Goal: Task Accomplishment & Management: Manage account settings

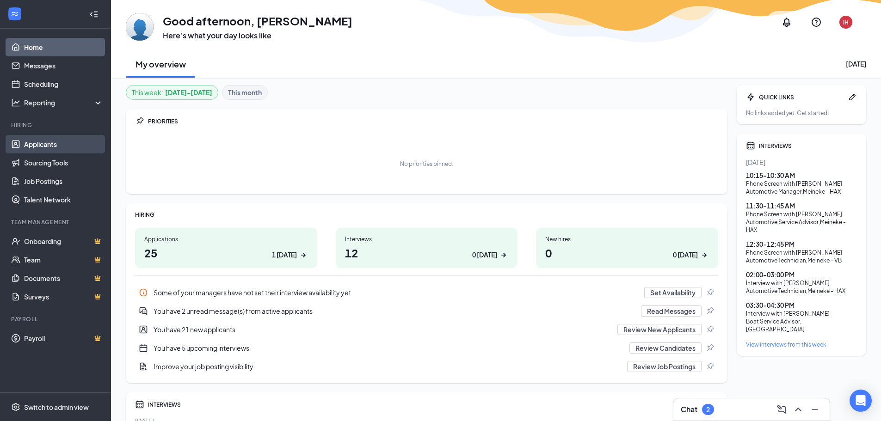
click at [44, 148] on link "Applicants" at bounding box center [63, 144] width 79 height 19
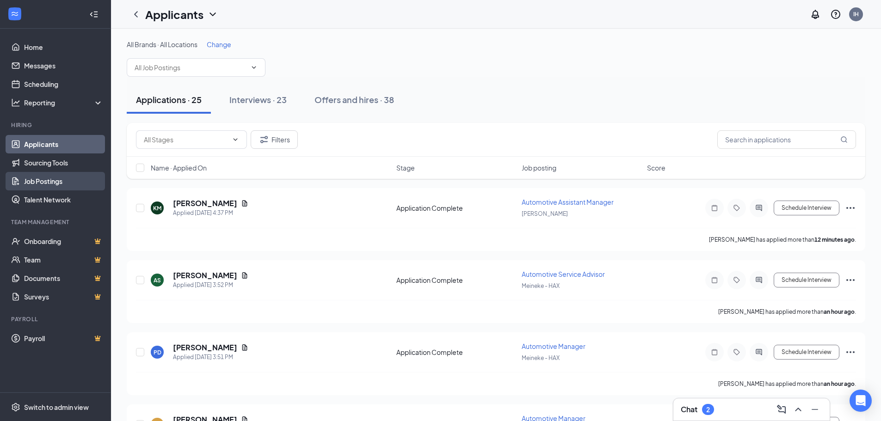
click at [61, 183] on link "Job Postings" at bounding box center [63, 181] width 79 height 19
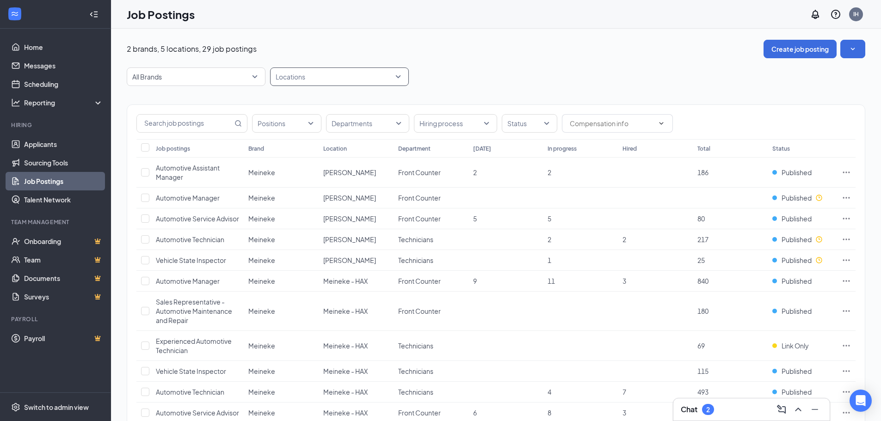
click at [353, 80] on div at bounding box center [334, 76] width 125 height 15
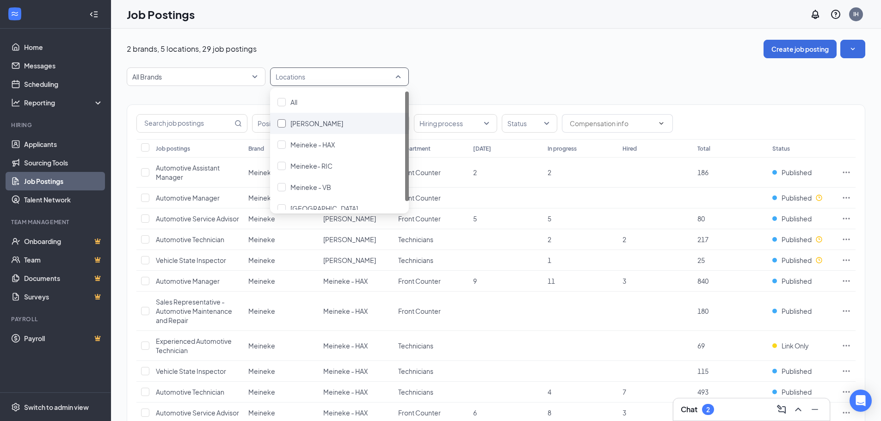
click at [336, 121] on span "[PERSON_NAME]" at bounding box center [316, 123] width 53 height 8
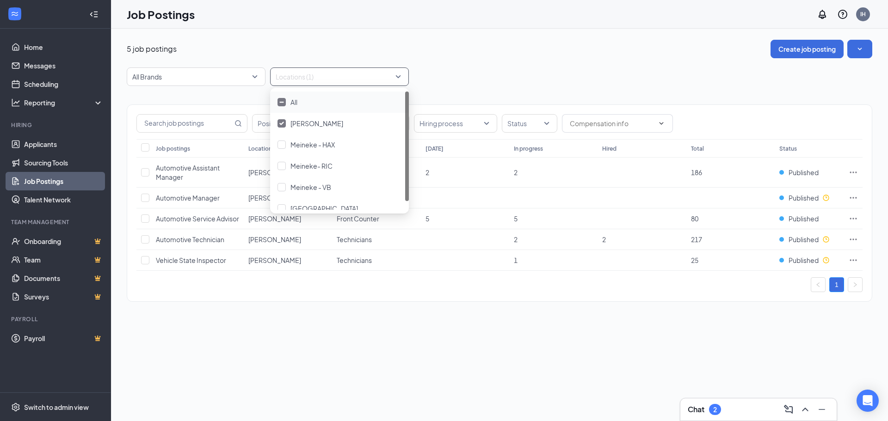
click at [451, 31] on div "5 job postings Create job posting All Brands Locations (1) Positions Department…" at bounding box center [499, 176] width 777 height 294
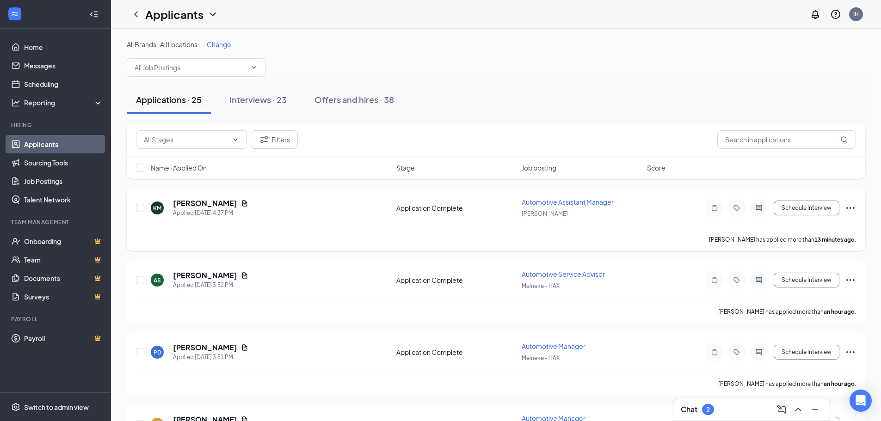
click at [208, 204] on h5 "Kayla Morgan" at bounding box center [205, 203] width 64 height 10
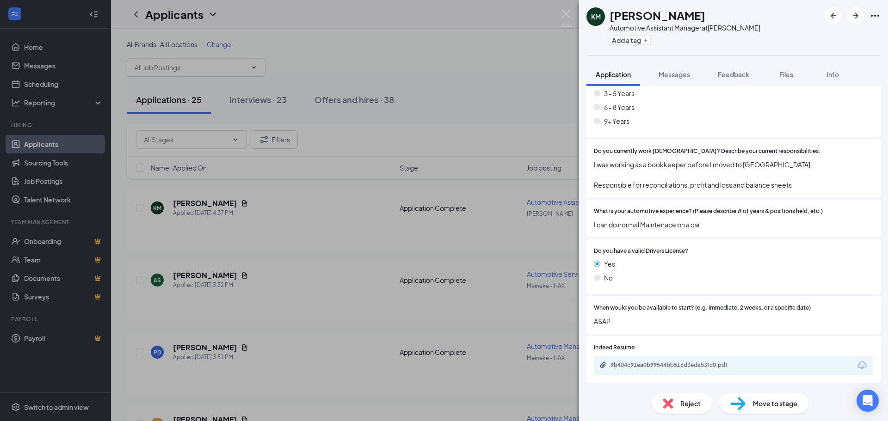
scroll to position [281, 0]
click at [626, 351] on div "9b404c91ea0b99544bb516d3eda53fc0.pdf" at bounding box center [676, 364] width 130 height 7
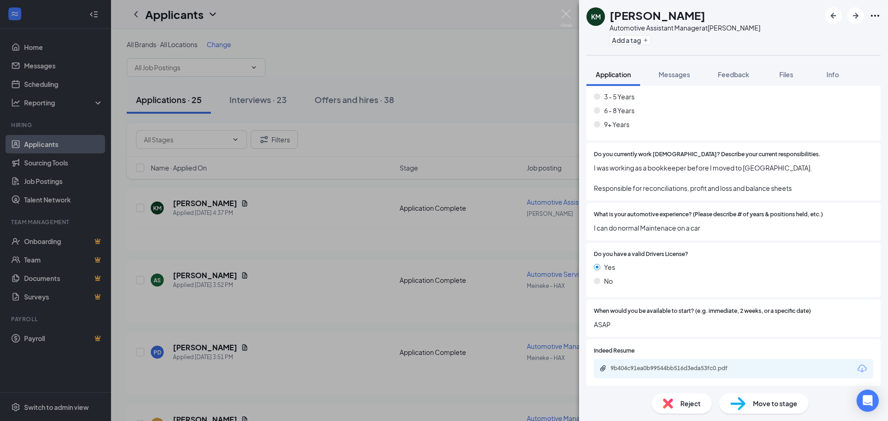
click at [626, 351] on span "Reject" at bounding box center [690, 404] width 20 height 10
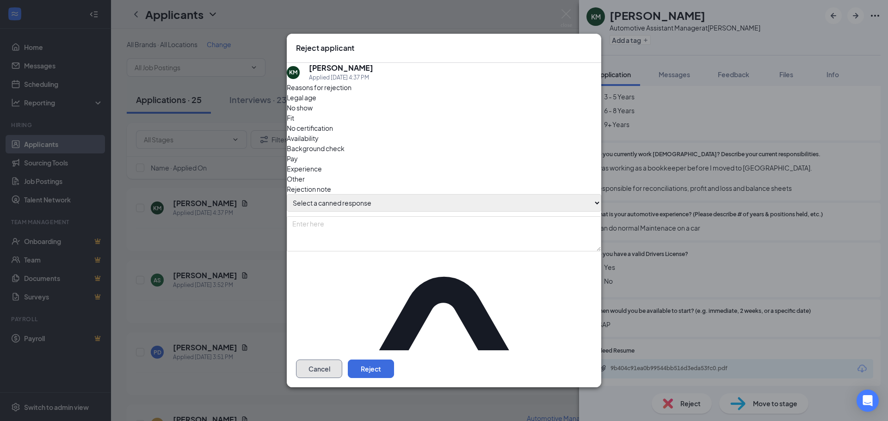
click at [342, 351] on button "Cancel" at bounding box center [319, 369] width 46 height 19
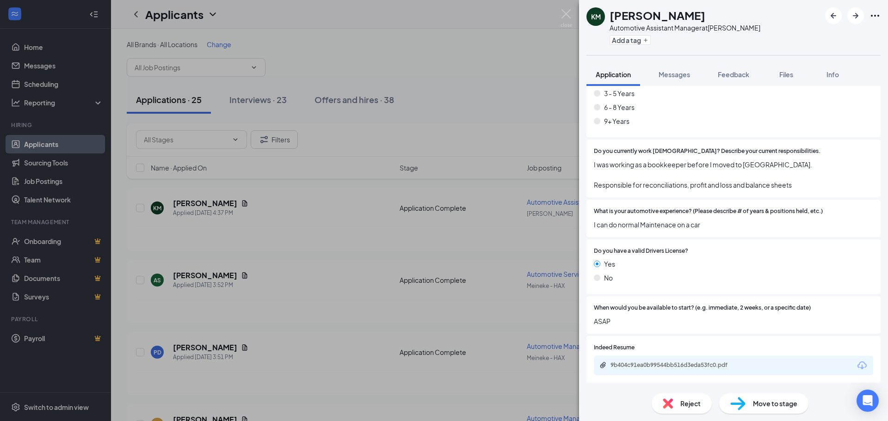
scroll to position [281, 0]
click at [626, 351] on span "Reject" at bounding box center [690, 404] width 20 height 10
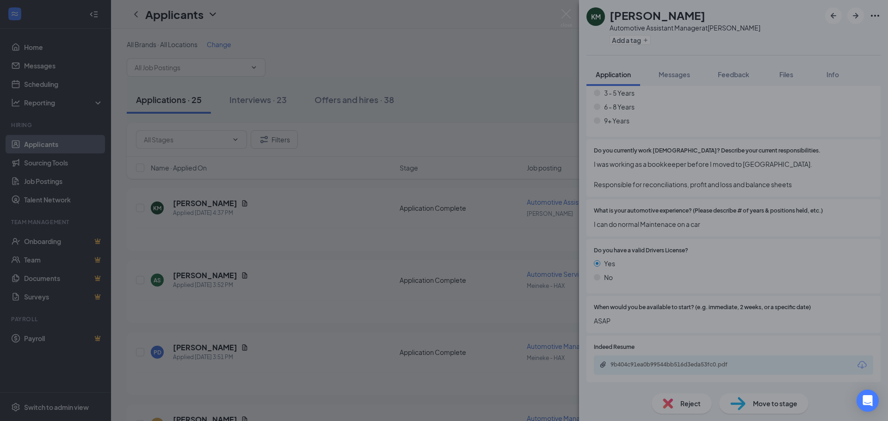
scroll to position [277, 0]
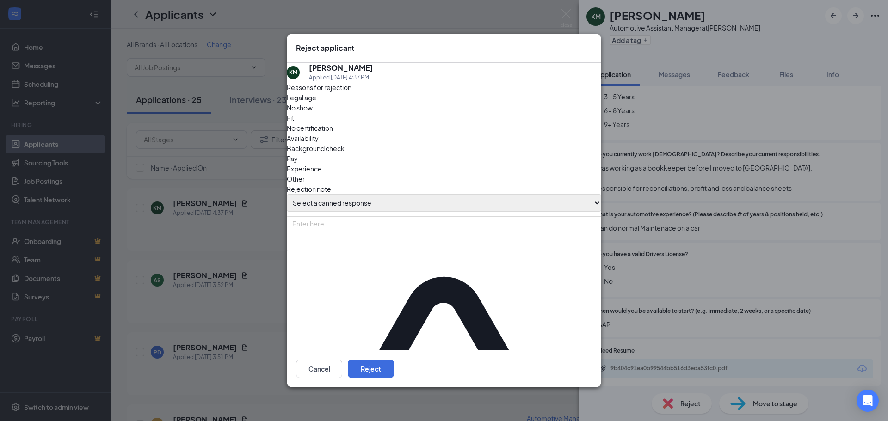
click at [426, 200] on select "Select a canned response Lacks experience Lacks relevant experience Did not ans…" at bounding box center [444, 203] width 315 height 18
select select "Lacks relevant experience"
type textarea "Lacks relevant experience"
click at [296, 194] on select "Select a canned response Lacks experience Lacks relevant experience Did not ans…" at bounding box center [444, 203] width 315 height 18
click at [394, 351] on button "Reject" at bounding box center [371, 369] width 46 height 19
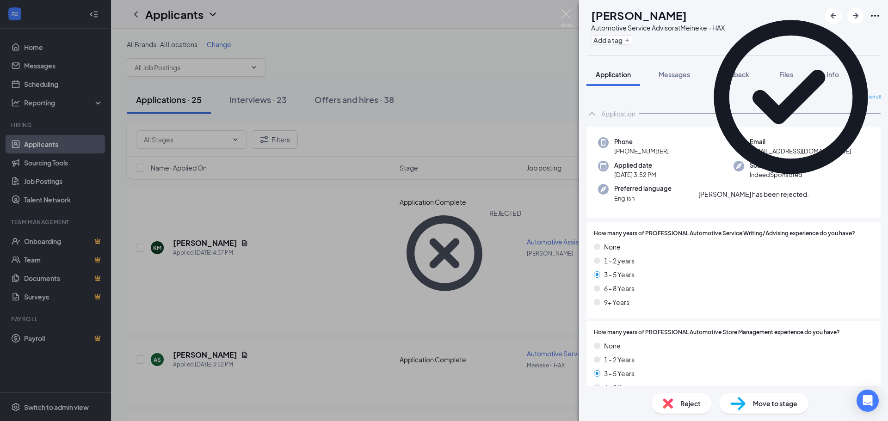
click at [626, 190] on icon "Cross" at bounding box center [809, 190] width 0 height 0
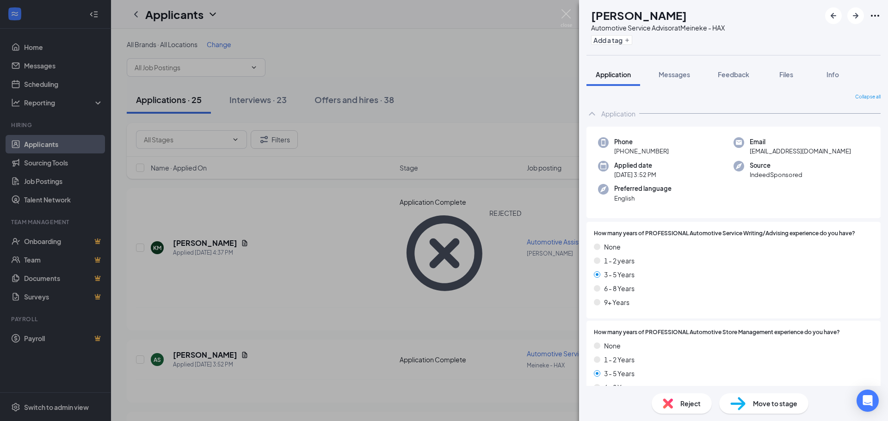
click at [557, 16] on div "AS Ahmir Smith Automotive Service Advisor at Meineke - HAX Add a tag Applicatio…" at bounding box center [444, 210] width 888 height 421
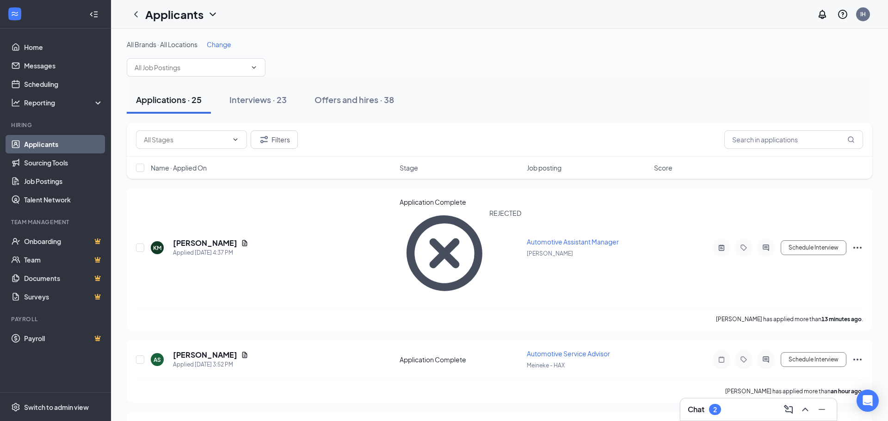
click at [564, 14] on div "Applicants IH" at bounding box center [499, 14] width 777 height 29
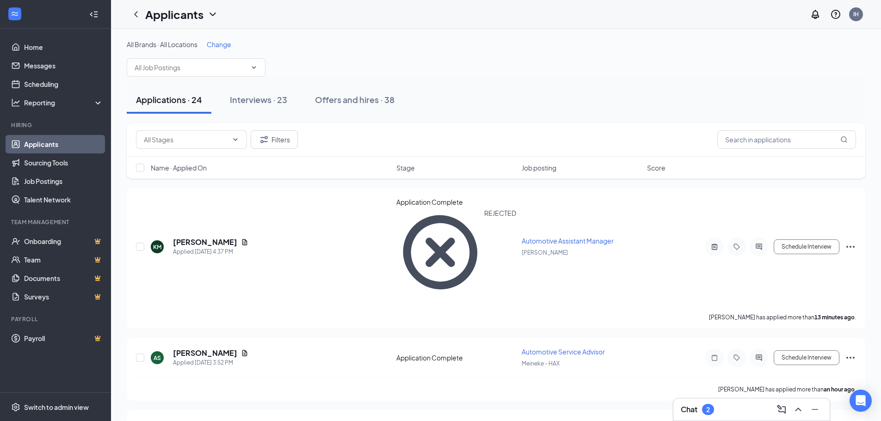
click at [218, 46] on span "Change" at bounding box center [219, 44] width 25 height 8
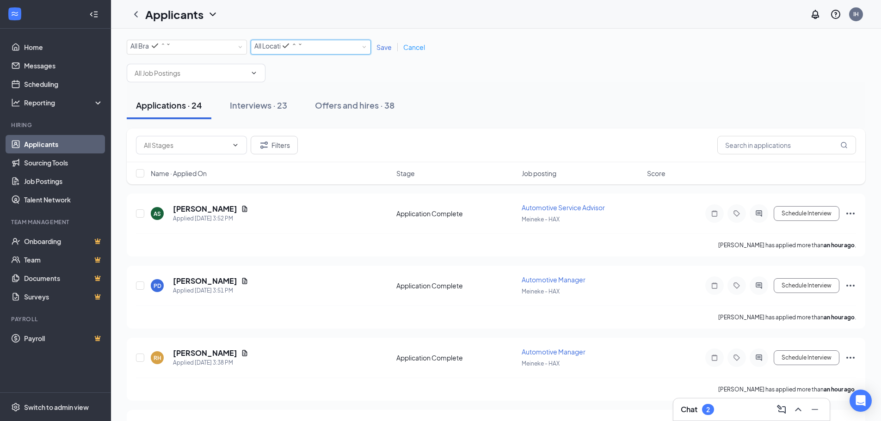
click at [303, 47] on icon "SmallChevronDown" at bounding box center [300, 45] width 6 height 6
click at [299, 108] on span "Meineke - HAX" at bounding box center [276, 104] width 44 height 8
click at [381, 48] on span "Save" at bounding box center [384, 47] width 15 height 8
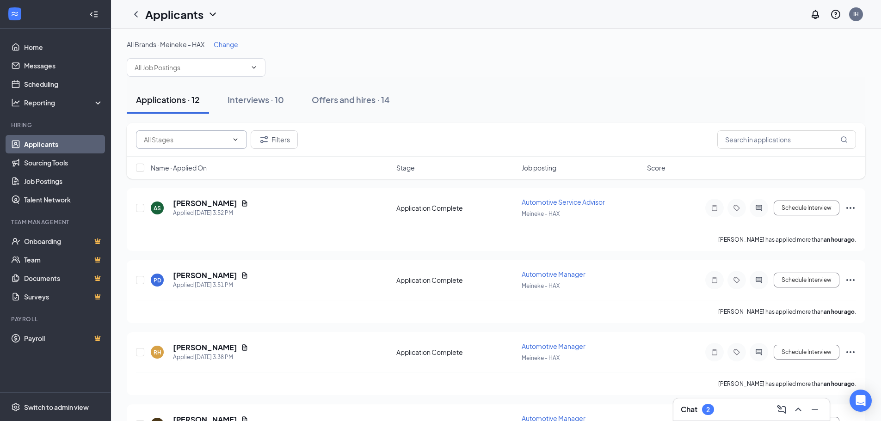
click at [224, 139] on input "text" at bounding box center [186, 140] width 84 height 10
click at [215, 161] on div "Application Complete (11)" at bounding box center [175, 156] width 79 height 10
type input "Application Complete (11)"
click at [202, 202] on h5 "Ahmir Smith" at bounding box center [205, 203] width 64 height 10
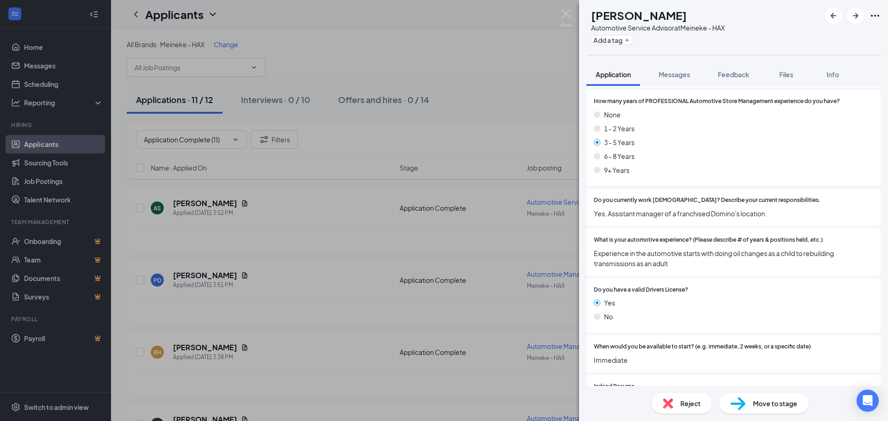
scroll to position [271, 0]
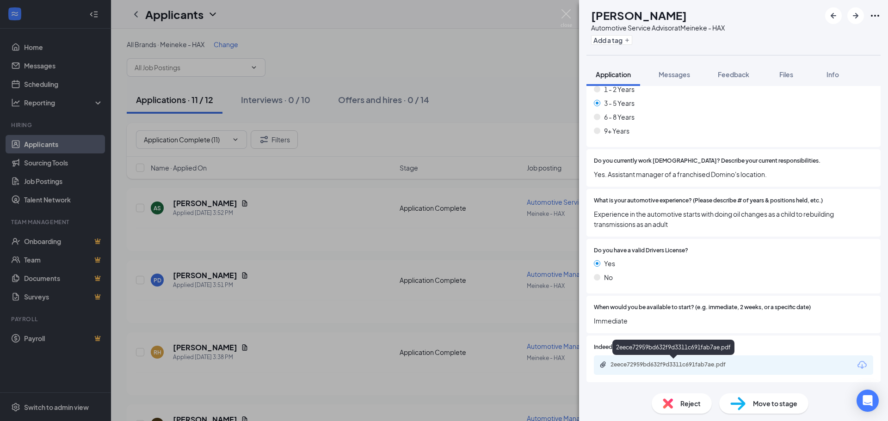
click at [626, 351] on div "2eece72959bd632f9d3311c691fab7ae.pdf" at bounding box center [676, 364] width 130 height 7
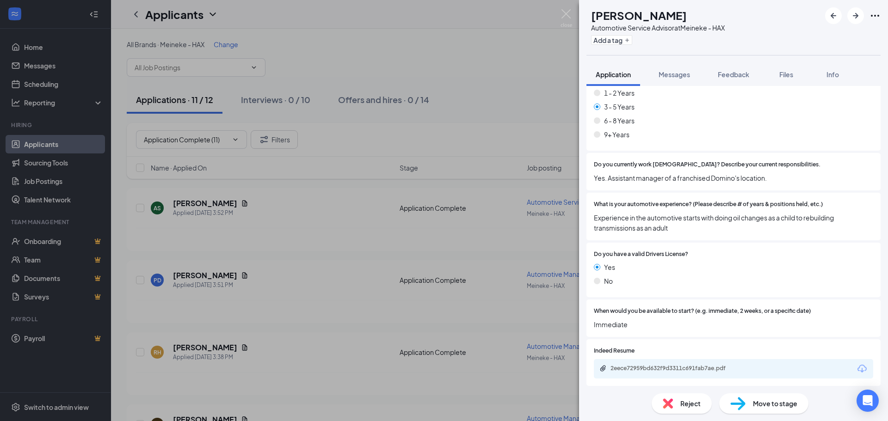
click at [626, 351] on span "Reject" at bounding box center [690, 404] width 20 height 10
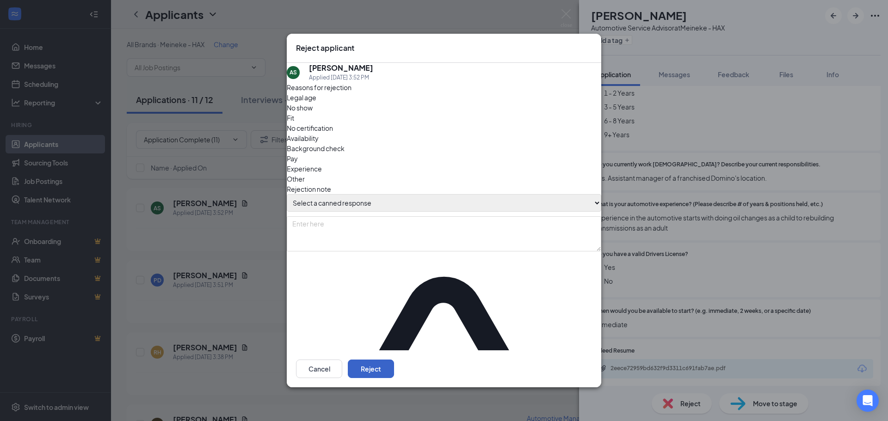
drag, startPoint x: 591, startPoint y: 355, endPoint x: 584, endPoint y: 354, distance: 7.5
click at [394, 351] on button "Reject" at bounding box center [371, 369] width 46 height 19
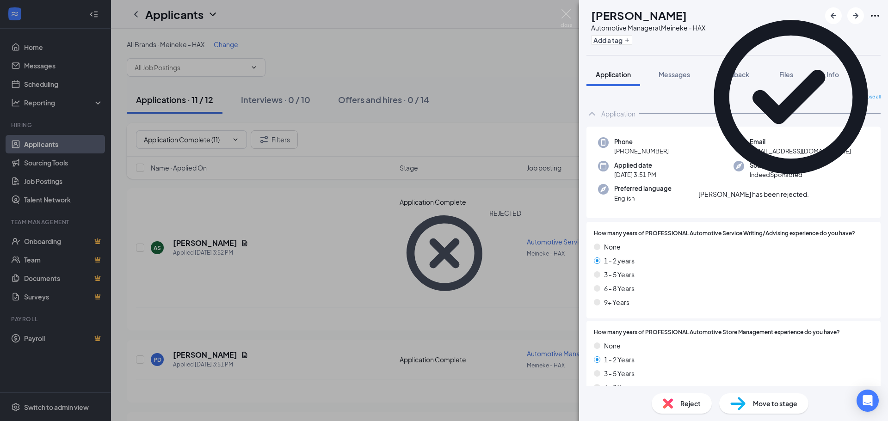
click at [626, 190] on icon "Cross" at bounding box center [809, 190] width 0 height 0
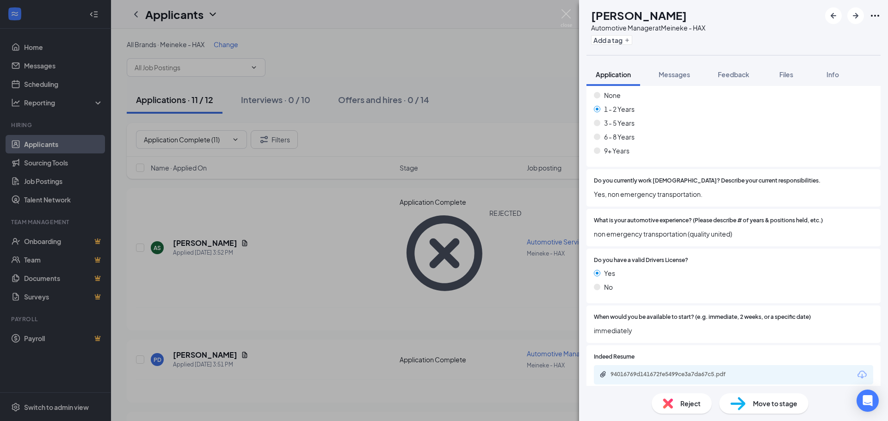
scroll to position [260, 0]
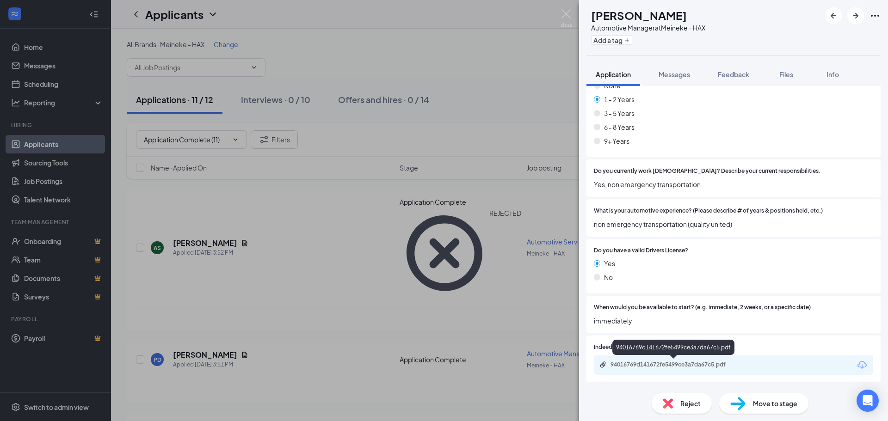
click at [626, 351] on div "94016769d141672fe5499ce3a7da67c5.pdf" at bounding box center [676, 364] width 130 height 7
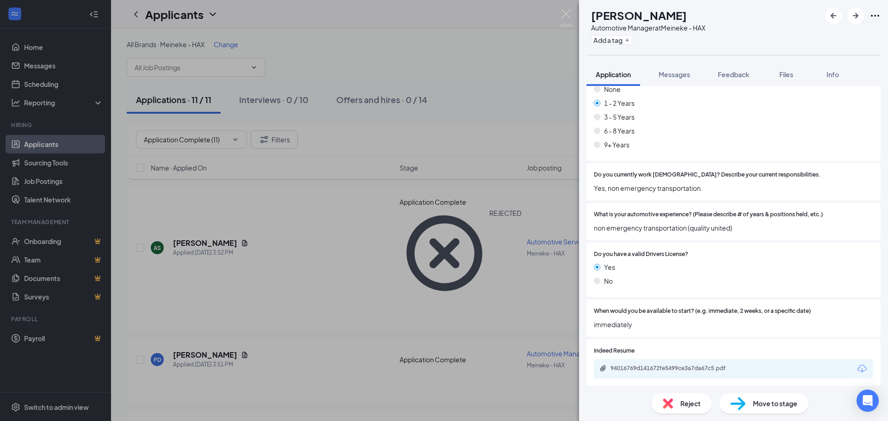
click at [626, 351] on span "Reject" at bounding box center [690, 404] width 20 height 10
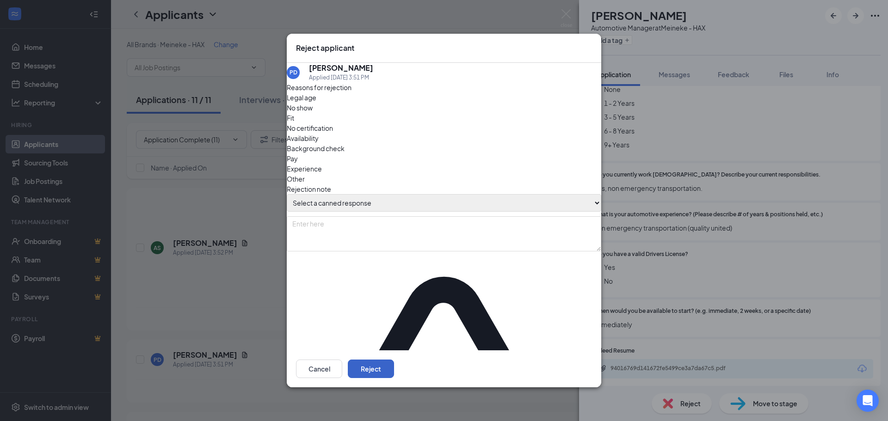
click at [394, 351] on button "Reject" at bounding box center [371, 369] width 46 height 19
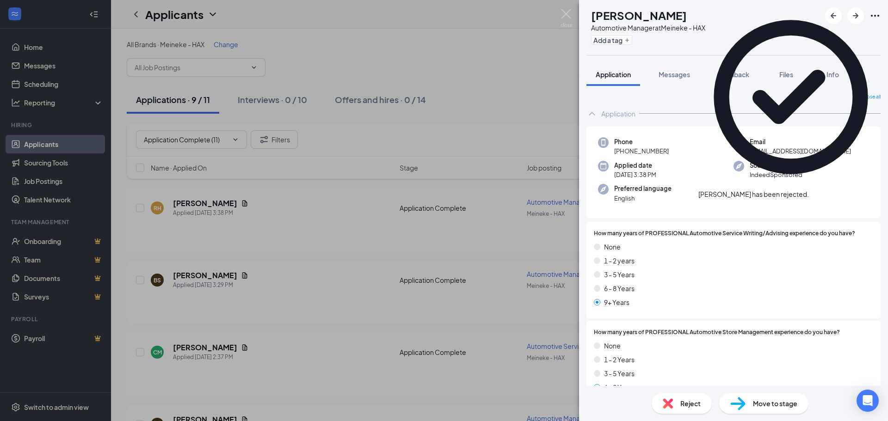
click at [626, 22] on div "Peyton Douglas has been rejected." at bounding box center [790, 102] width 185 height 195
click at [626, 190] on icon "Cross" at bounding box center [809, 190] width 0 height 0
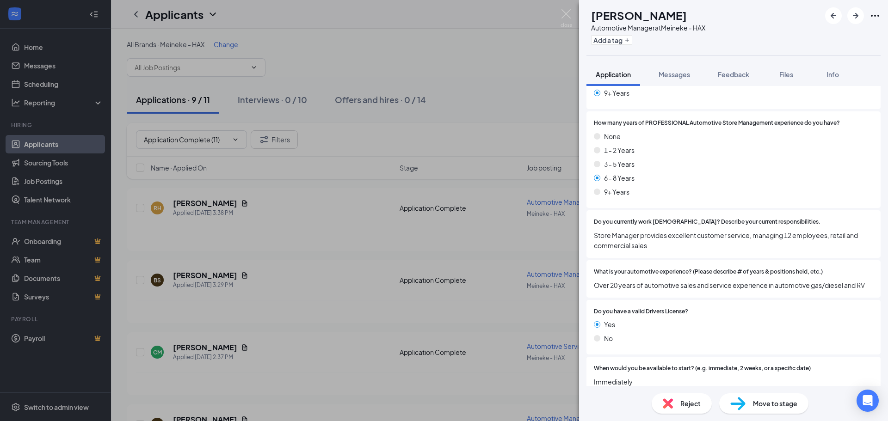
scroll to position [231, 0]
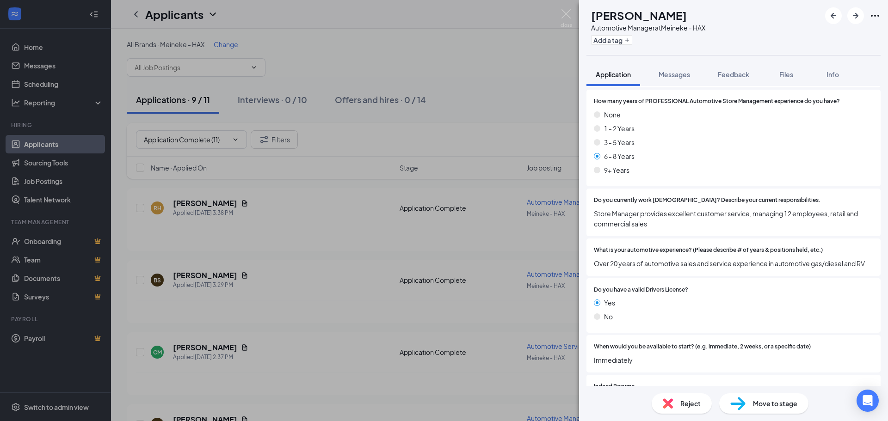
click at [626, 351] on span "Reject" at bounding box center [690, 404] width 20 height 10
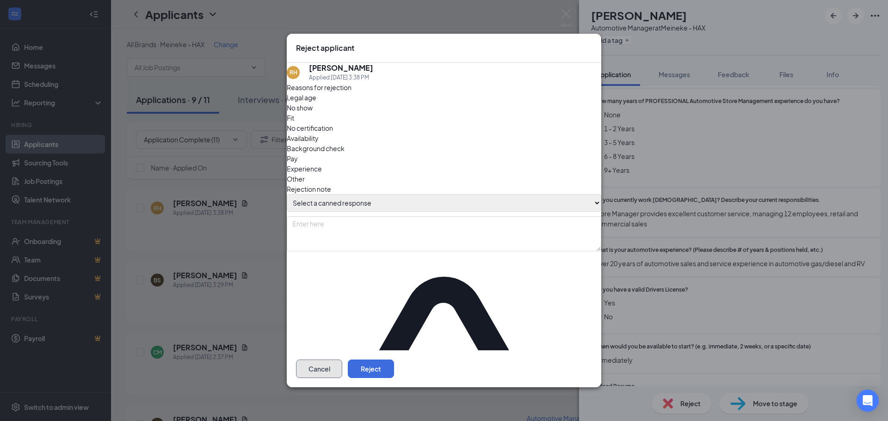
drag, startPoint x: 522, startPoint y: 346, endPoint x: 534, endPoint y: 342, distance: 12.9
click at [342, 351] on button "Cancel" at bounding box center [319, 369] width 46 height 19
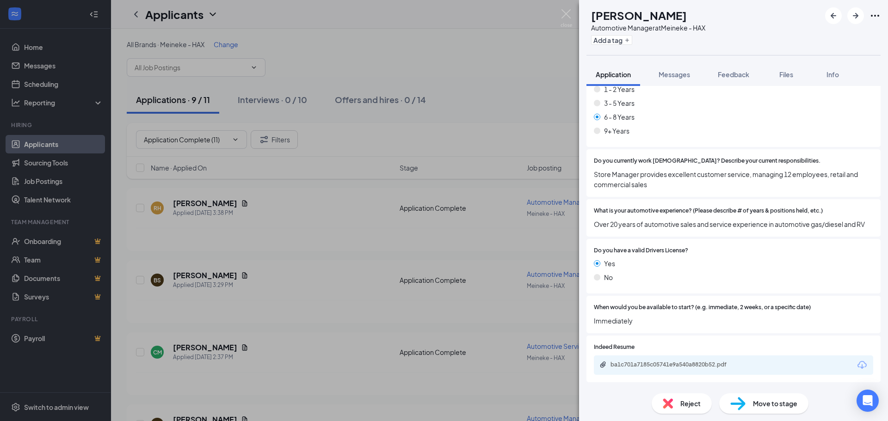
scroll to position [281, 0]
click at [626, 351] on div "ba1c701a7185c05741e9a540a8820b52.pdf" at bounding box center [733, 365] width 279 height 19
click at [626, 351] on div "ba1c701a7185c05741e9a540a8820b52.pdf" at bounding box center [676, 364] width 130 height 7
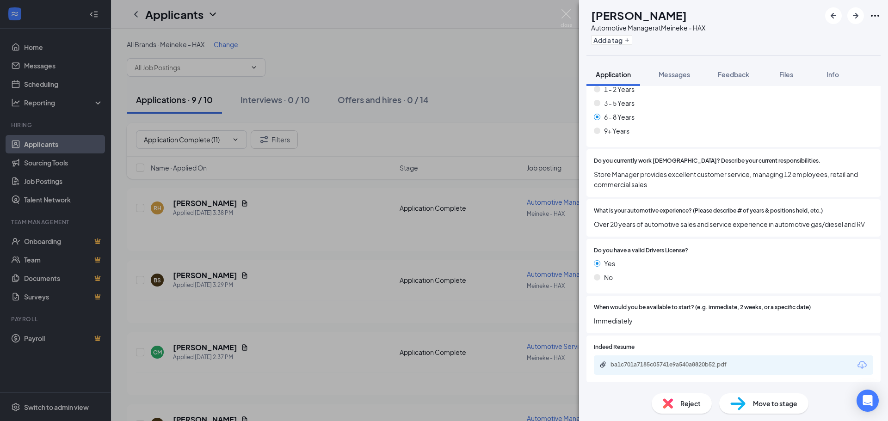
click at [626, 351] on span "Move to stage" at bounding box center [775, 404] width 44 height 10
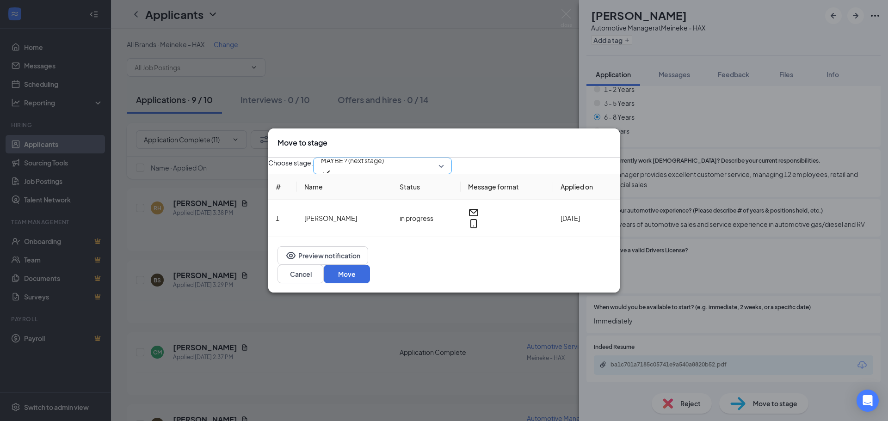
click at [425, 169] on div "MAYBE ? (next stage)" at bounding box center [382, 166] width 139 height 17
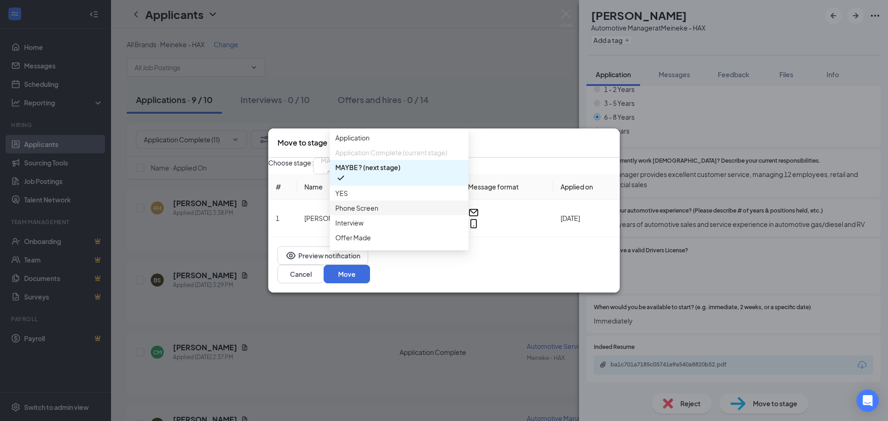
click at [376, 213] on span "Phone Screen" at bounding box center [356, 208] width 43 height 10
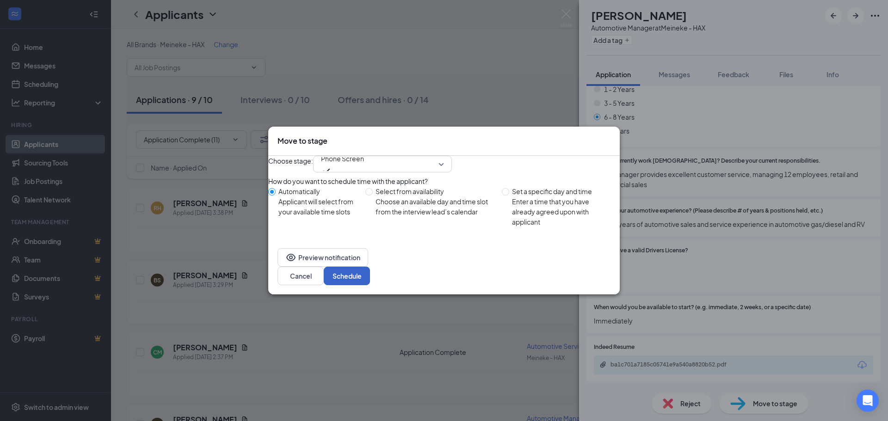
click at [370, 280] on button "Schedule" at bounding box center [347, 276] width 46 height 19
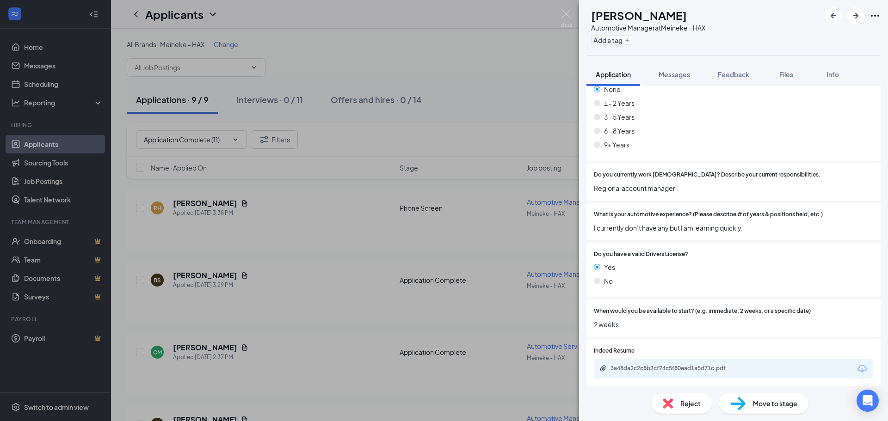
scroll to position [260, 0]
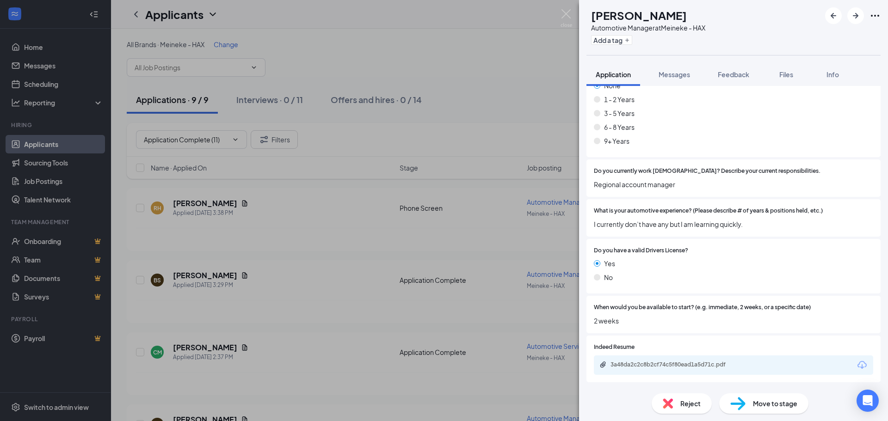
drag, startPoint x: 685, startPoint y: 360, endPoint x: 692, endPoint y: 359, distance: 7.1
click at [626, 351] on div "3a48da2c2c8b2cf74c5f80ead1a5d71c.pdf" at bounding box center [733, 365] width 279 height 19
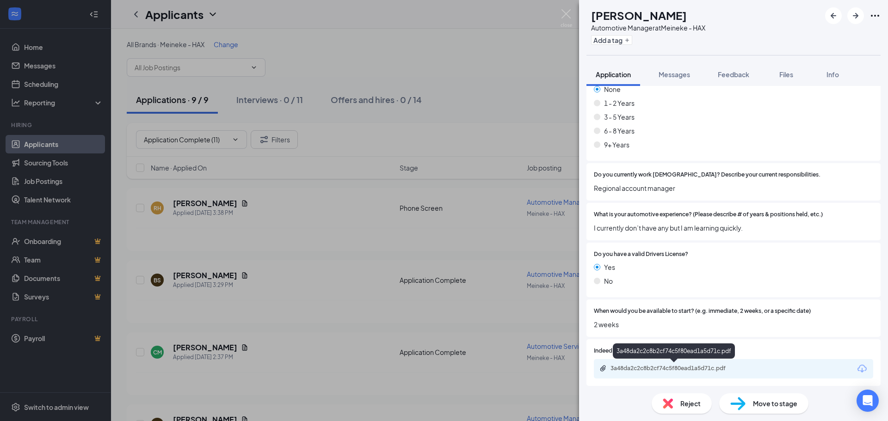
click at [626, 351] on div "3a48da2c2c8b2cf74c5f80ead1a5d71c.pdf" at bounding box center [676, 368] width 130 height 7
click at [626, 351] on div "Reject" at bounding box center [682, 404] width 60 height 20
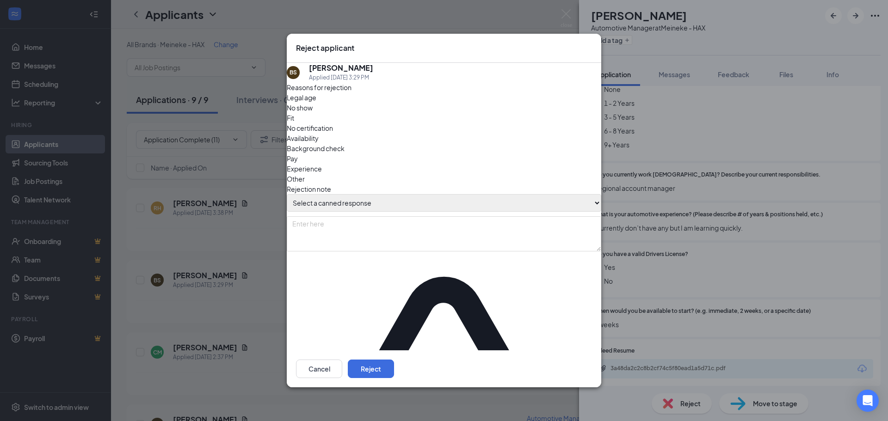
click at [391, 212] on div "Reasons for rejection Legal age No show Fit No certification Availability Backg…" at bounding box center [444, 339] width 315 height 514
click at [393, 205] on select "Select a canned response Lacks experience Lacks relevant experience Did not ans…" at bounding box center [444, 203] width 315 height 18
select select "Lacks relevant experience"
type textarea "Lacks relevant experience"
click at [296, 194] on select "Select a canned response Lacks experience Lacks relevant experience Did not ans…" at bounding box center [444, 203] width 315 height 18
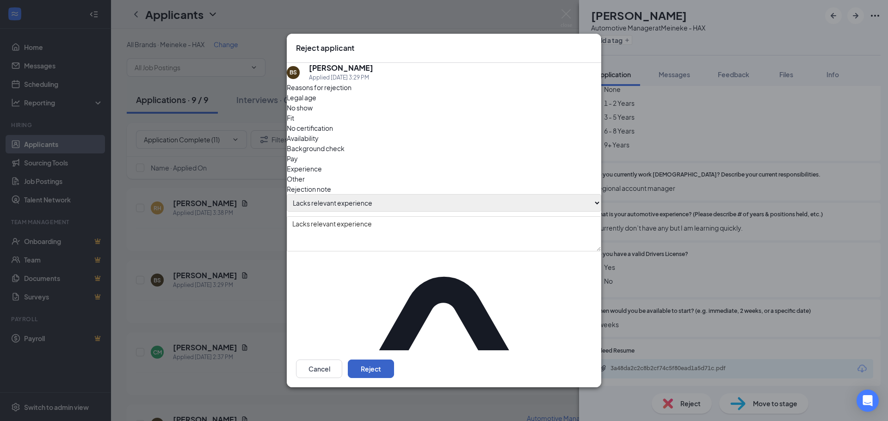
click at [394, 351] on button "Reject" at bounding box center [371, 369] width 46 height 19
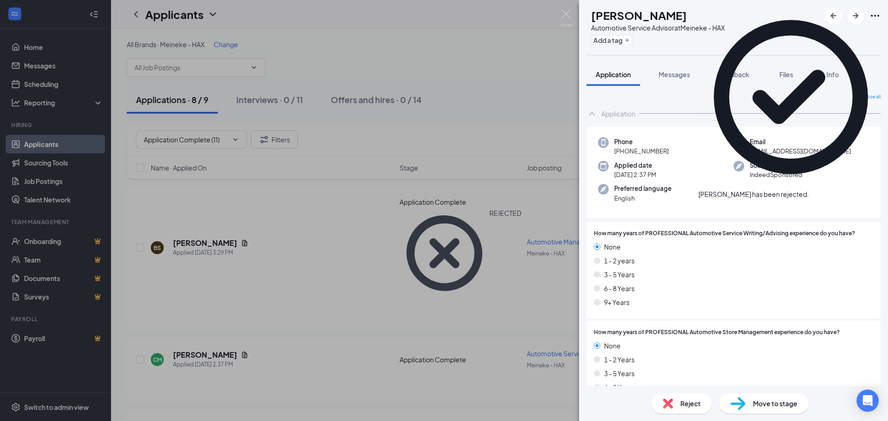
click at [626, 121] on div "Application" at bounding box center [734, 114] width 294 height 19
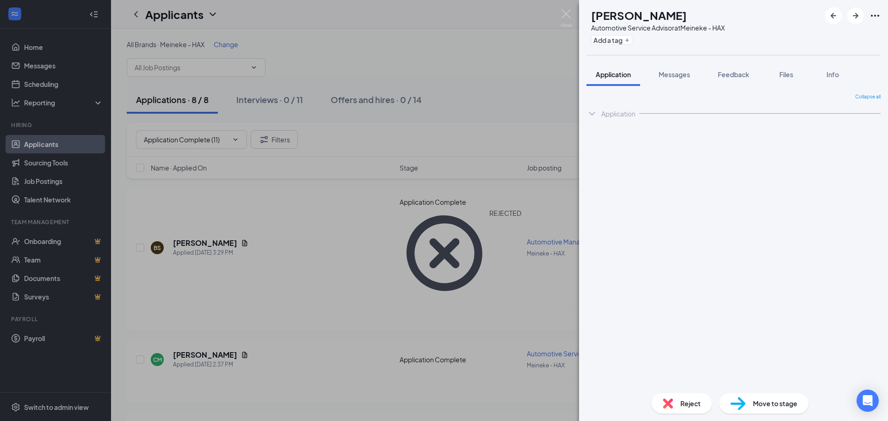
click at [615, 74] on span "Application" at bounding box center [613, 74] width 35 height 8
click at [601, 112] on div "Application" at bounding box center [734, 114] width 294 height 19
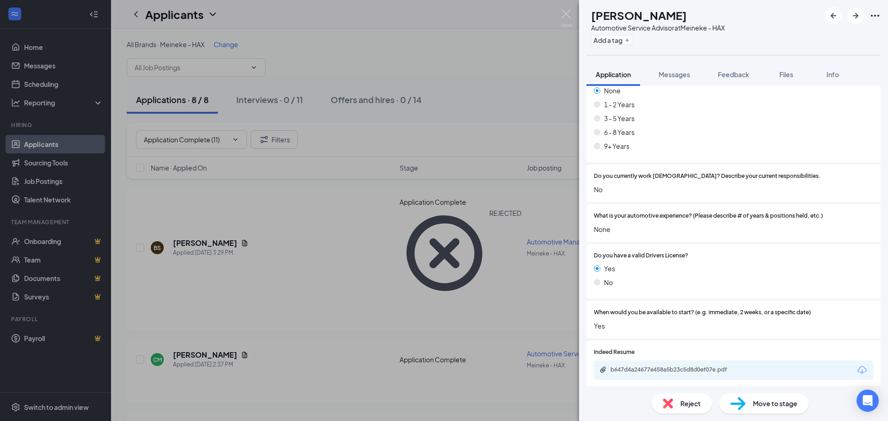
scroll to position [260, 0]
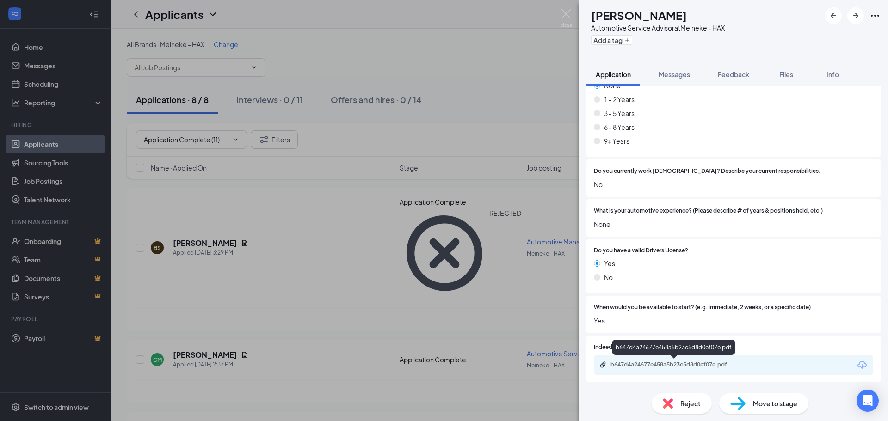
click at [626, 351] on div "b647d4a24677e458a5b23c5d8d0ef07e.pdf" at bounding box center [676, 364] width 130 height 7
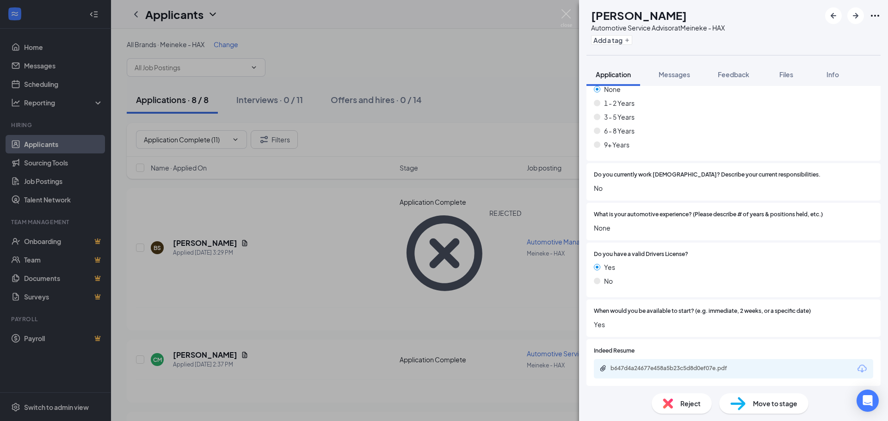
click at [626, 351] on span "Reject" at bounding box center [690, 404] width 20 height 10
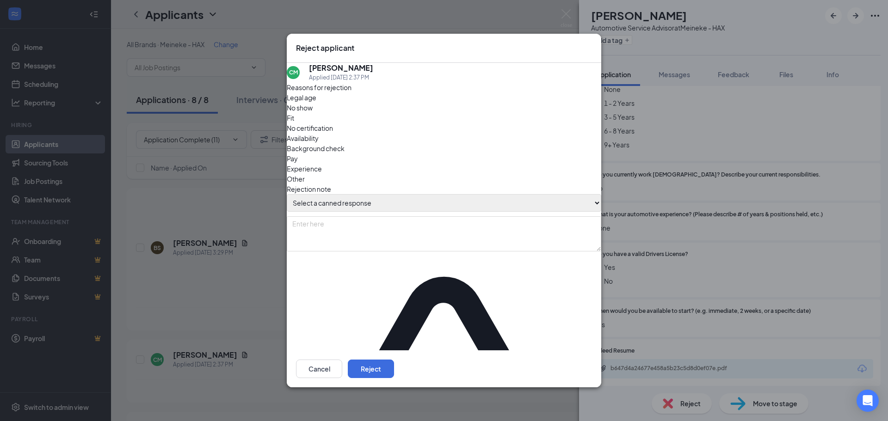
click at [488, 203] on select "Select a canned response Lacks experience Lacks relevant experience Did not ans…" at bounding box center [444, 203] width 315 height 18
select select "Lacks experience"
type textarea "Lacks experience"
click at [296, 194] on select "Select a canned response Lacks experience Lacks relevant experience Did not ans…" at bounding box center [444, 203] width 315 height 18
click at [394, 351] on button "Reject" at bounding box center [371, 369] width 46 height 19
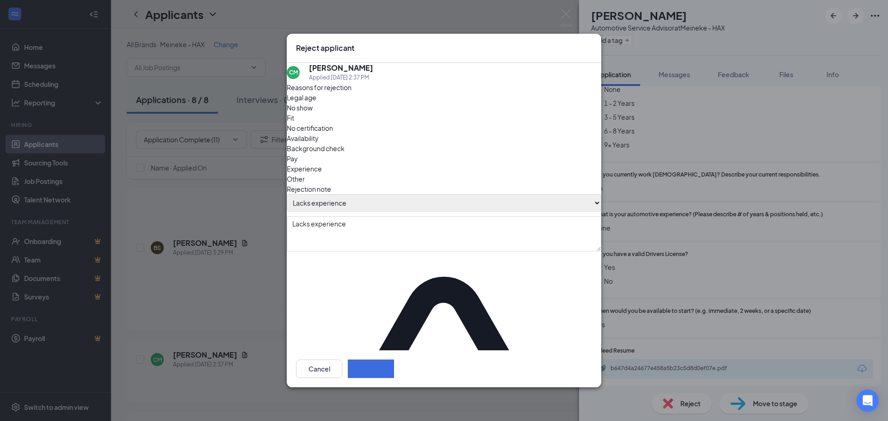
click at [394, 351] on button "button" at bounding box center [371, 369] width 46 height 19
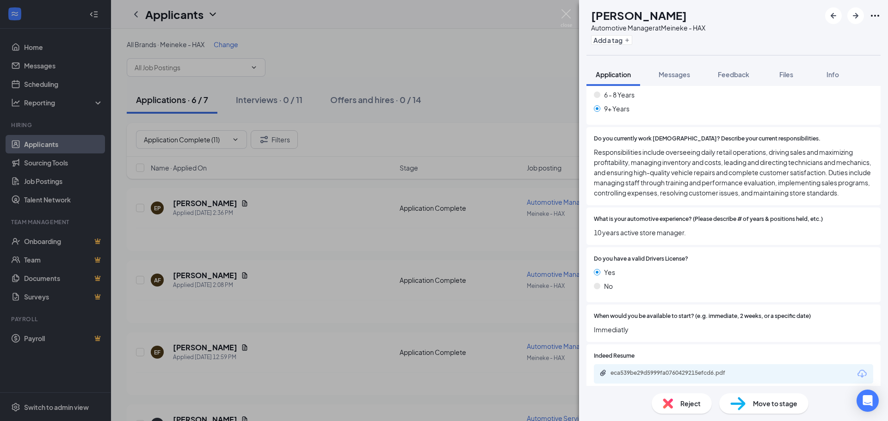
scroll to position [311, 0]
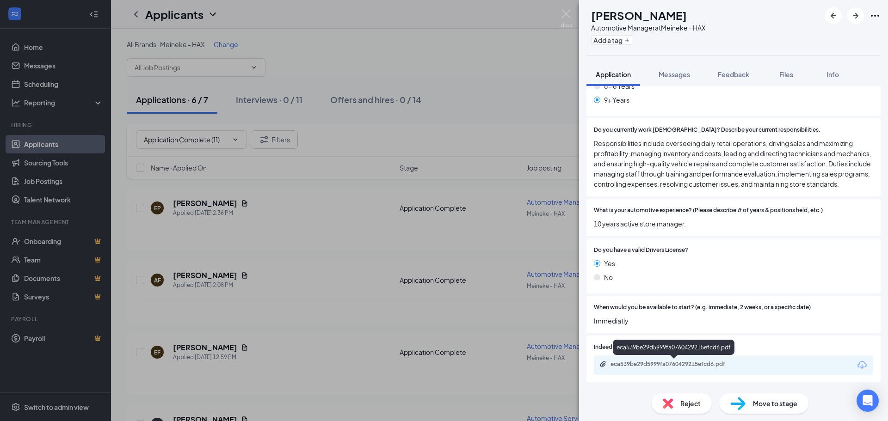
click at [626, 351] on div "eca539be29d5999fa0760429215efcd6.pdf" at bounding box center [733, 365] width 279 height 19
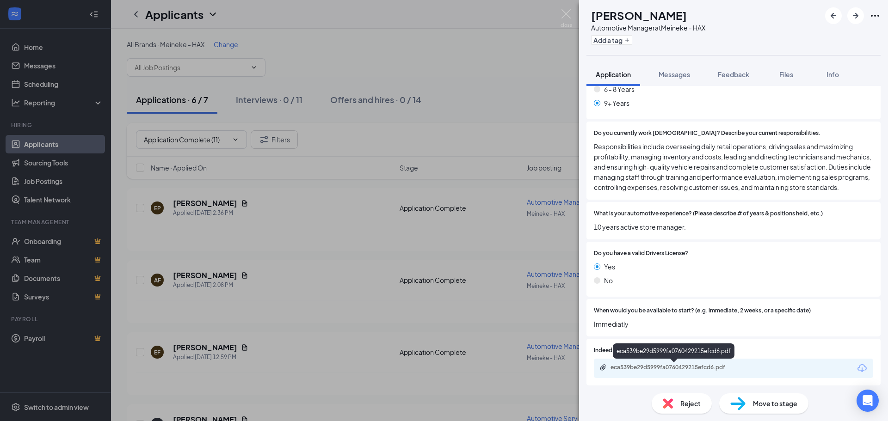
click at [626, 351] on div "eca539be29d5999fa0760429215efcd6.pdf" at bounding box center [676, 367] width 130 height 7
click at [626, 351] on div "Move to stage" at bounding box center [763, 404] width 89 height 20
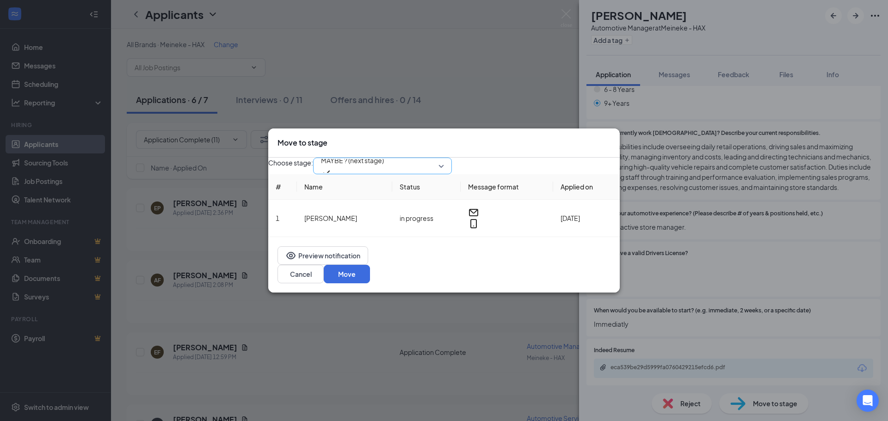
click at [444, 167] on span "MAYBE ? (next stage)" at bounding box center [382, 166] width 123 height 14
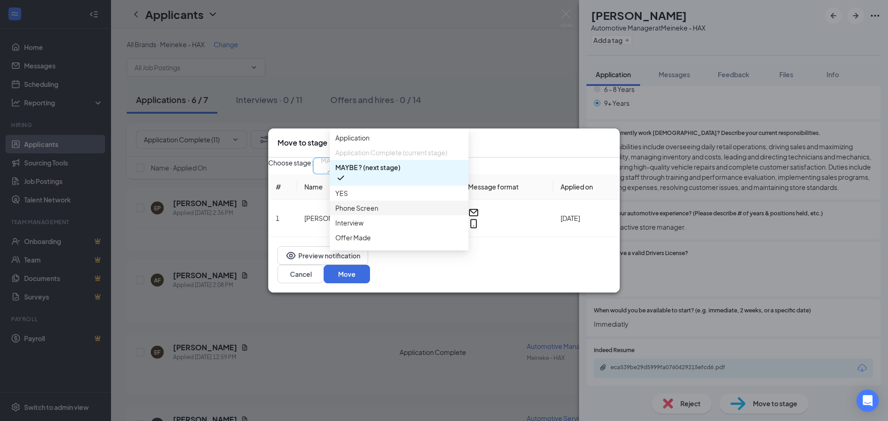
click at [397, 213] on span "Phone Screen" at bounding box center [399, 208] width 128 height 10
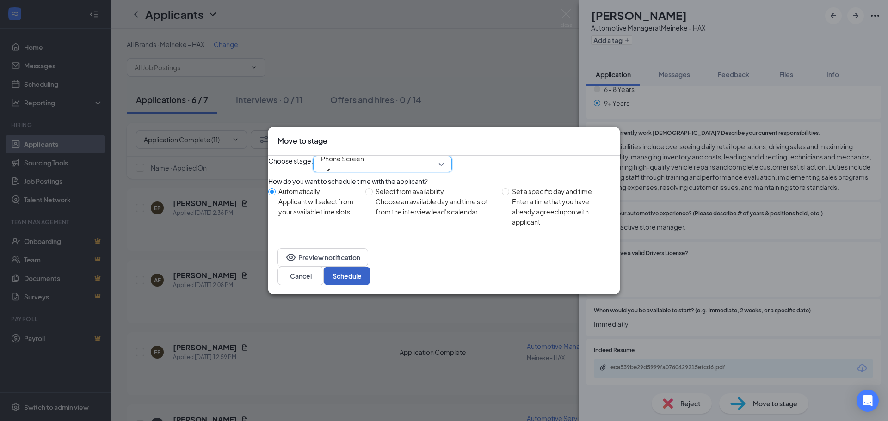
click at [370, 282] on button "Schedule" at bounding box center [347, 276] width 46 height 19
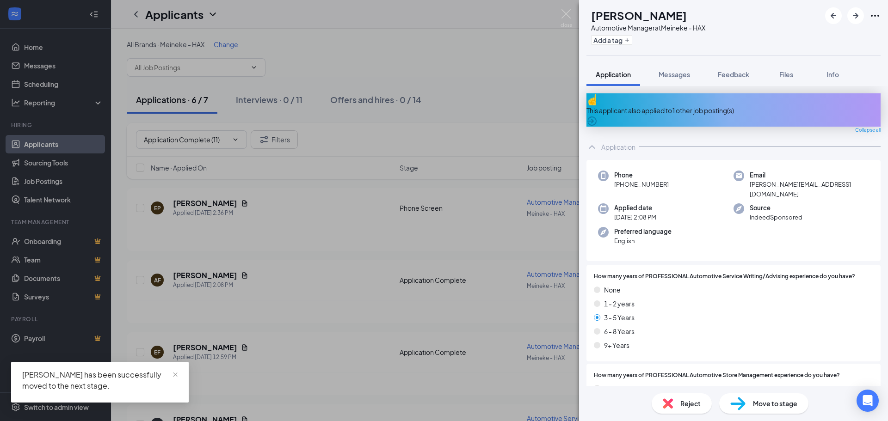
click at [626, 105] on div "This applicant also applied to 1 other job posting(s)" at bounding box center [734, 110] width 294 height 10
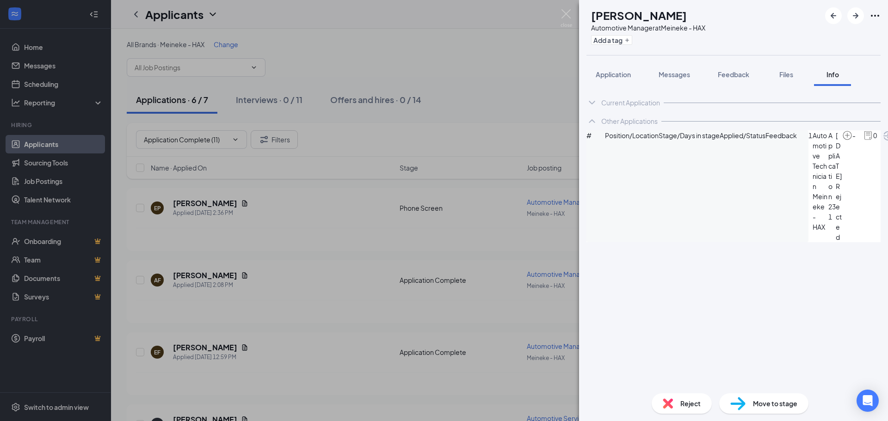
click at [626, 142] on icon "ArrowCircle" at bounding box center [888, 135] width 11 height 11
click at [619, 66] on button "Application" at bounding box center [614, 74] width 54 height 23
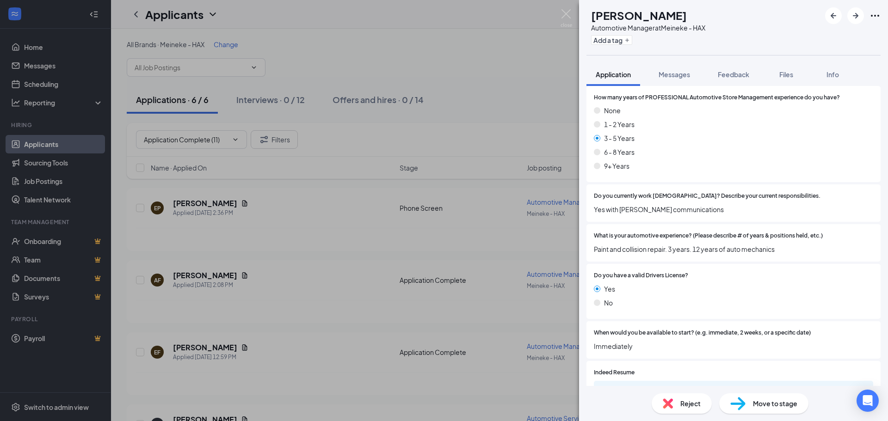
scroll to position [286, 0]
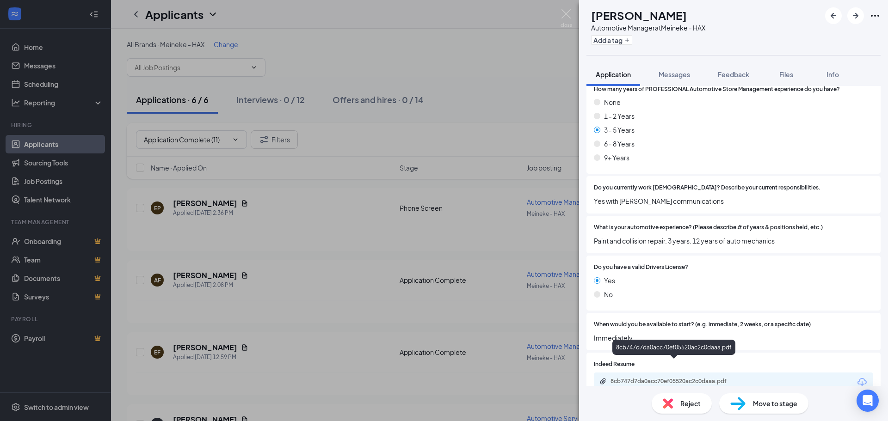
click at [626, 351] on div "8cb747d7da0acc70ef05520ac2c0daaa.pdf" at bounding box center [676, 381] width 130 height 7
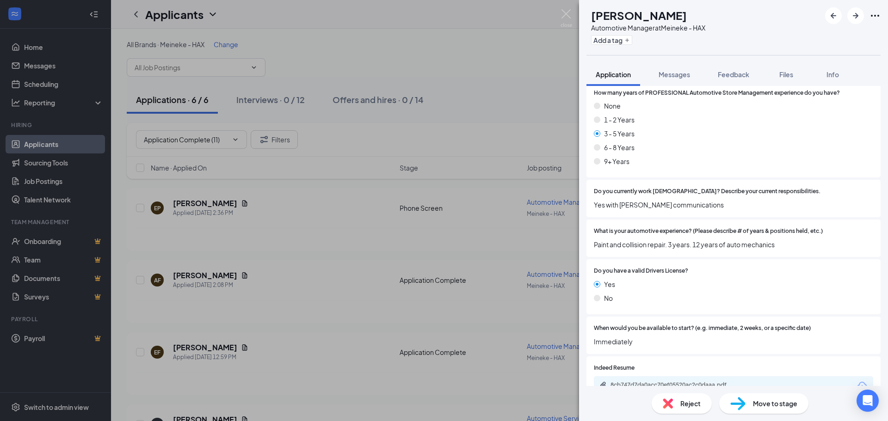
click at [626, 351] on span "Move to stage" at bounding box center [775, 404] width 44 height 10
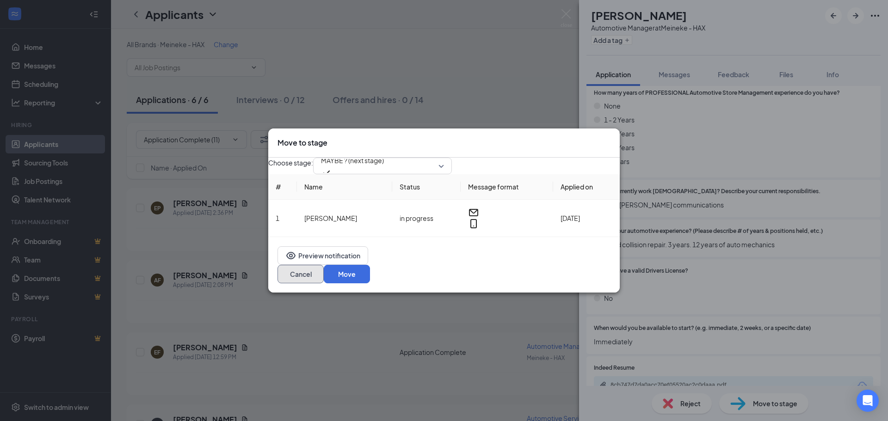
click at [324, 273] on button "Cancel" at bounding box center [301, 274] width 46 height 19
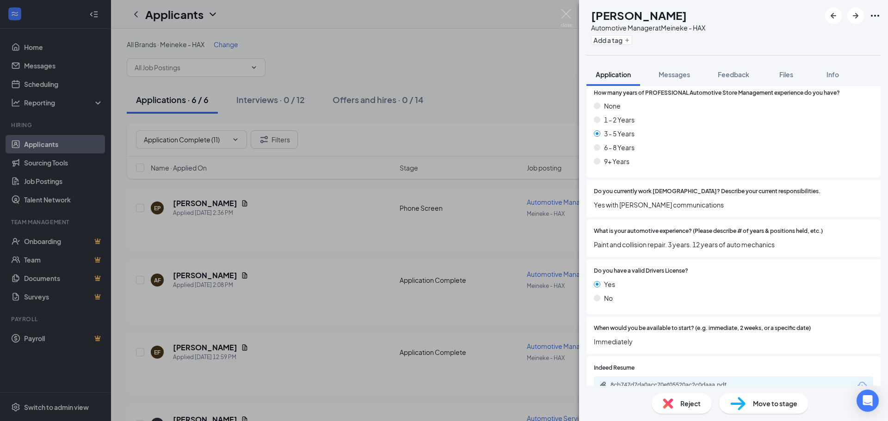
click at [626, 351] on span "Reject" at bounding box center [690, 404] width 20 height 10
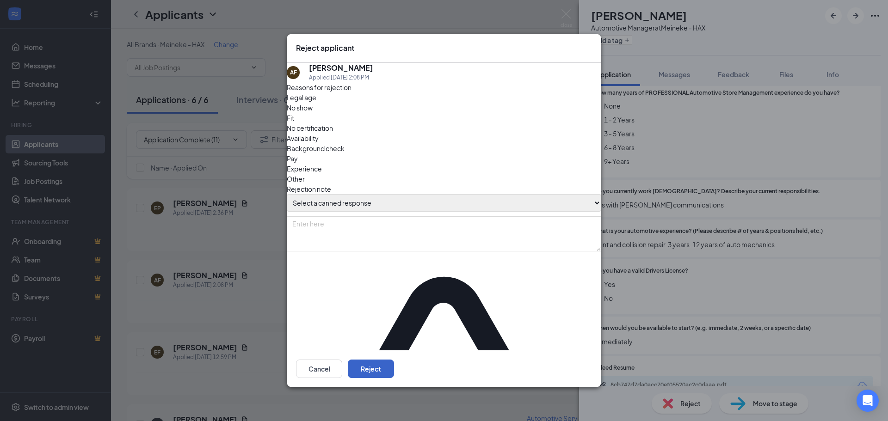
click at [394, 351] on button "Reject" at bounding box center [371, 369] width 46 height 19
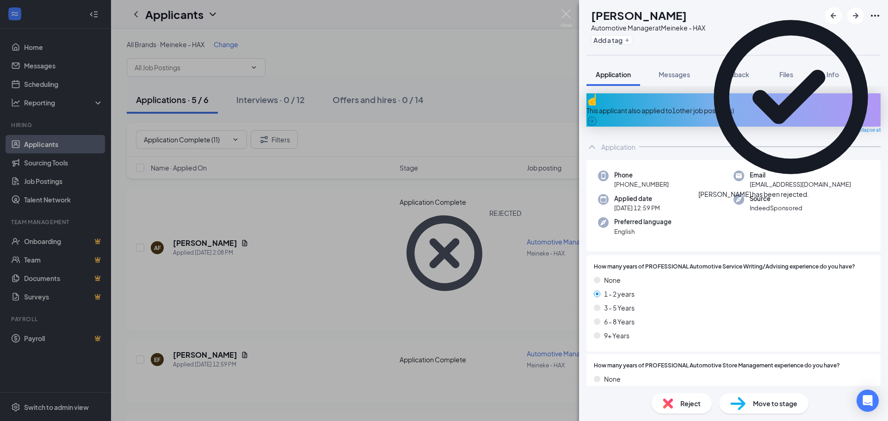
click at [626, 105] on div "This applicant also applied to 1 other job posting(s)" at bounding box center [734, 110] width 294 height 10
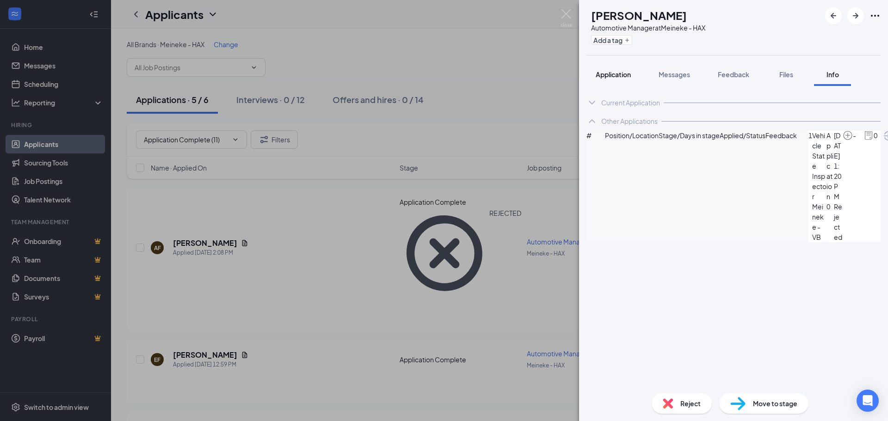
click at [619, 78] on span "Application" at bounding box center [613, 74] width 35 height 8
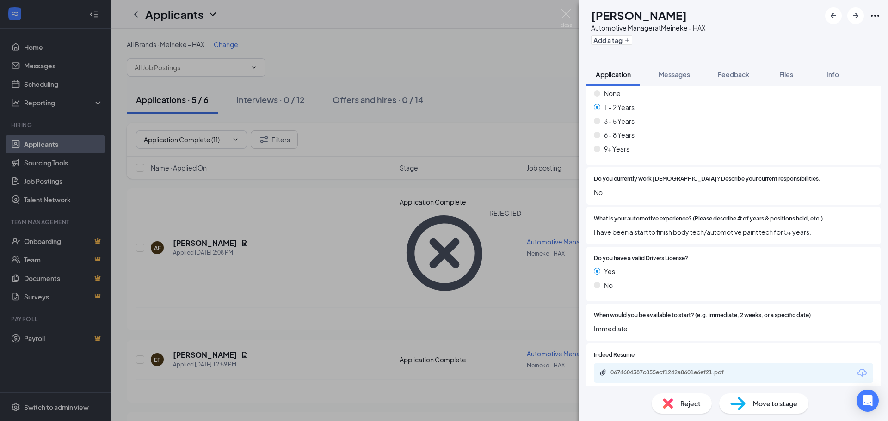
scroll to position [286, 0]
click at [626, 351] on div "0674604387c855ecf1242a8601e6ef21.pdf" at bounding box center [676, 372] width 130 height 7
click at [626, 351] on span "Reject" at bounding box center [690, 404] width 20 height 10
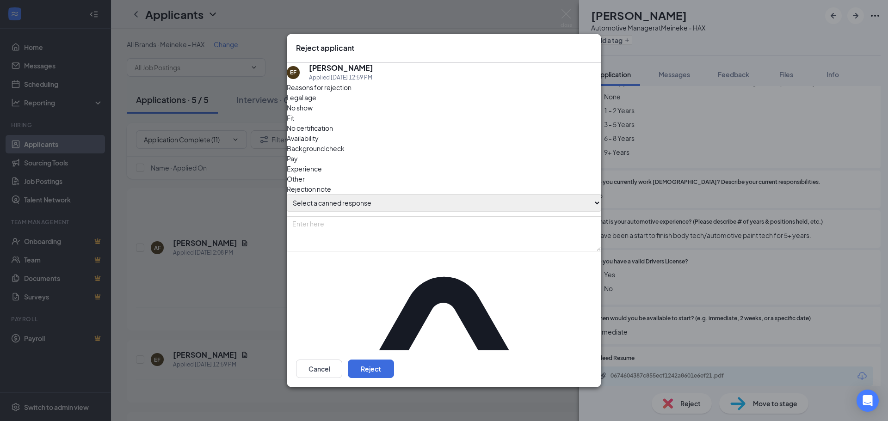
drag, startPoint x: 440, startPoint y: 197, endPoint x: 436, endPoint y: 210, distance: 13.2
click at [440, 198] on select "Select a canned response Lacks experience Lacks relevant experience Did not ans…" at bounding box center [444, 203] width 315 height 18
select select "Lacks relevant experience"
type textarea "Lacks relevant experience"
click at [296, 194] on select "Select a canned response Lacks experience Lacks relevant experience Did not ans…" at bounding box center [444, 203] width 315 height 18
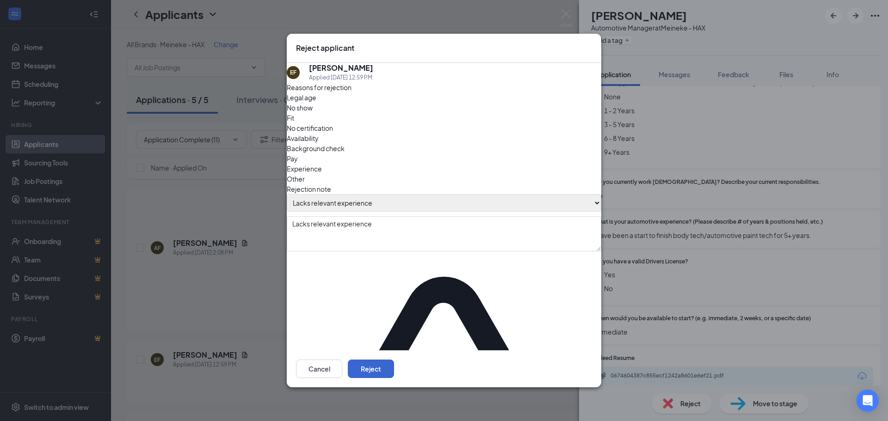
click at [562, 351] on div "Cancel Reject" at bounding box center [444, 369] width 315 height 37
click at [394, 351] on button "Reject" at bounding box center [371, 369] width 46 height 19
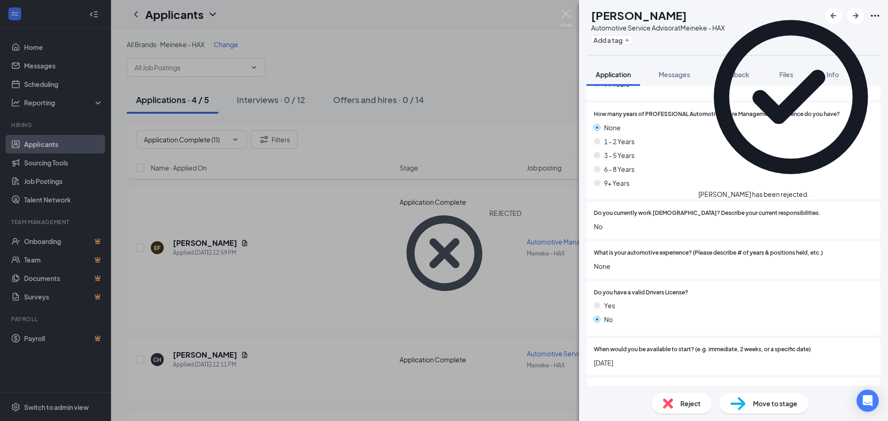
scroll to position [260, 0]
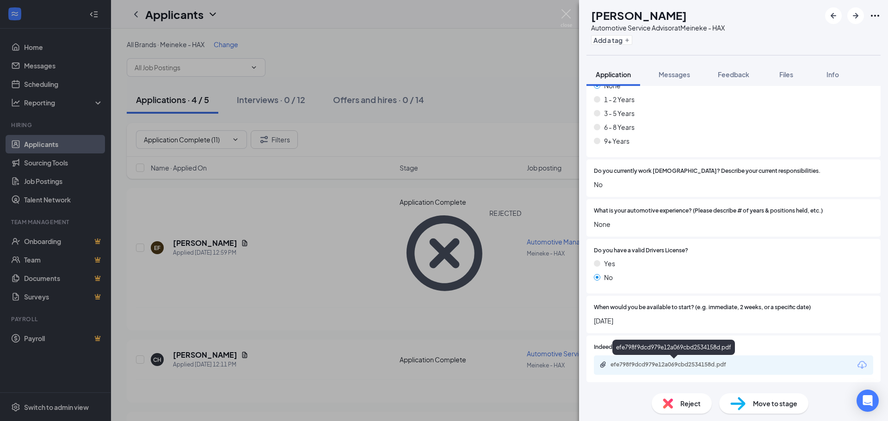
click at [626, 351] on div "efe798f9dcd979e12a069cbd2534158d.pdf" at bounding box center [676, 364] width 130 height 7
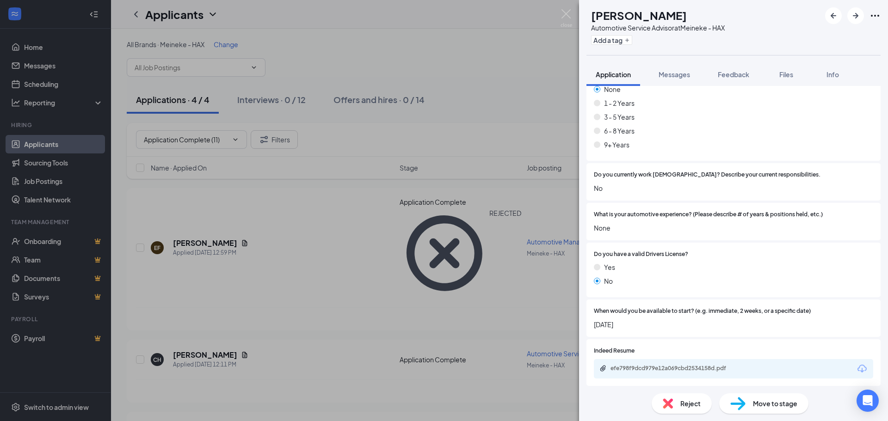
click at [626, 351] on span "Reject" at bounding box center [690, 404] width 20 height 10
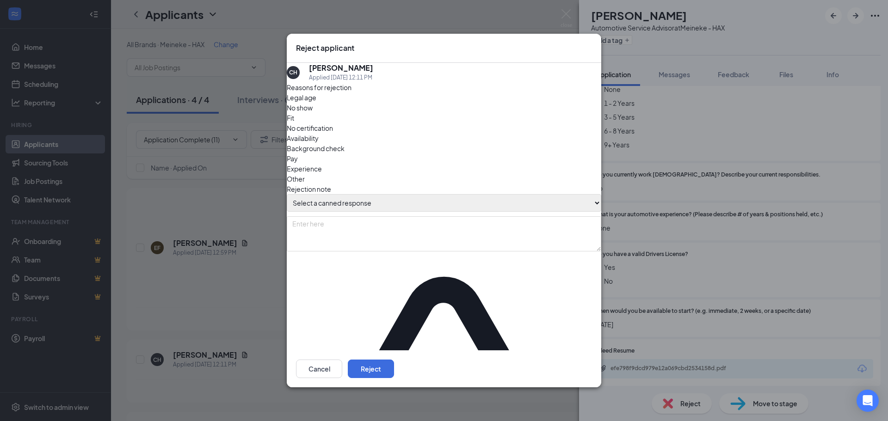
click at [498, 210] on div "Reasons for rejection Legal age No show Fit No certification Availability Backg…" at bounding box center [444, 339] width 315 height 514
click at [485, 200] on select "Select a canned response Lacks experience Lacks relevant experience Did not ans…" at bounding box center [444, 203] width 315 height 18
select select "Lacks relevant experience"
type textarea "Lacks relevant experience"
click at [296, 194] on select "Select a canned response Lacks experience Lacks relevant experience Did not ans…" at bounding box center [444, 203] width 315 height 18
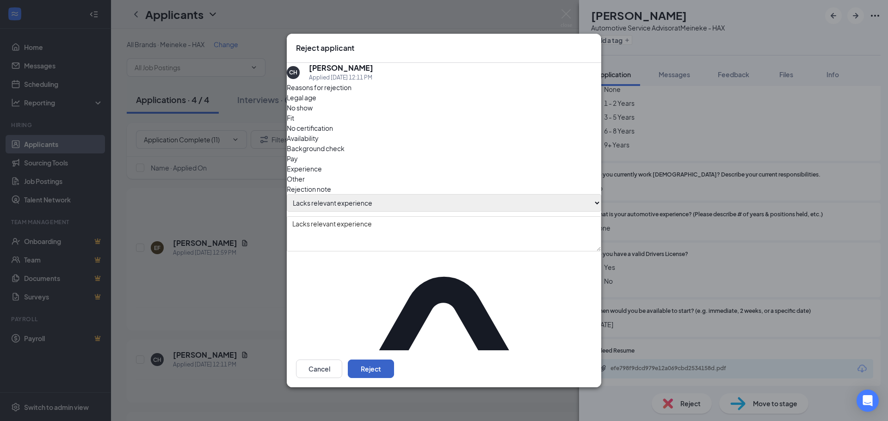
click at [394, 351] on button "Reject" at bounding box center [371, 369] width 46 height 19
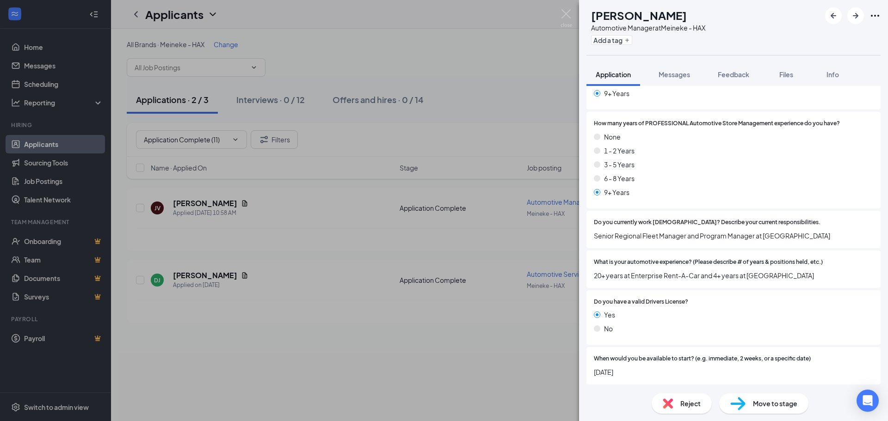
scroll to position [260, 0]
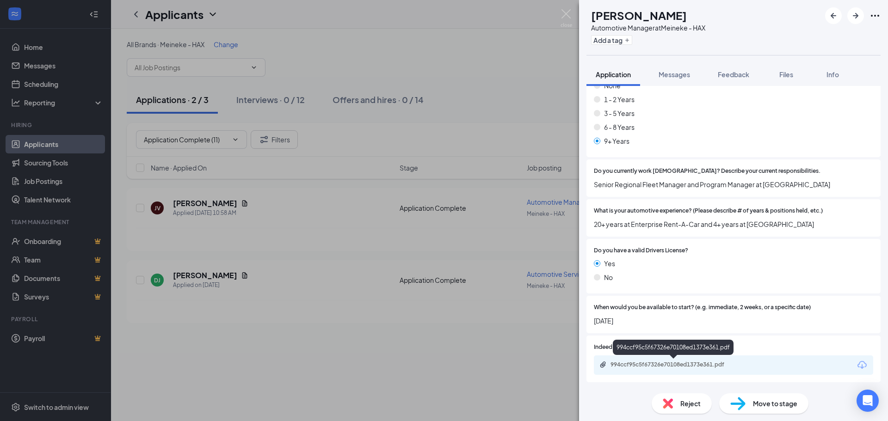
click at [626, 351] on div "994ccf95c5f67326e70108ed1373e361.pdf" at bounding box center [676, 364] width 130 height 7
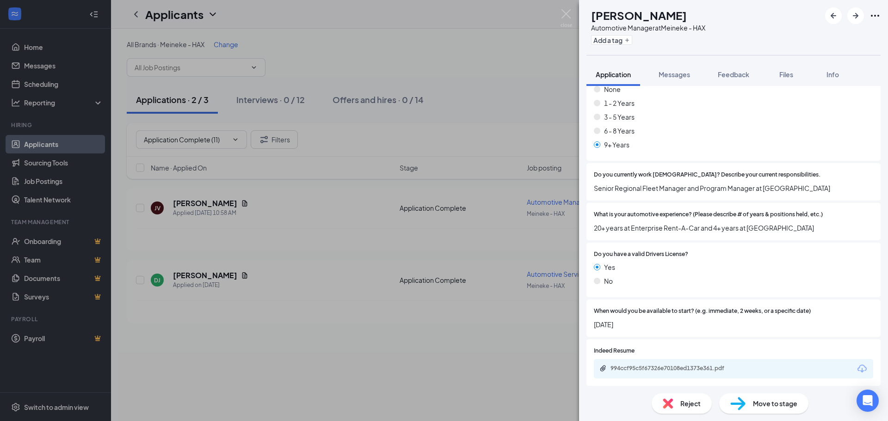
click at [626, 351] on div "Reject" at bounding box center [682, 404] width 60 height 20
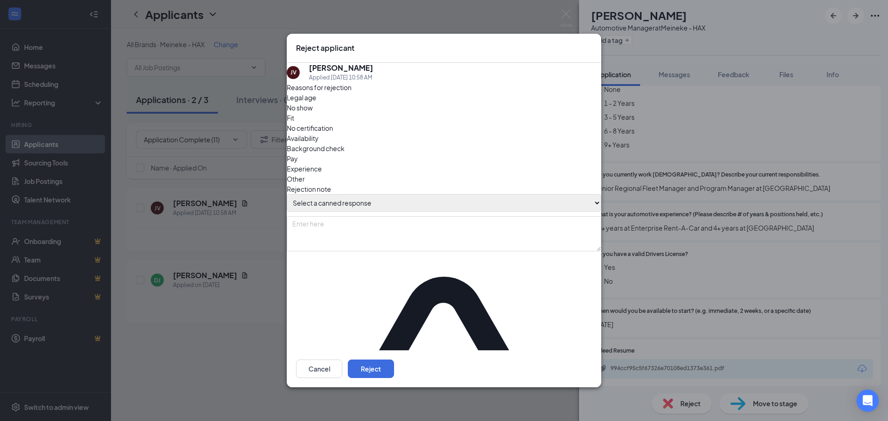
click at [389, 198] on select "Select a canned response Lacks experience Lacks relevant experience Did not ans…" at bounding box center [444, 203] width 315 height 18
select select "Lacks relevant experience"
type textarea "Lacks relevant experience"
click at [296, 194] on select "Select a canned response Lacks experience Lacks relevant experience Did not ans…" at bounding box center [444, 203] width 315 height 18
click at [394, 351] on button "Reject" at bounding box center [371, 369] width 46 height 19
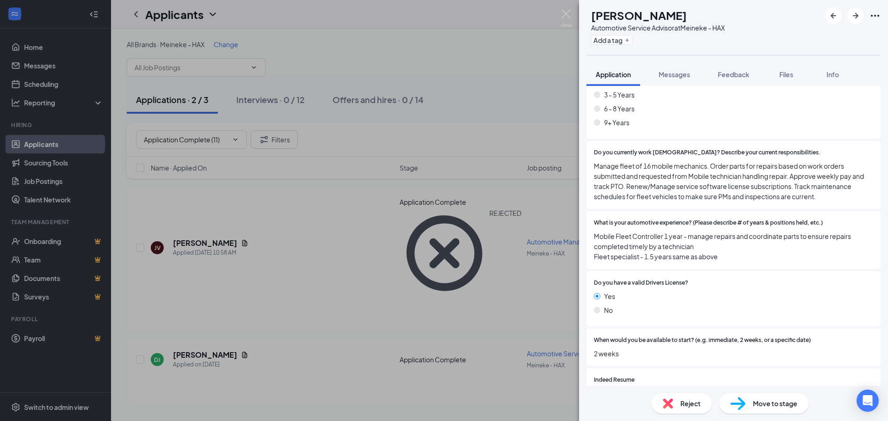
scroll to position [311, 0]
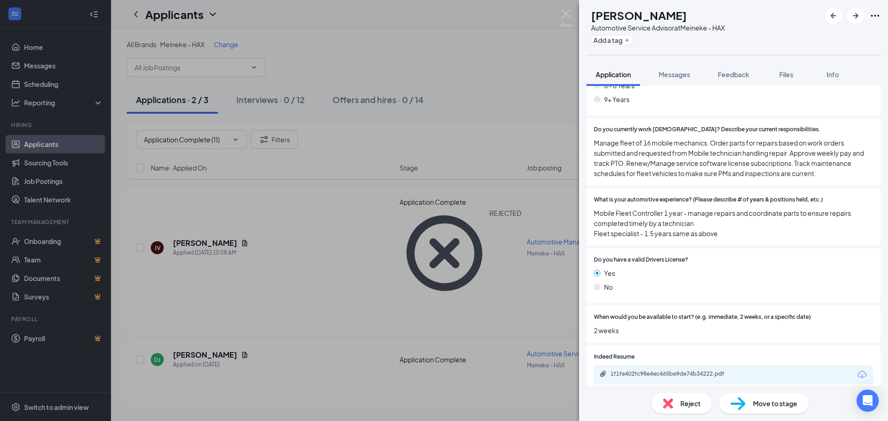
click at [626, 351] on div "Reject" at bounding box center [682, 404] width 60 height 20
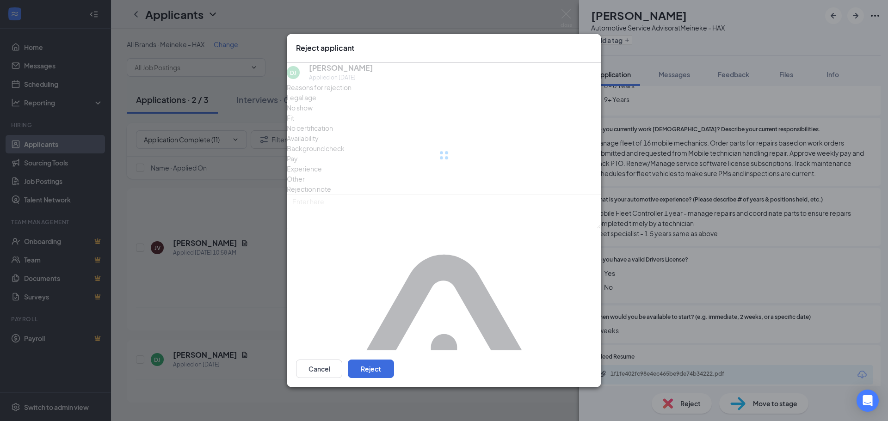
scroll to position [308, 0]
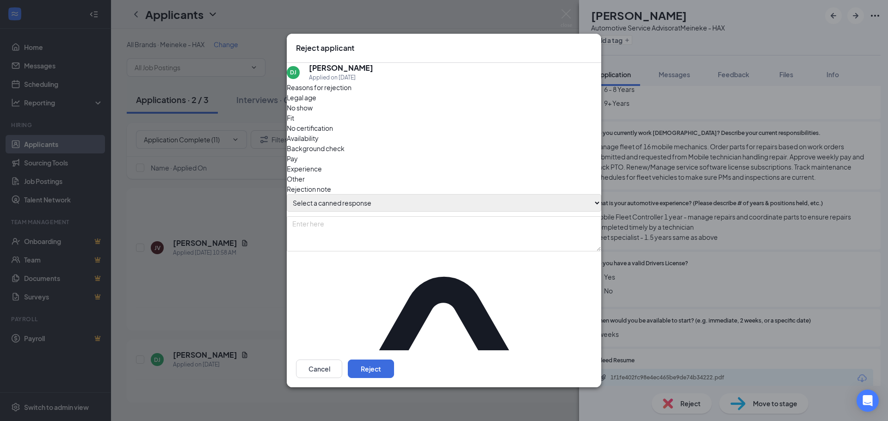
click at [404, 202] on select "Select a canned response Lacks experience Lacks relevant experience Did not ans…" at bounding box center [444, 203] width 315 height 18
select select "Lacks experience"
type textarea "Lacks experience"
click at [296, 194] on select "Select a canned response Lacks experience Lacks relevant experience Did not ans…" at bounding box center [444, 203] width 315 height 18
click at [394, 351] on button "Reject" at bounding box center [371, 369] width 46 height 19
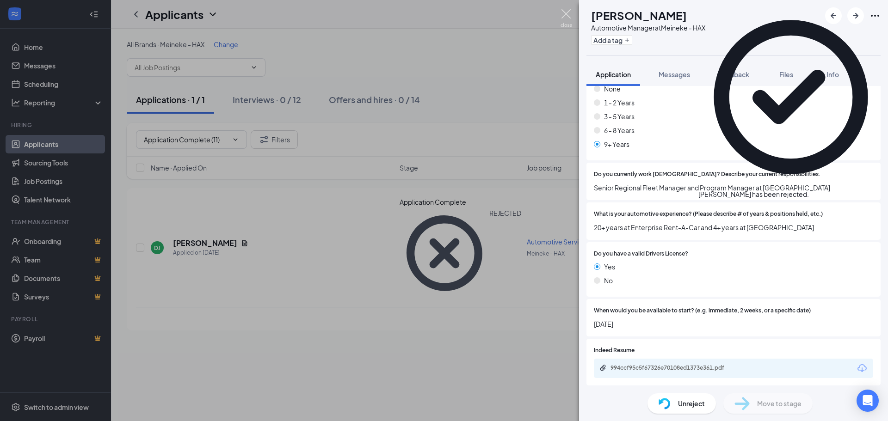
scroll to position [257, 0]
click at [565, 16] on img at bounding box center [567, 18] width 12 height 18
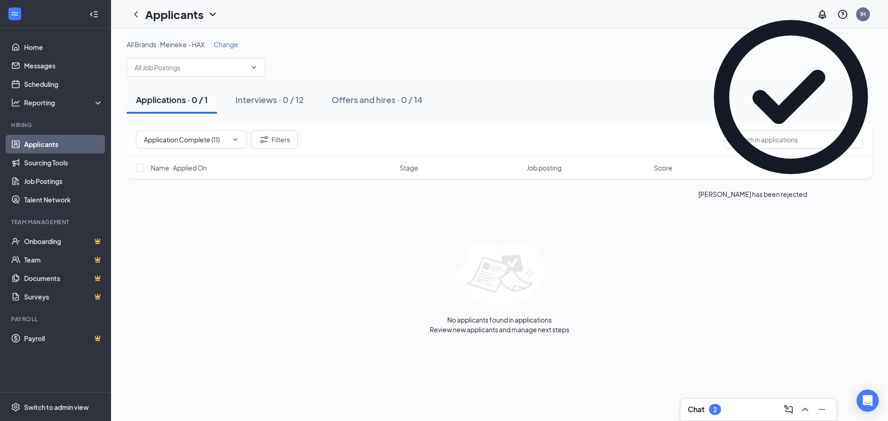
click at [228, 39] on div "All Brands · Meineke - HAX Change Applications · 0 / 1 Interviews · 0 / 12 Offe…" at bounding box center [499, 187] width 777 height 317
click at [233, 47] on span "Change" at bounding box center [226, 44] width 25 height 8
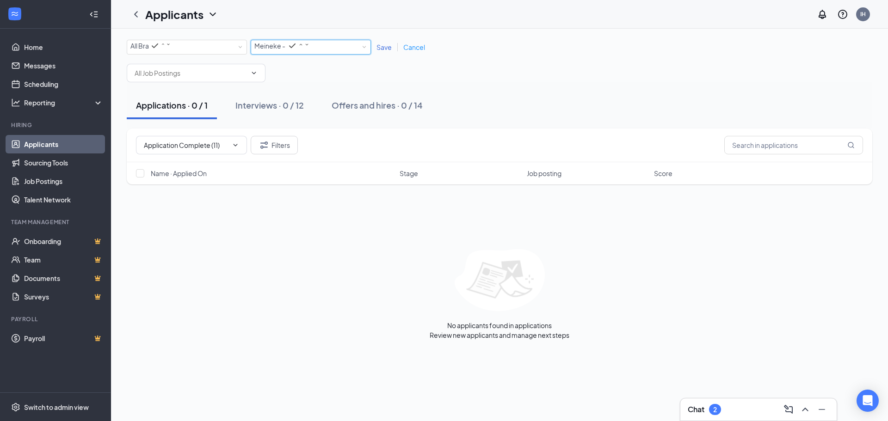
click at [310, 51] on div "Meineke - HAX" at bounding box center [282, 45] width 56 height 11
click at [293, 130] on li "Meineke- RIC" at bounding box center [311, 122] width 120 height 18
click at [379, 49] on span "Save" at bounding box center [384, 47] width 15 height 8
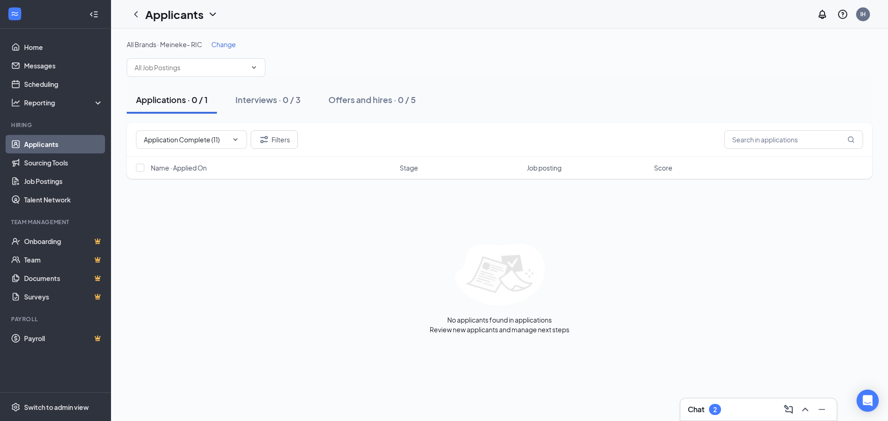
click at [222, 43] on span "Change" at bounding box center [223, 44] width 25 height 8
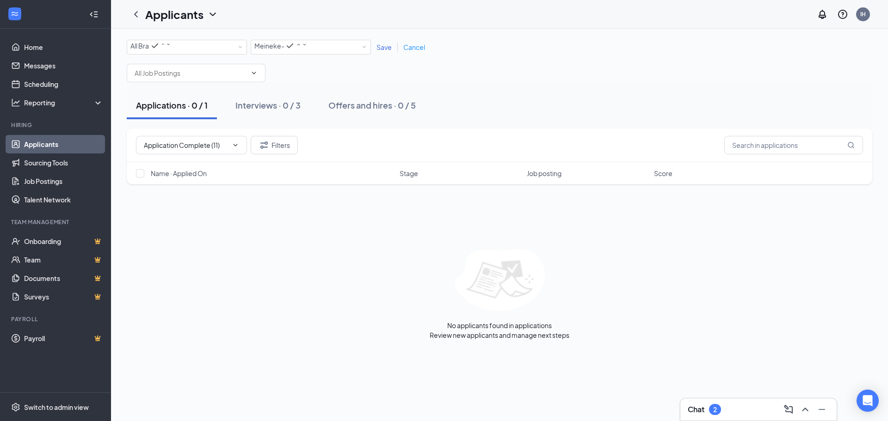
click at [383, 48] on span "Save" at bounding box center [384, 47] width 15 height 8
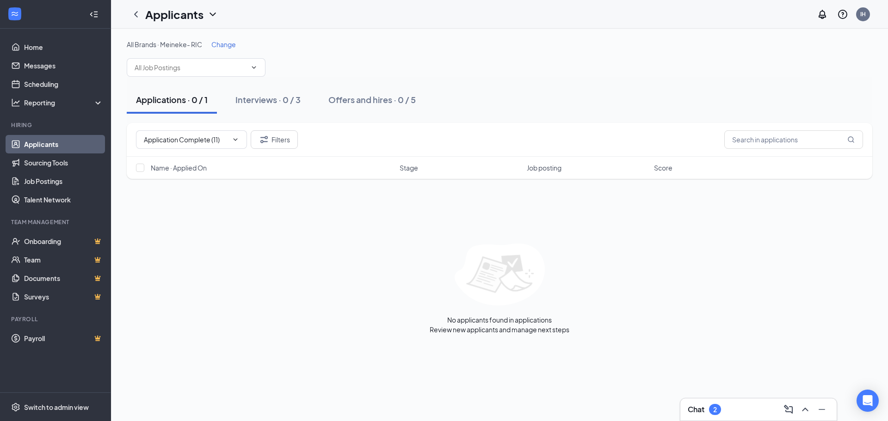
click at [228, 47] on span "Change" at bounding box center [223, 44] width 25 height 8
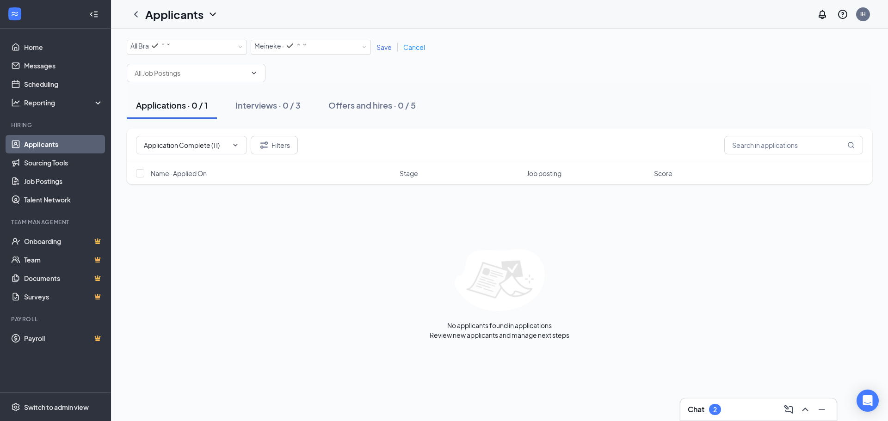
click at [377, 47] on span "Save" at bounding box center [384, 47] width 15 height 8
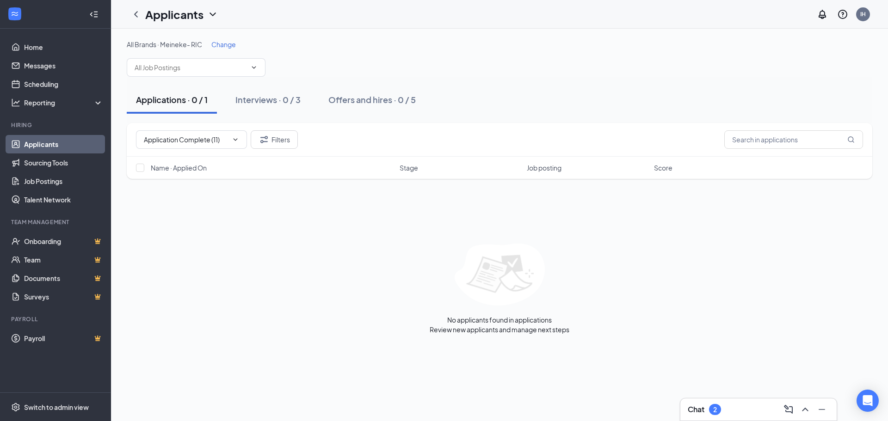
click at [233, 43] on span "Change" at bounding box center [223, 44] width 25 height 8
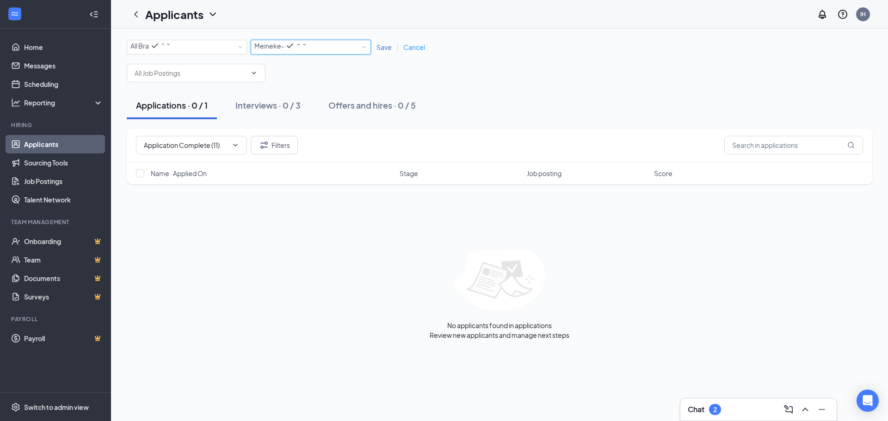
drag, startPoint x: 352, startPoint y: 47, endPoint x: 351, endPoint y: 59, distance: 11.7
click at [308, 47] on div "Meineke- RIC" at bounding box center [280, 45] width 53 height 11
click at [313, 145] on div "Meineke - VB" at bounding box center [310, 139] width 113 height 11
click at [386, 49] on span "Save" at bounding box center [384, 47] width 15 height 8
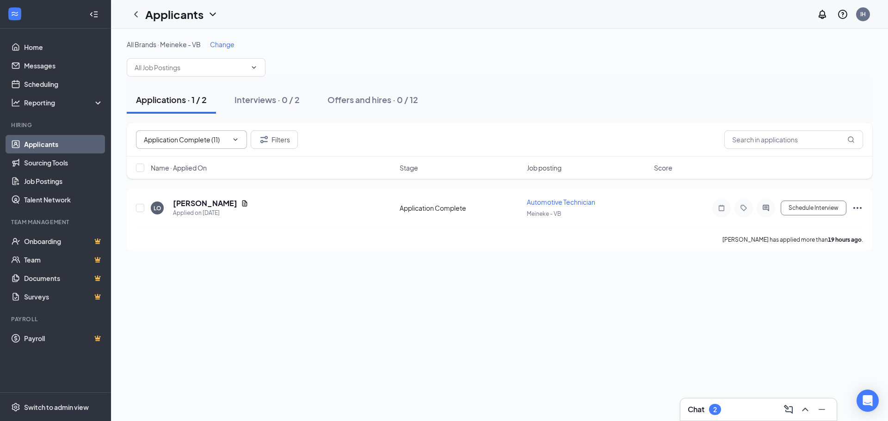
click at [234, 141] on icon "ChevronDown" at bounding box center [235, 139] width 7 height 7
click at [230, 140] on icon "Cross" at bounding box center [230, 140] width 0 height 0
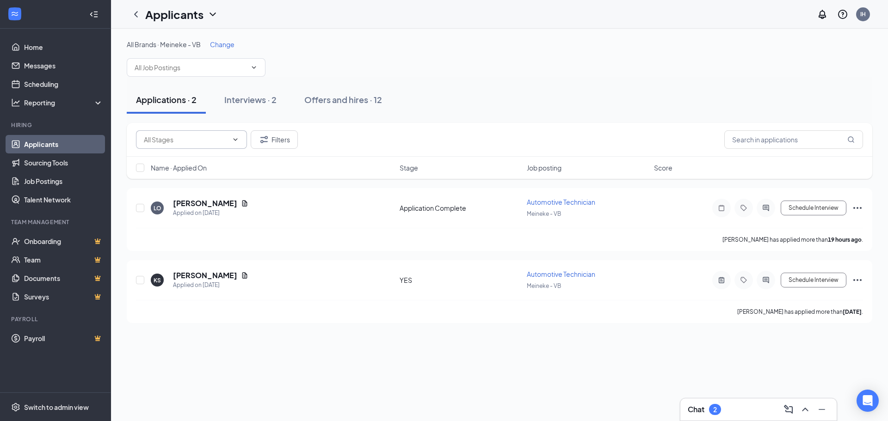
click at [233, 140] on icon "ChevronDown" at bounding box center [235, 139] width 7 height 7
drag, startPoint x: 212, startPoint y: 162, endPoint x: 226, endPoint y: 169, distance: 15.7
click at [211, 161] on div "Application Complete (1)" at bounding box center [173, 156] width 75 height 10
type input "Application Complete (1)"
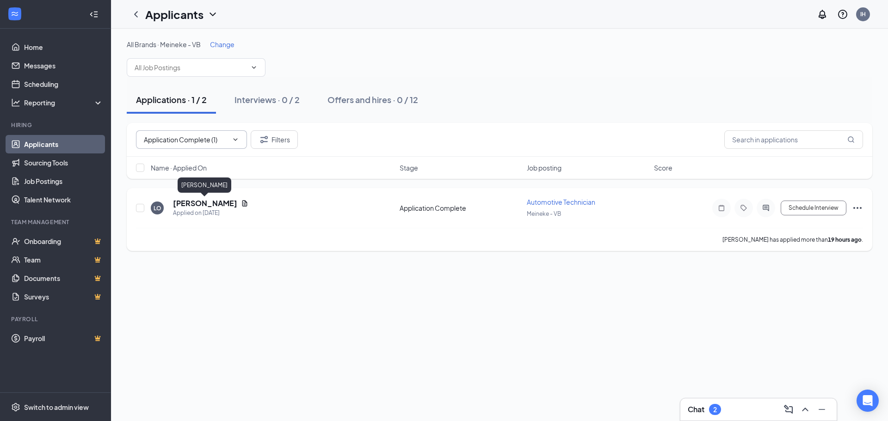
click at [207, 207] on h5 "[PERSON_NAME]" at bounding box center [205, 203] width 64 height 10
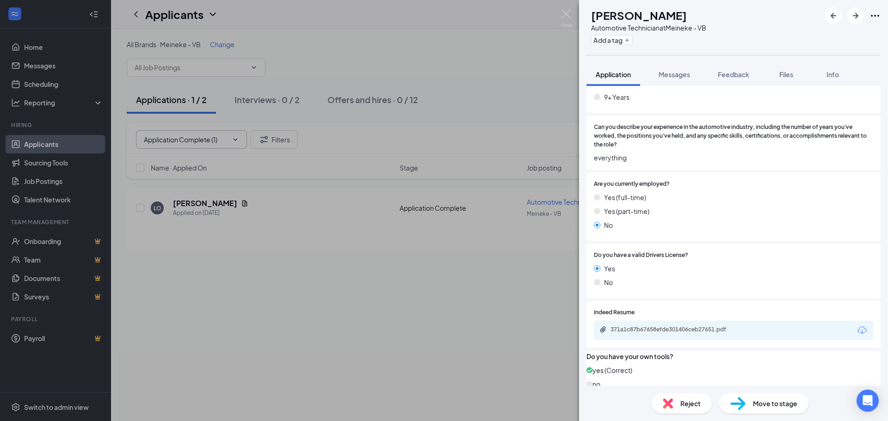
scroll to position [289, 0]
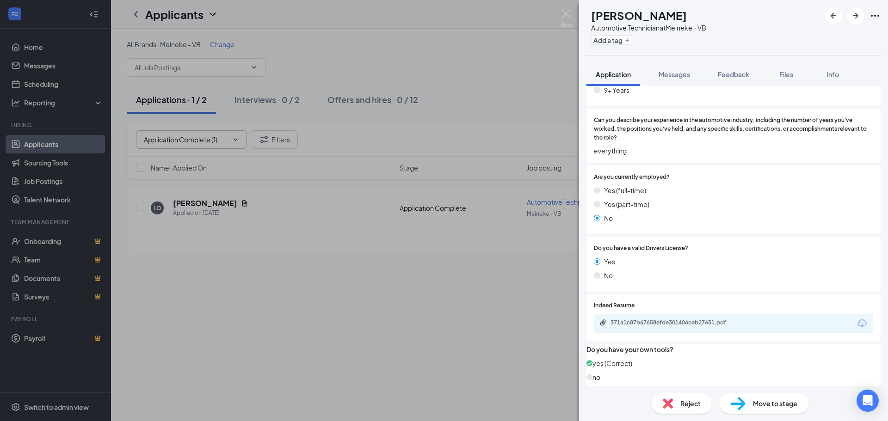
click at [626, 319] on div "371a1c87b67658efde301406ceb27651.pdf" at bounding box center [676, 322] width 130 height 7
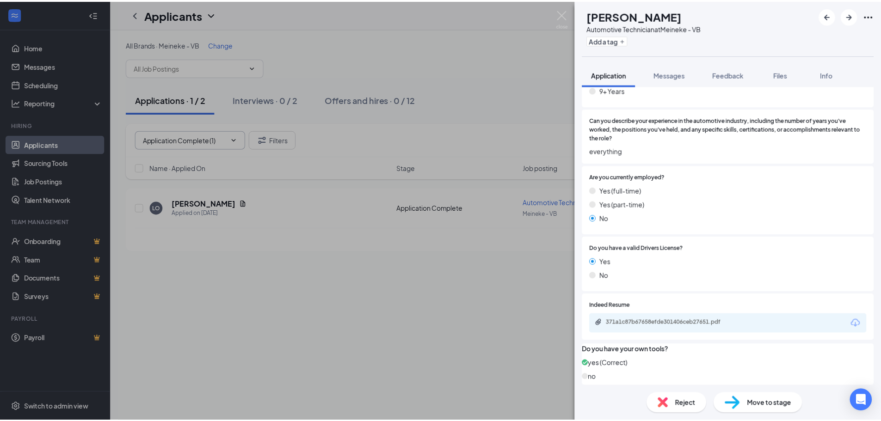
scroll to position [285, 0]
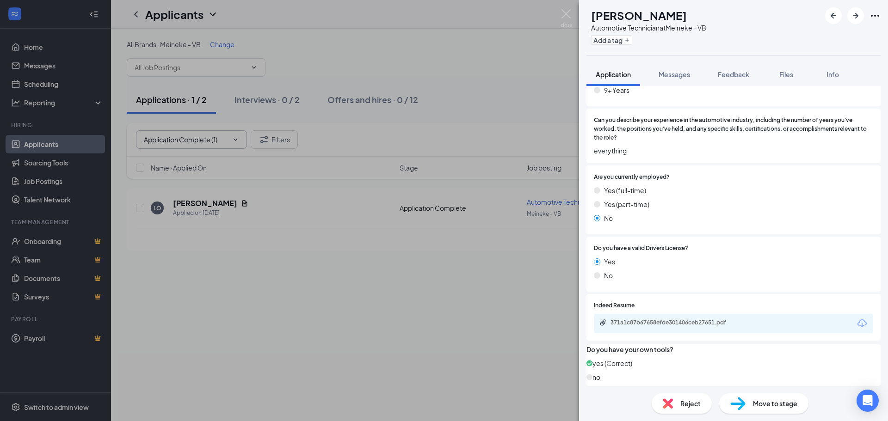
drag, startPoint x: 564, startPoint y: 0, endPoint x: 568, endPoint y: 10, distance: 10.7
click at [567, 5] on div "LO leonardo oliveira Automotive Technician at Meineke - VB Add a tag Applicatio…" at bounding box center [444, 210] width 888 height 421
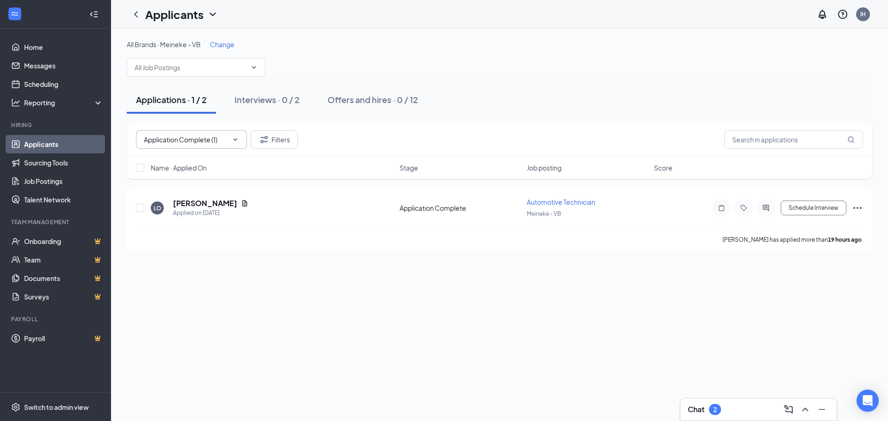
click at [568, 10] on div "Applicants IH" at bounding box center [499, 14] width 777 height 29
click at [227, 47] on span "Change" at bounding box center [222, 44] width 25 height 8
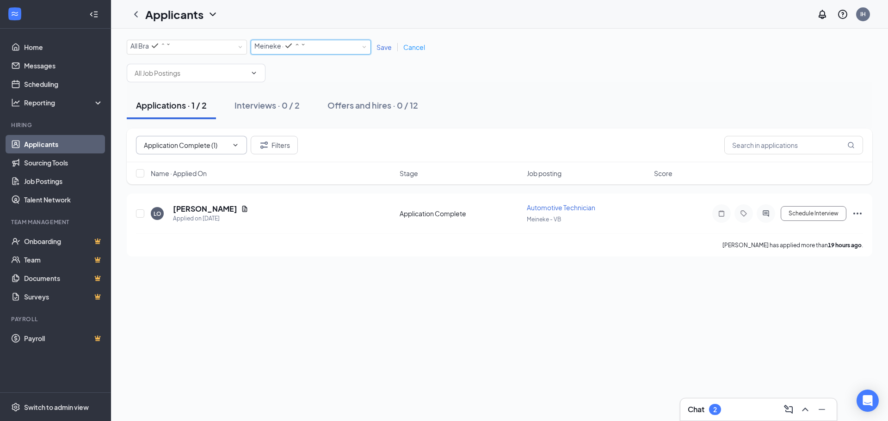
click at [364, 48] on div "All Locations Meineke - VB" at bounding box center [311, 47] width 120 height 15
click at [311, 74] on div "All Locations" at bounding box center [310, 68] width 113 height 11
click at [303, 50] on div "All Locations" at bounding box center [278, 45] width 49 height 11
click at [312, 74] on div "All Locations" at bounding box center [310, 68] width 113 height 11
click at [303, 45] on div "All Locations" at bounding box center [278, 45] width 49 height 11
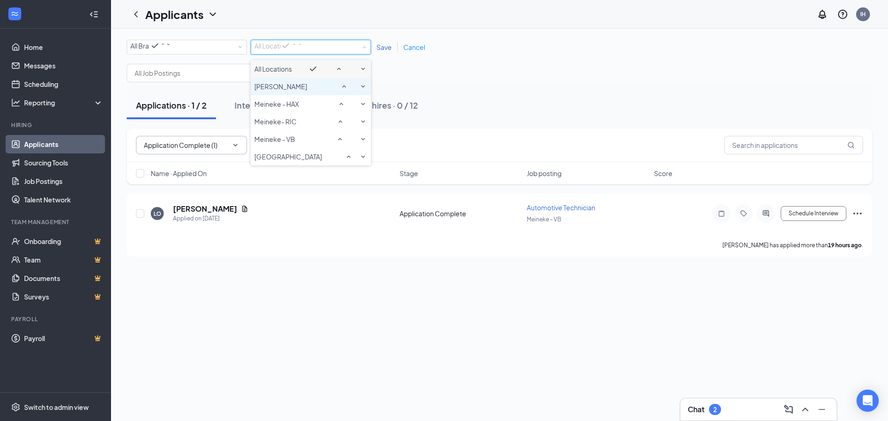
drag, startPoint x: 308, startPoint y: 94, endPoint x: 364, endPoint y: 71, distance: 60.8
click at [308, 92] on div "[PERSON_NAME]" at bounding box center [310, 86] width 113 height 11
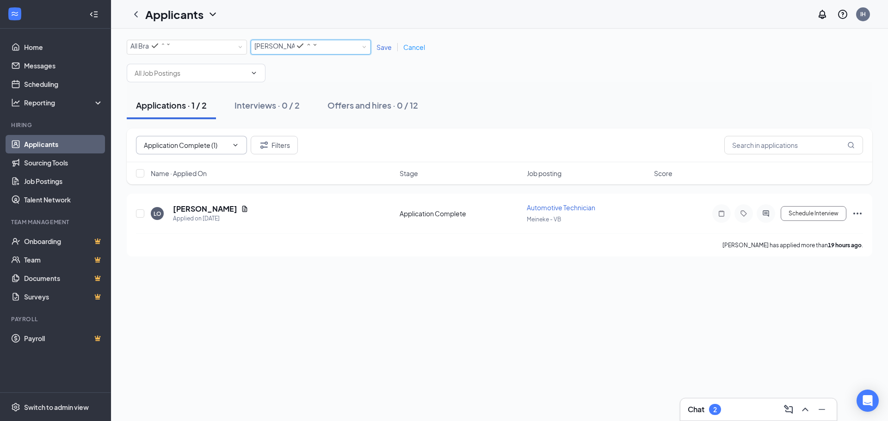
click at [381, 51] on span "Save" at bounding box center [384, 47] width 15 height 8
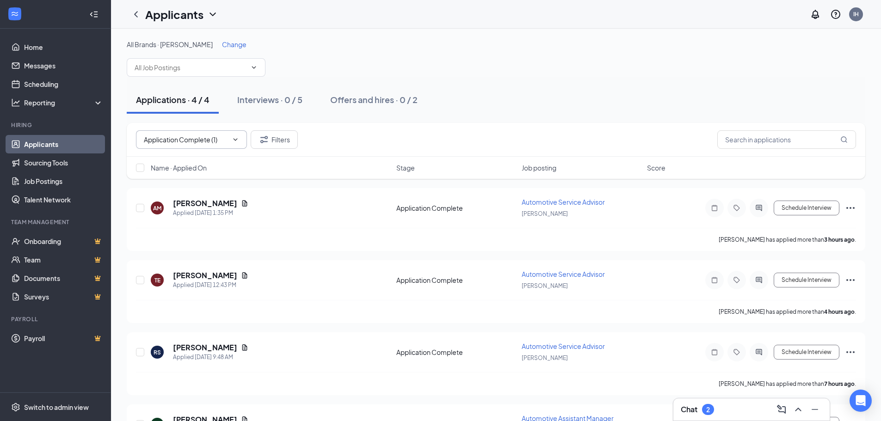
click at [228, 45] on span "Change" at bounding box center [234, 44] width 25 height 8
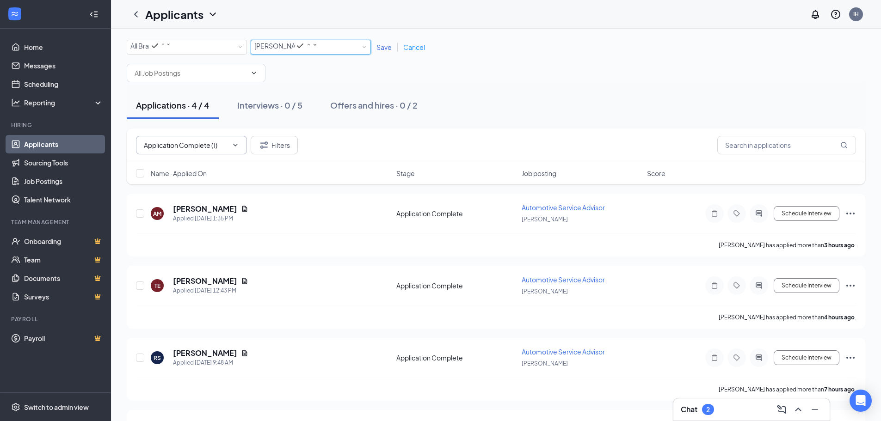
click at [318, 51] on div "[PERSON_NAME]" at bounding box center [286, 45] width 64 height 11
click at [305, 74] on div "All Locations" at bounding box center [310, 68] width 113 height 11
click at [382, 51] on span "Save" at bounding box center [384, 47] width 15 height 8
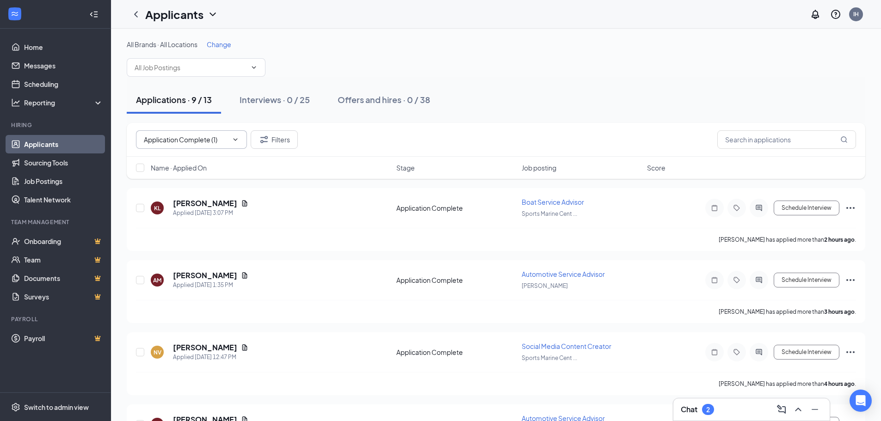
click at [236, 140] on icon "ChevronDown" at bounding box center [235, 139] width 7 height 7
click at [230, 140] on icon "Cross" at bounding box center [230, 140] width 0 height 0
click at [234, 140] on icon "ChevronDown" at bounding box center [235, 139] width 7 height 7
click at [196, 161] on div "Application Complete (9)" at bounding box center [173, 156] width 75 height 10
type input "Application Complete (9)"
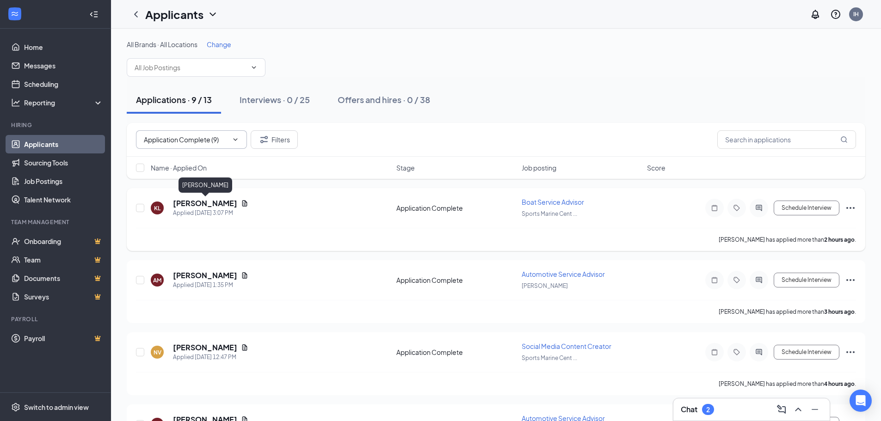
click at [210, 201] on h5 "Kimberly Lowther" at bounding box center [205, 203] width 64 height 10
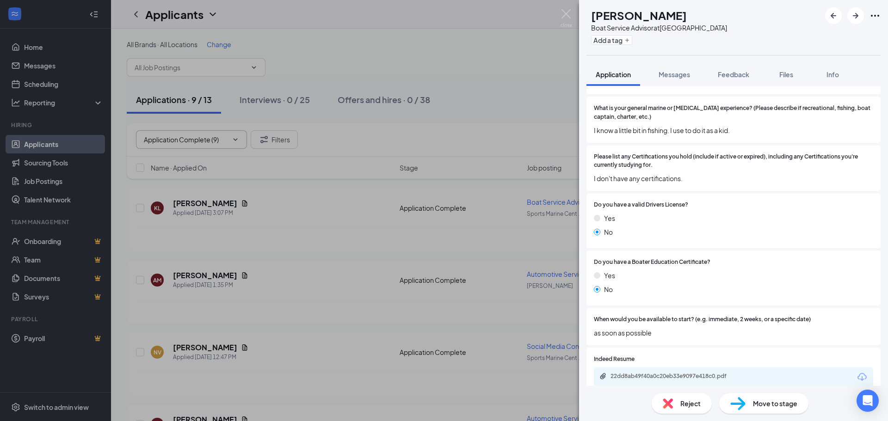
scroll to position [286, 0]
click at [626, 351] on div "22dd8ab49f40a0c20eb33e9097e418c0.pdf" at bounding box center [676, 374] width 130 height 7
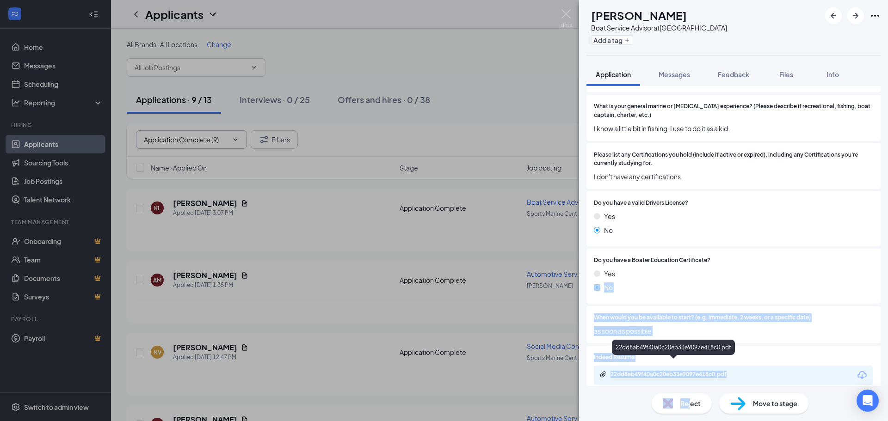
drag, startPoint x: 690, startPoint y: 405, endPoint x: 679, endPoint y: 235, distance: 170.1
click at [626, 252] on div "KL Kimberly Lowther Boat Service Advisor at Sports Marine Center Add a tag Appl…" at bounding box center [733, 210] width 309 height 421
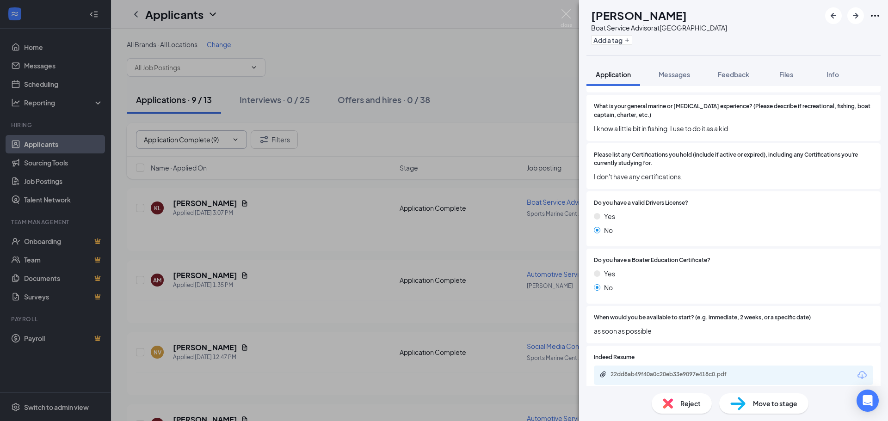
click at [626, 351] on span "Reject" at bounding box center [690, 404] width 20 height 10
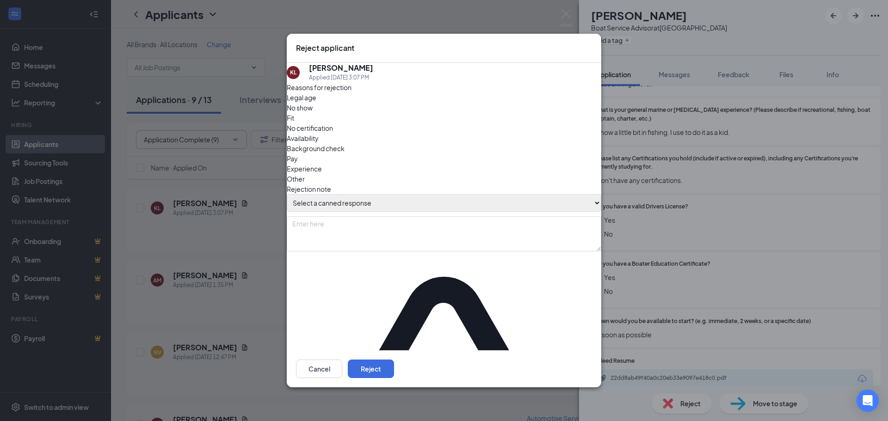
drag, startPoint x: 395, startPoint y: 202, endPoint x: 388, endPoint y: 208, distance: 9.2
click at [394, 202] on select "Select a canned response Lacks experience Lacks relevant experience Did not ans…" at bounding box center [444, 203] width 315 height 18
select select "Lacks relevant experience"
type textarea "Lacks relevant experience"
click at [296, 194] on select "Select a canned response Lacks experience Lacks relevant experience Did not ans…" at bounding box center [444, 203] width 315 height 18
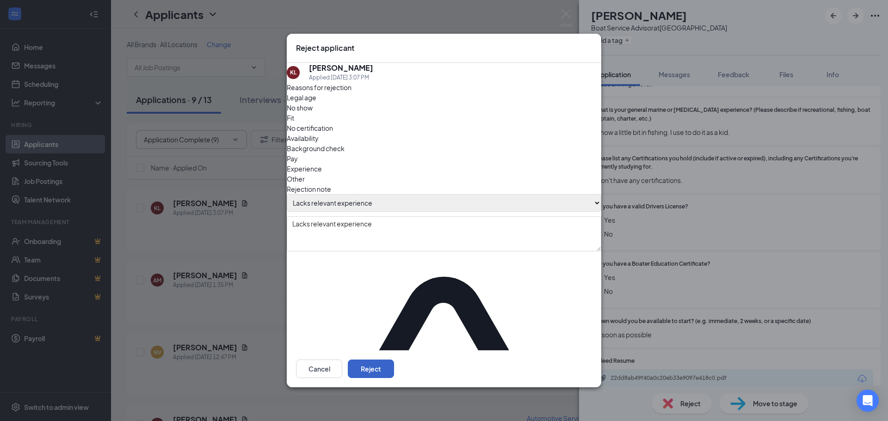
click at [394, 351] on button "Reject" at bounding box center [371, 369] width 46 height 19
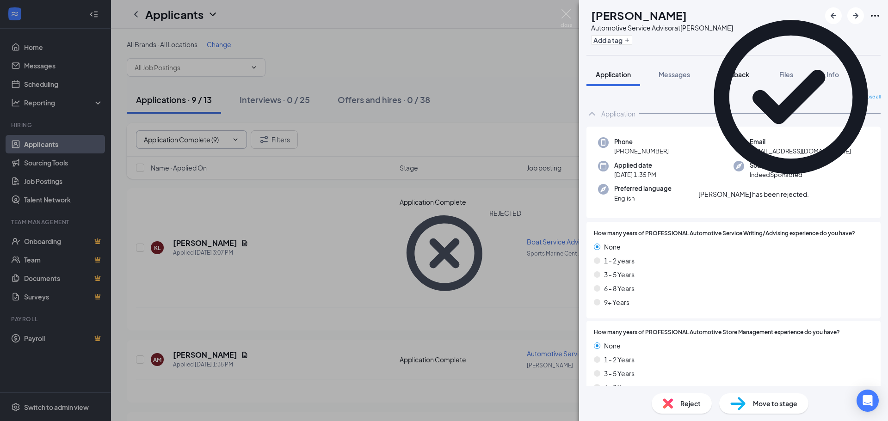
click at [626, 66] on button "Feedback" at bounding box center [734, 74] width 50 height 23
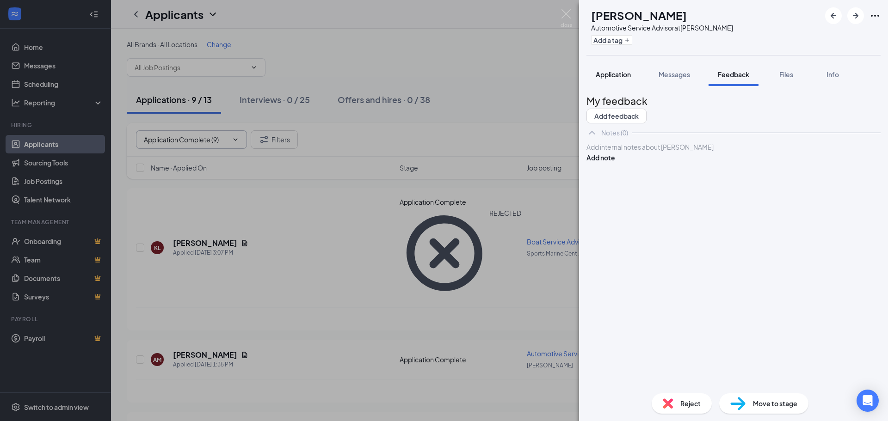
click at [619, 71] on span "Application" at bounding box center [613, 74] width 35 height 8
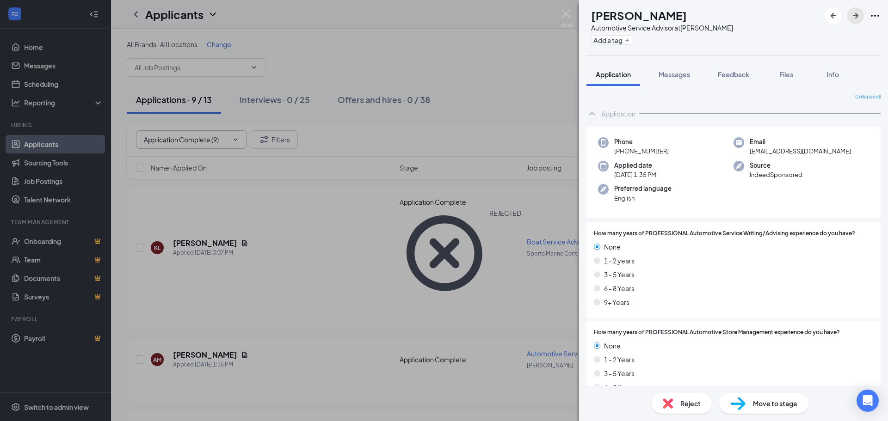
click at [626, 17] on icon "ArrowRight" at bounding box center [856, 16] width 6 height 6
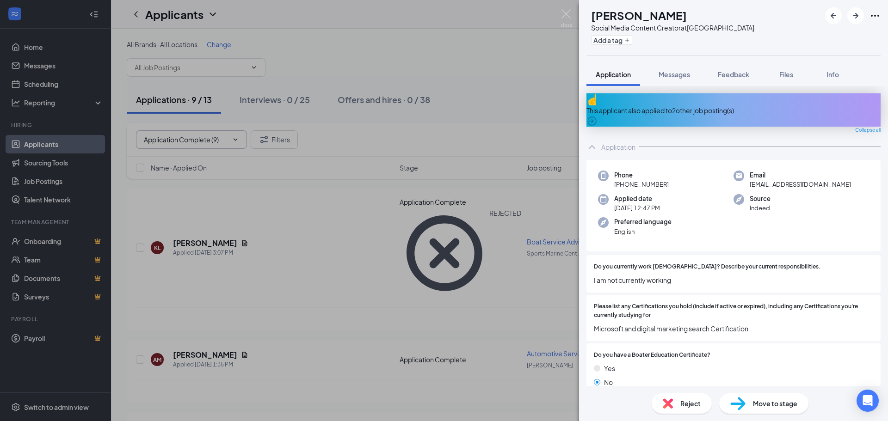
click at [626, 105] on div "This applicant also applied to 2 other job posting(s)" at bounding box center [734, 110] width 294 height 10
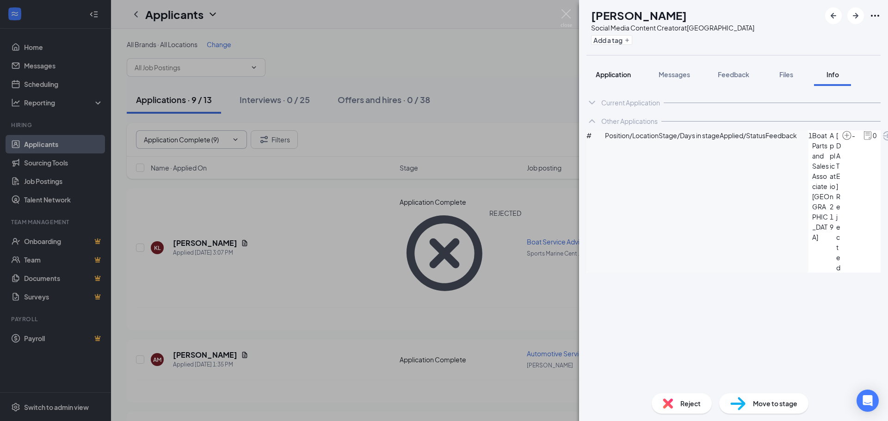
click at [625, 77] on span "Application" at bounding box center [613, 74] width 35 height 8
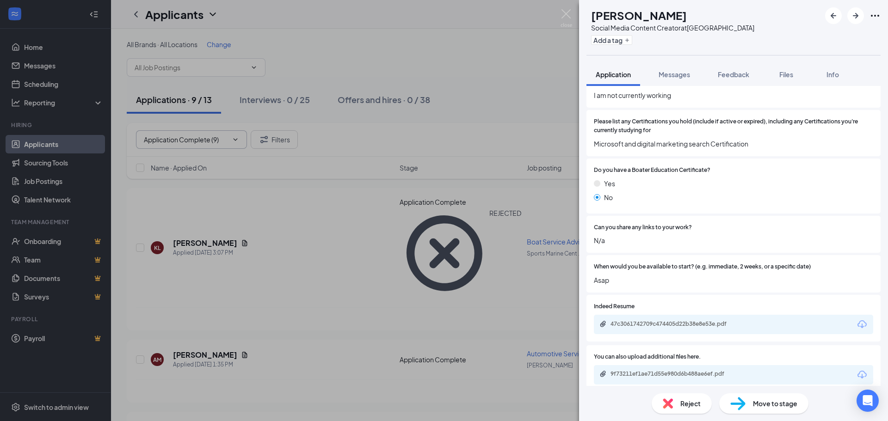
scroll to position [187, 0]
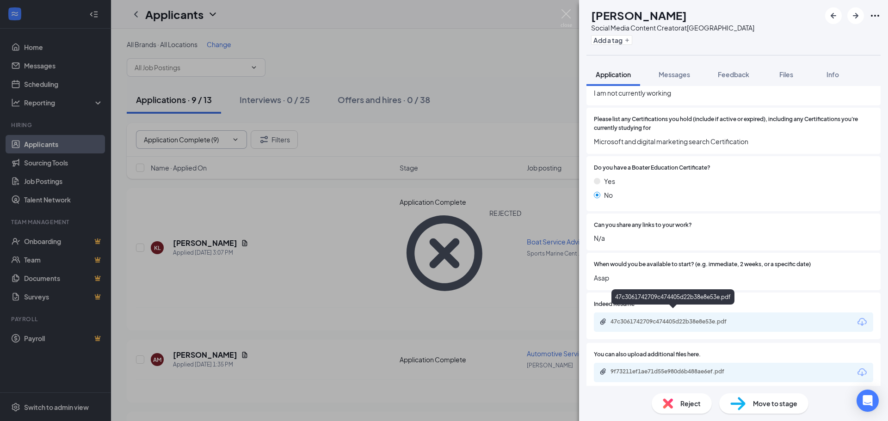
click at [626, 318] on div "47c3061742709c474405d22b38e8e53e.pdf" at bounding box center [676, 321] width 130 height 7
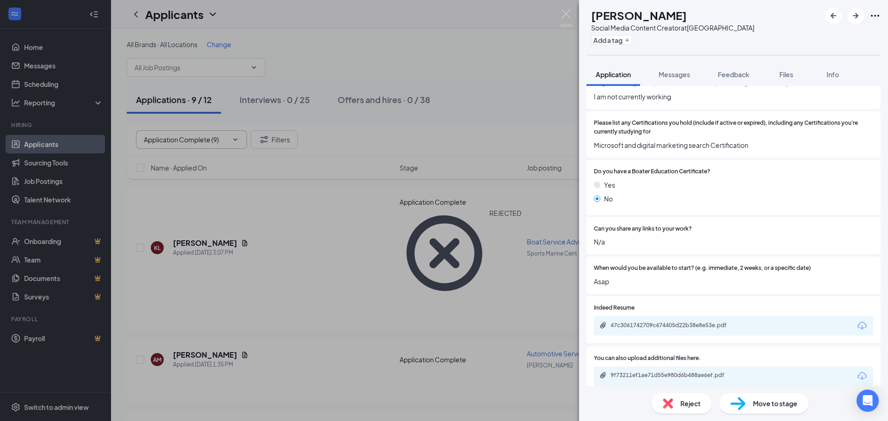
click at [626, 351] on span "Reject" at bounding box center [690, 404] width 20 height 10
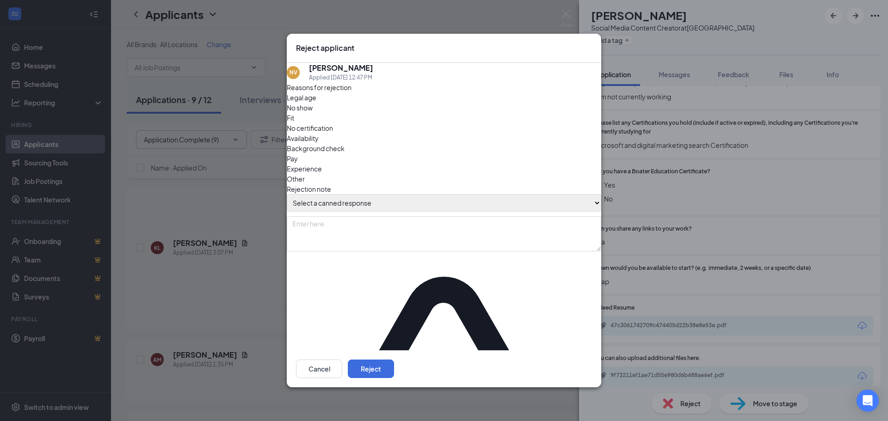
click at [423, 208] on select "Select a canned response Lacks experience Lacks relevant experience Did not ans…" at bounding box center [444, 203] width 315 height 18
select select "Lacks relevant experience"
type textarea "Lacks relevant experience"
click at [296, 194] on select "Select a canned response Lacks experience Lacks relevant experience Did not ans…" at bounding box center [444, 203] width 315 height 18
click at [394, 351] on button "Reject" at bounding box center [371, 369] width 46 height 19
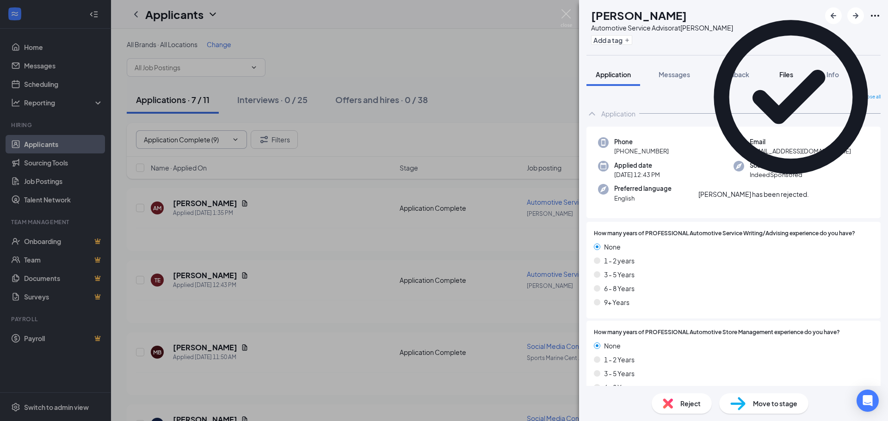
click at [626, 74] on button "Files" at bounding box center [786, 74] width 37 height 23
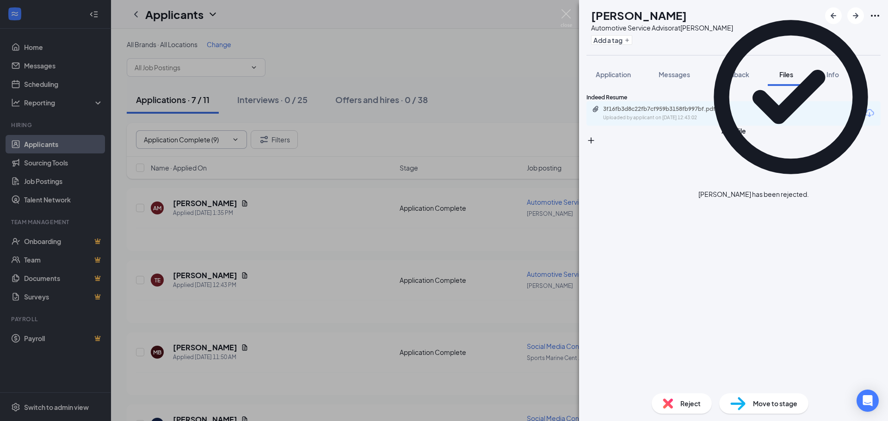
click at [626, 192] on icon "Cross" at bounding box center [815, 195] width 6 height 6
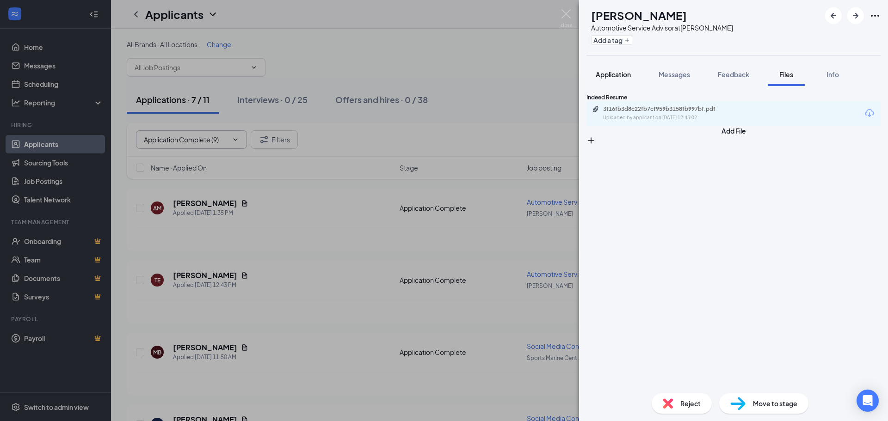
click at [608, 73] on span "Application" at bounding box center [613, 74] width 35 height 8
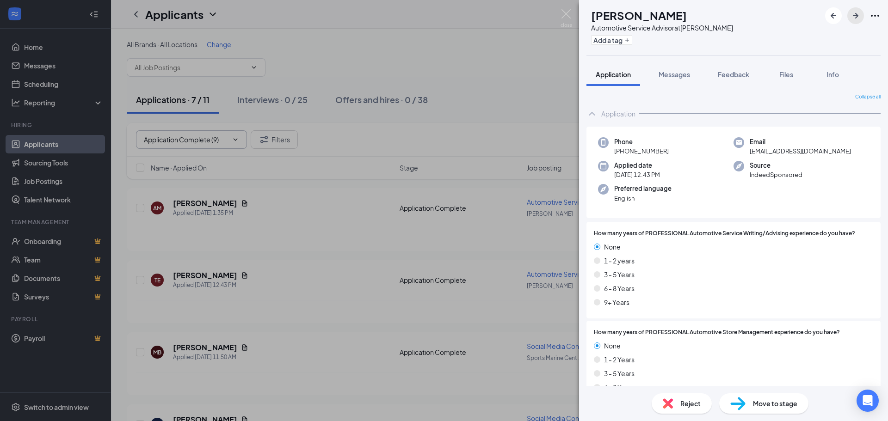
click at [626, 15] on icon "ArrowRight" at bounding box center [856, 16] width 6 height 6
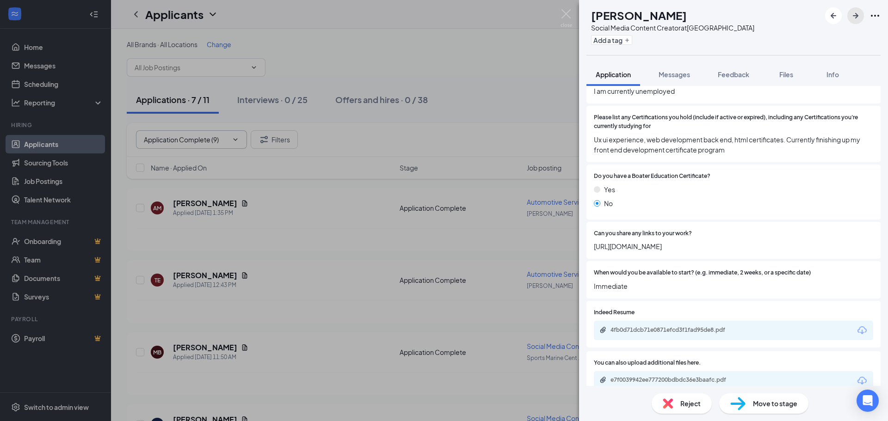
scroll to position [172, 0]
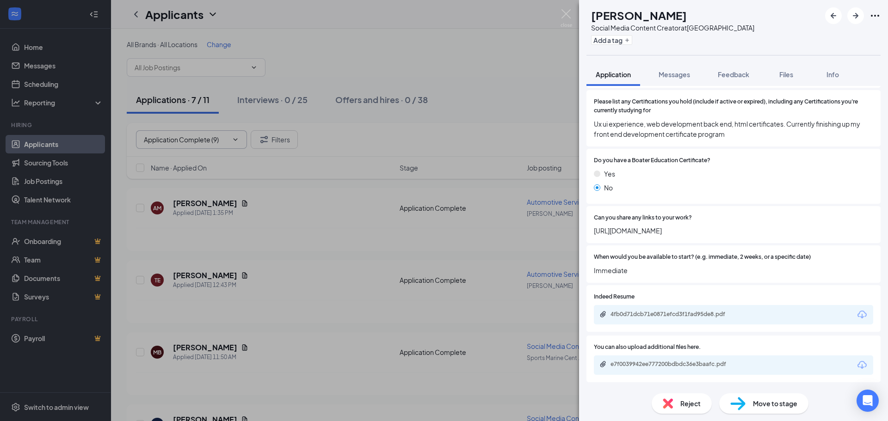
drag, startPoint x: 747, startPoint y: 231, endPoint x: 587, endPoint y: 229, distance: 160.0
click at [587, 229] on div "Can you share any links to your work? https://www.moniquebenefield.press/techde…" at bounding box center [734, 224] width 294 height 37
copy span "https://www.moniquebenefield.press/techdesign"
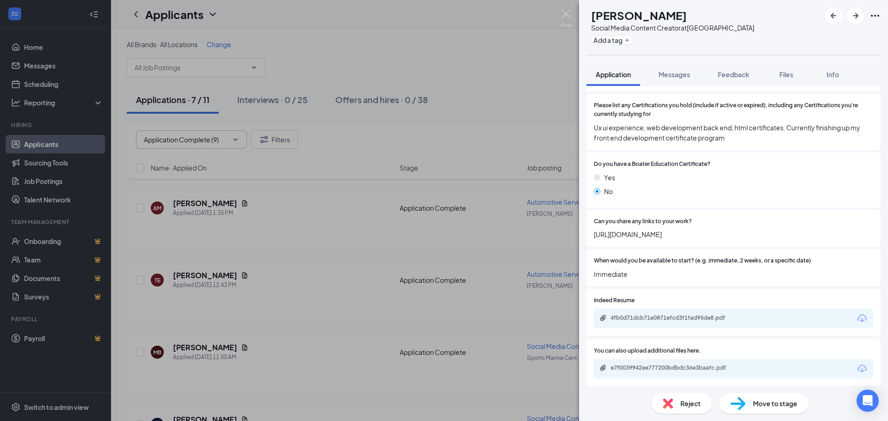
click at [626, 351] on span "Reject" at bounding box center [690, 404] width 20 height 10
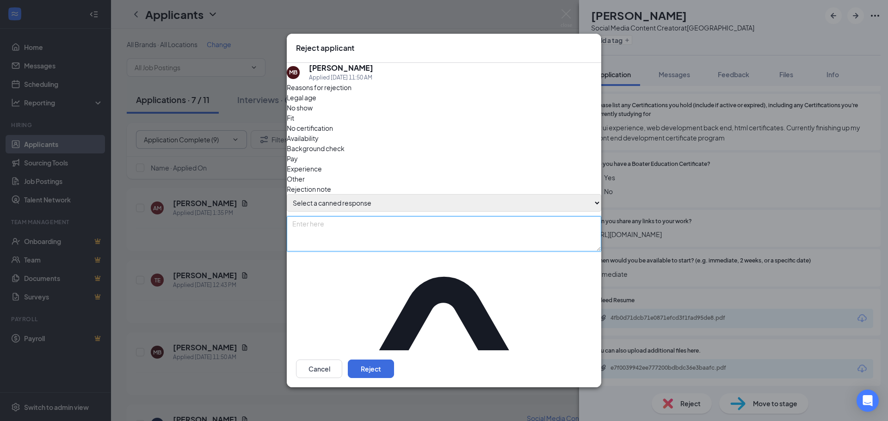
click at [355, 225] on textarea at bounding box center [444, 233] width 315 height 35
drag, startPoint x: 361, startPoint y: 217, endPoint x: 260, endPoint y: 219, distance: 100.4
click at [260, 219] on div "Reject applicant MB Monique Benefield Applied Today 11:50 AM Reasons for reject…" at bounding box center [444, 210] width 888 height 421
type textarea "Not a good fit"
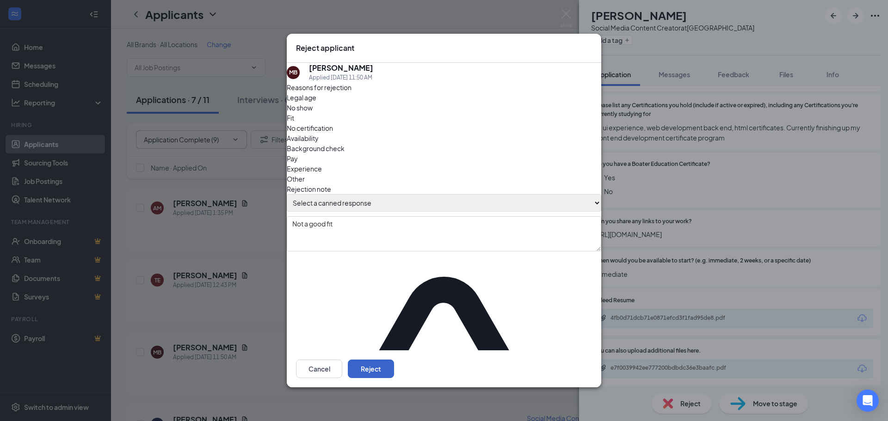
click at [394, 351] on button "Reject" at bounding box center [371, 369] width 46 height 19
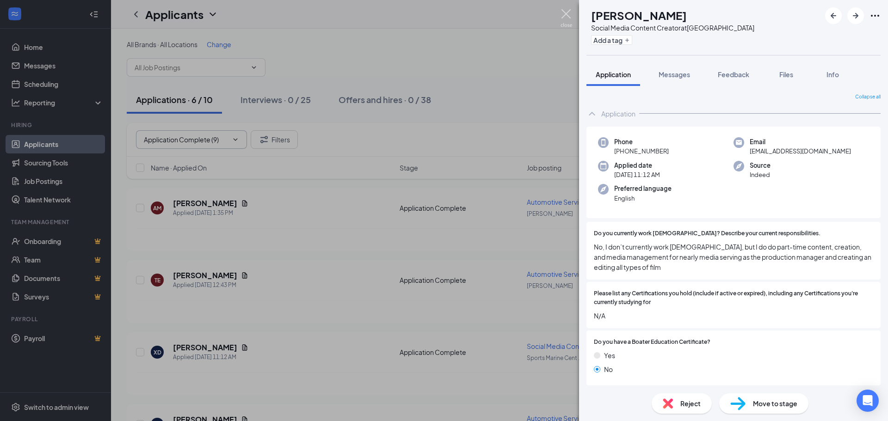
click at [571, 16] on img at bounding box center [567, 18] width 12 height 18
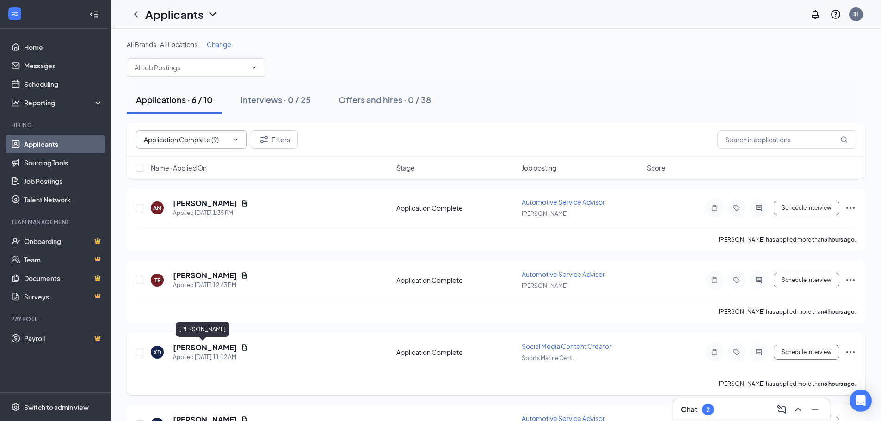
click at [205, 346] on h5 "Xavier Davis" at bounding box center [205, 348] width 64 height 10
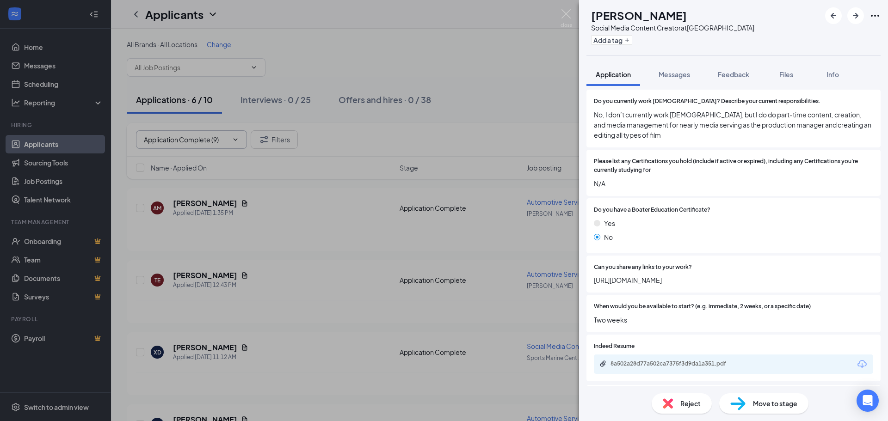
scroll to position [182, 0]
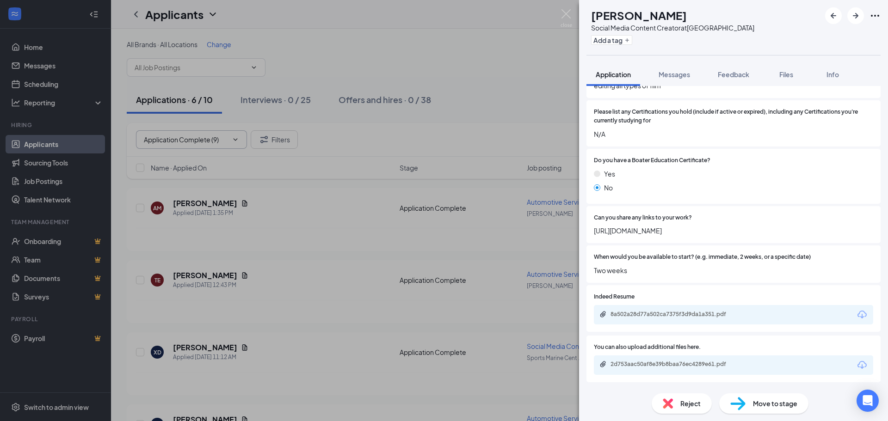
drag, startPoint x: 738, startPoint y: 233, endPoint x: 593, endPoint y: 234, distance: 145.7
click at [593, 234] on div "Can you share any links to your work? https://sites.google.com/view/xdavid518/h…" at bounding box center [734, 224] width 294 height 37
copy span "https://sites.google.com/view/xdavid518/home"
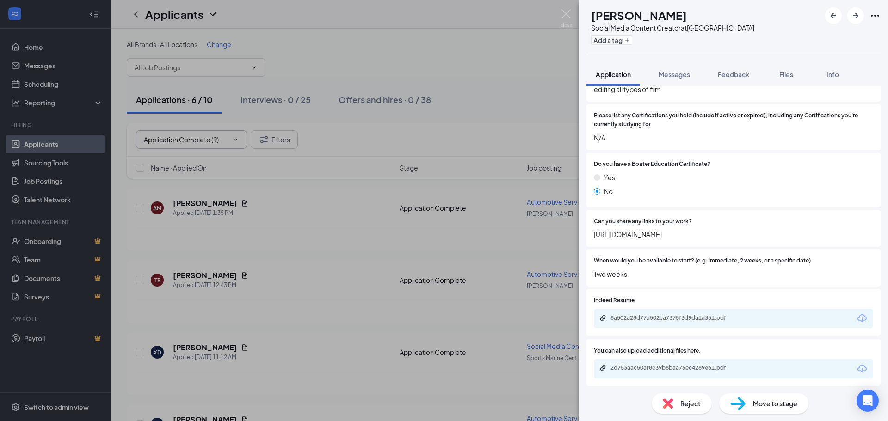
click at [626, 351] on span "Reject" at bounding box center [690, 404] width 20 height 10
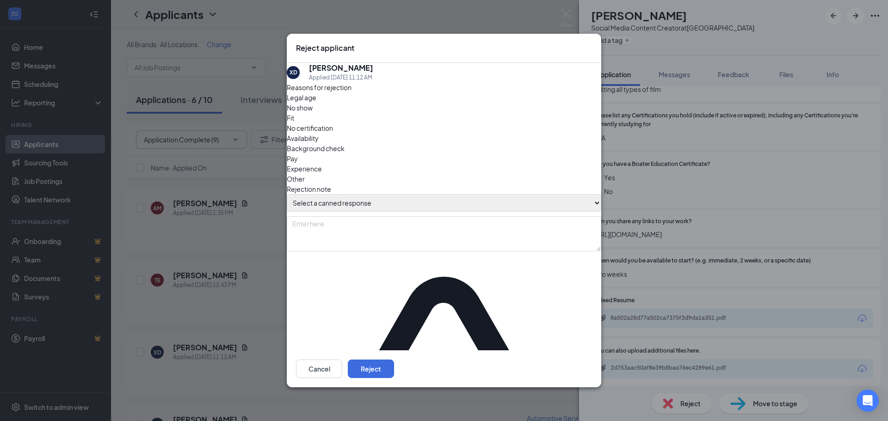
click at [435, 200] on select "Select a canned response Lacks experience Lacks relevant experience Did not ans…" at bounding box center [444, 203] width 315 height 18
click at [519, 166] on div "Legal age No show Fit No certification Availability Background check Pay Experi…" at bounding box center [444, 139] width 315 height 92
click at [545, 163] on div "Legal age No show Fit No certification Availability Background check Pay Experi…" at bounding box center [444, 139] width 315 height 92
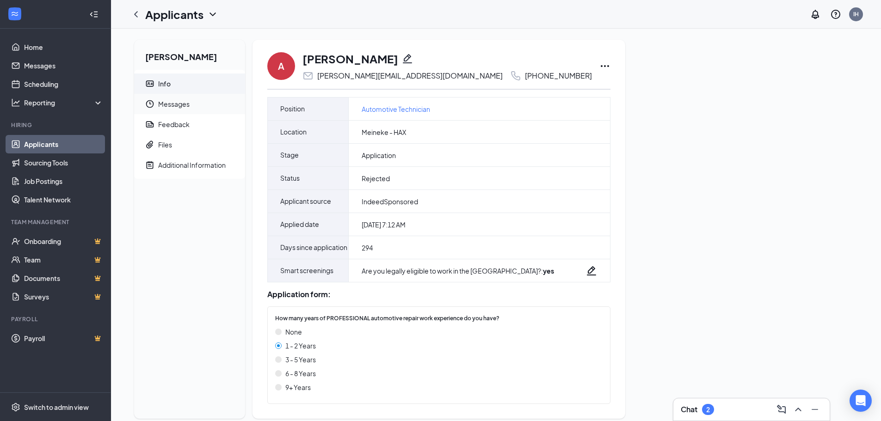
click at [184, 110] on span "Messages" at bounding box center [198, 104] width 80 height 20
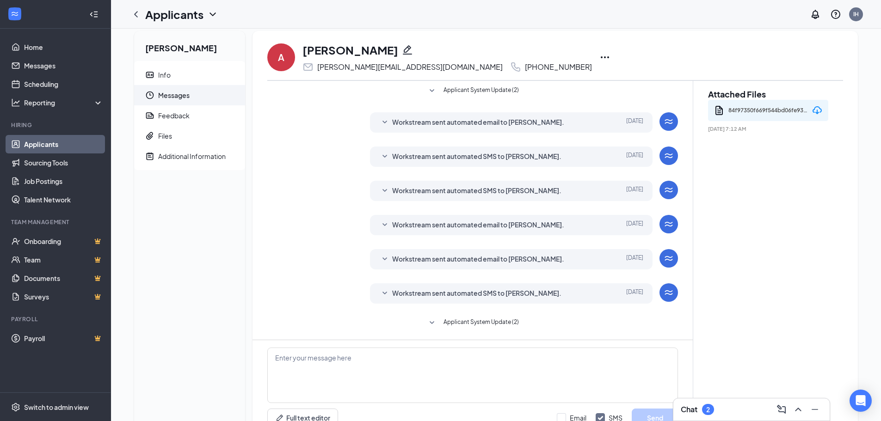
scroll to position [52, 0]
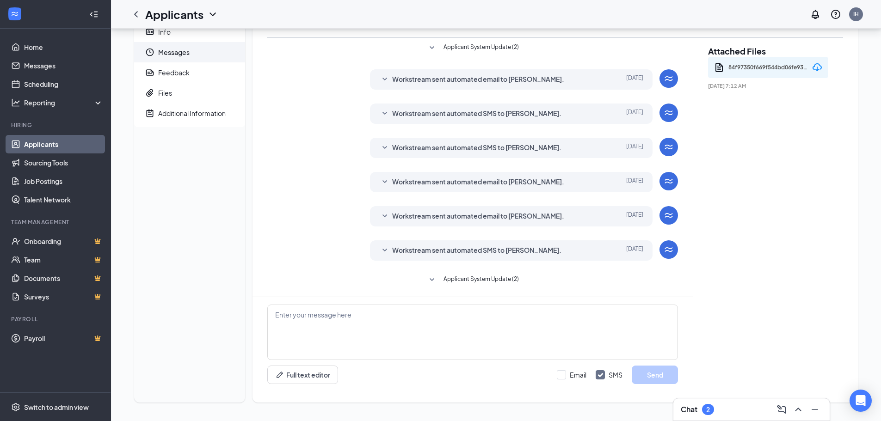
click at [386, 248] on icon "SmallChevronDown" at bounding box center [384, 250] width 11 height 11
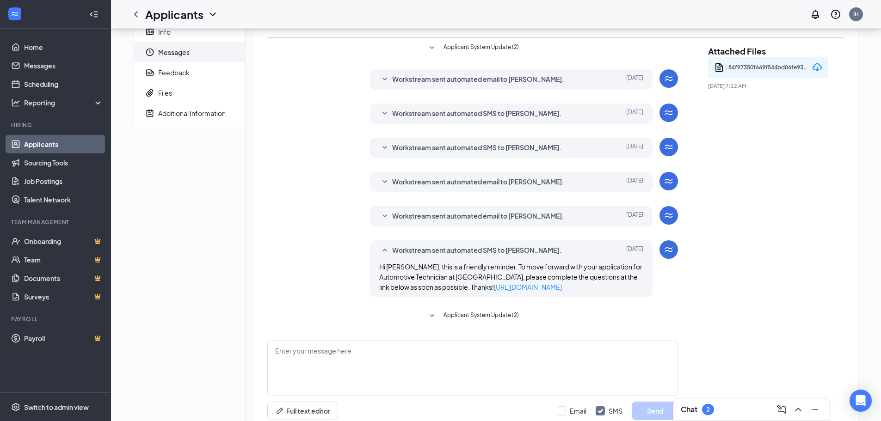
click at [385, 211] on icon "SmallChevronDown" at bounding box center [384, 216] width 11 height 11
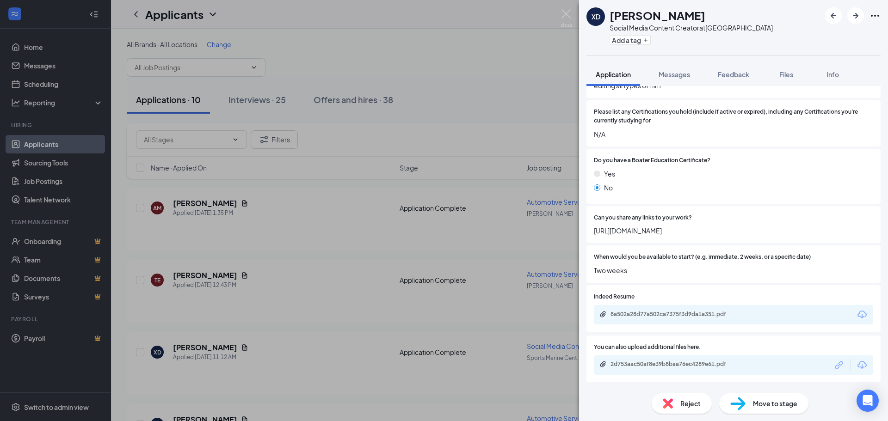
click at [671, 402] on img at bounding box center [668, 404] width 10 height 10
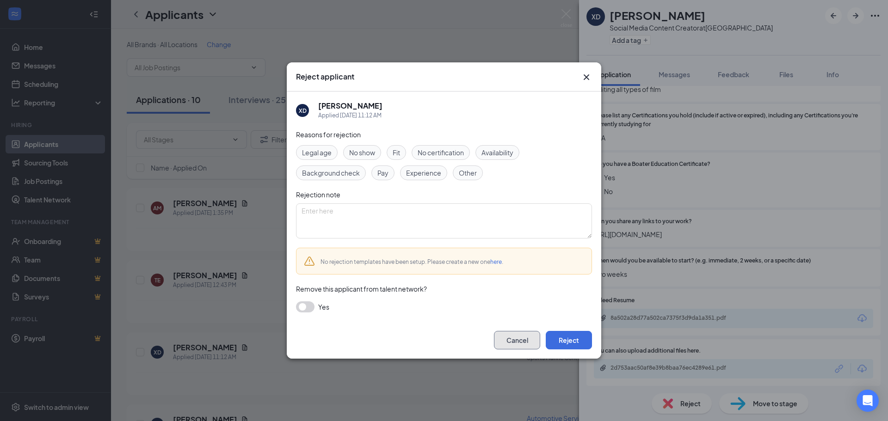
drag, startPoint x: 522, startPoint y: 346, endPoint x: 539, endPoint y: 314, distance: 36.4
click at [522, 345] on button "Cancel" at bounding box center [517, 340] width 46 height 19
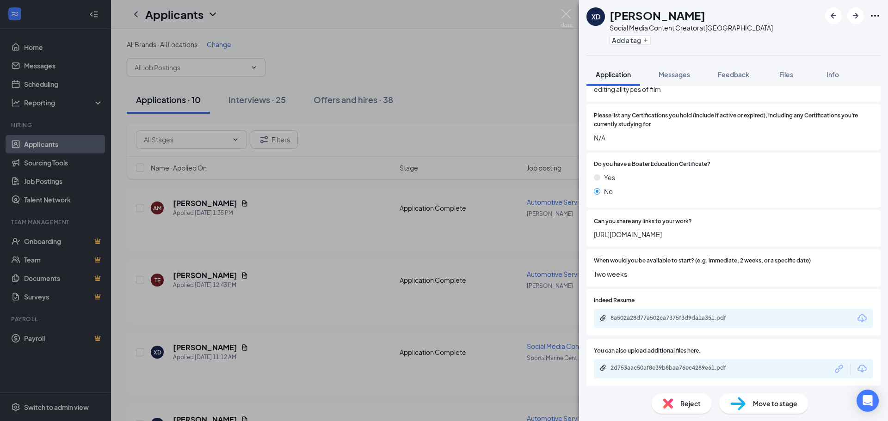
click at [690, 403] on span "Reject" at bounding box center [690, 404] width 20 height 10
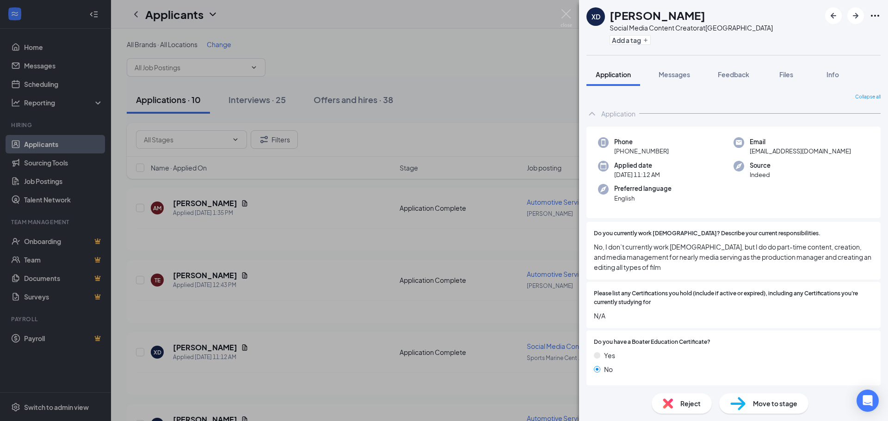
click at [696, 404] on span "Reject" at bounding box center [690, 404] width 20 height 10
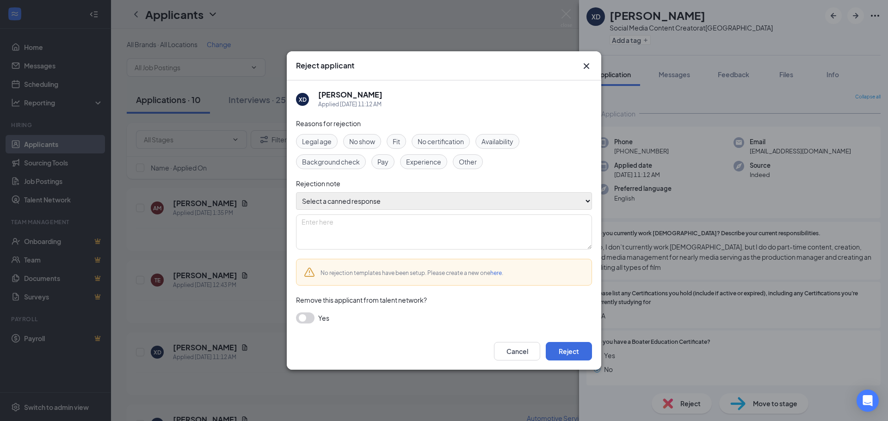
click at [407, 202] on select "Select a canned response Lacks experience Lacks relevant experience Did not ans…" at bounding box center [444, 201] width 296 height 18
select select "Not a good fit"
type textarea "Not a good fit"
click at [296, 192] on select "Select a canned response Lacks experience Lacks relevant experience Did not ans…" at bounding box center [444, 201] width 296 height 18
click at [569, 352] on button "Reject" at bounding box center [569, 351] width 46 height 19
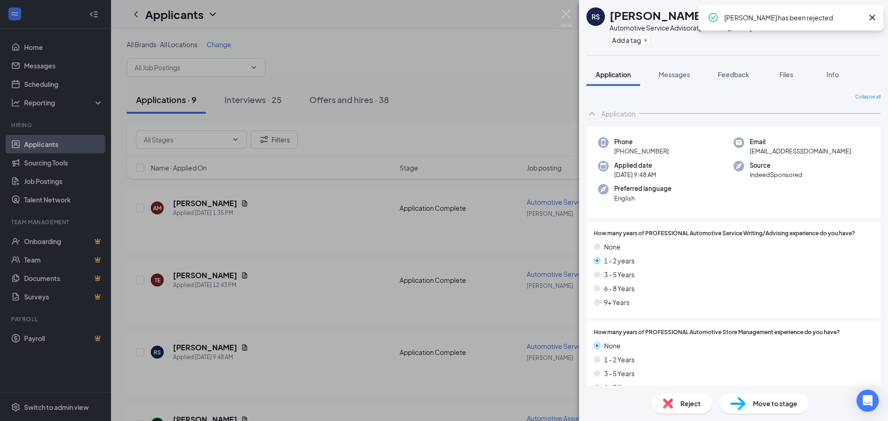
click at [873, 18] on icon "Cross" at bounding box center [873, 18] width 6 height 6
click at [851, 14] on icon "ArrowRight" at bounding box center [855, 15] width 11 height 11
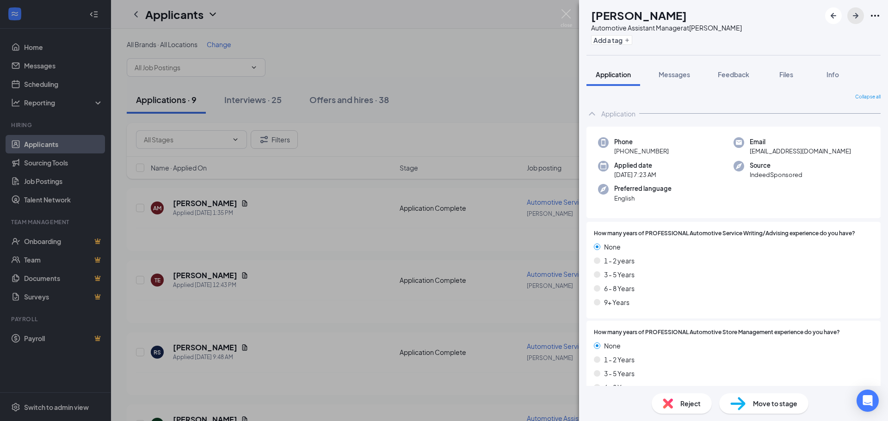
click at [852, 16] on icon "ArrowRight" at bounding box center [855, 15] width 11 height 11
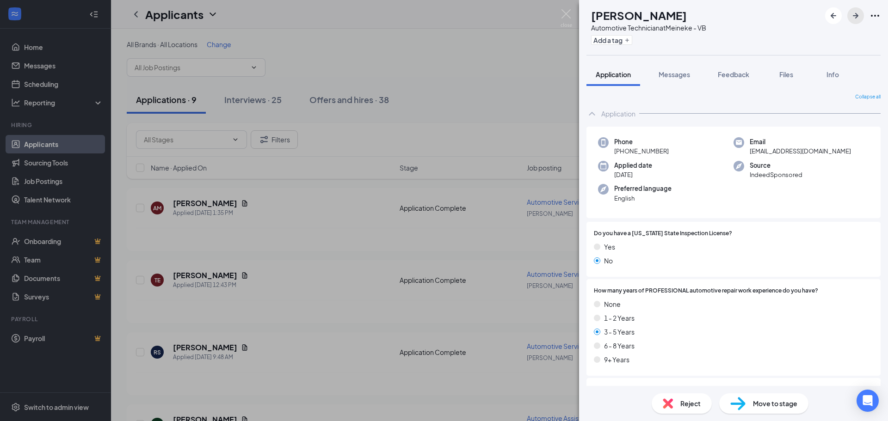
click at [856, 17] on icon "ArrowRight" at bounding box center [855, 15] width 11 height 11
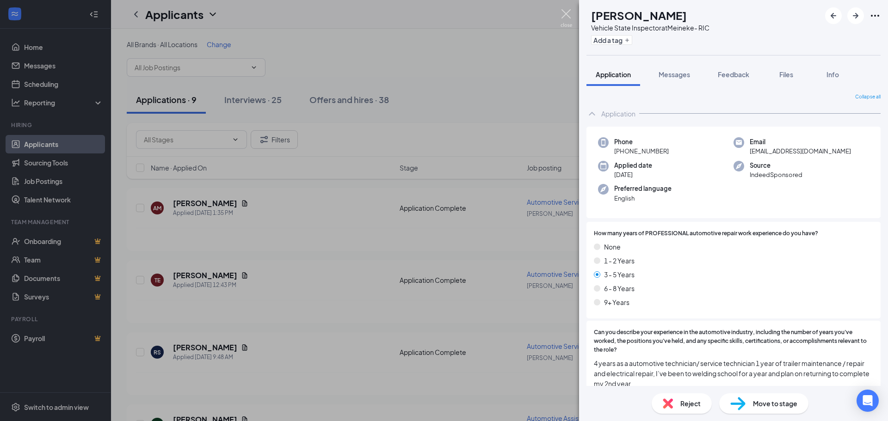
click at [564, 15] on img at bounding box center [567, 18] width 12 height 18
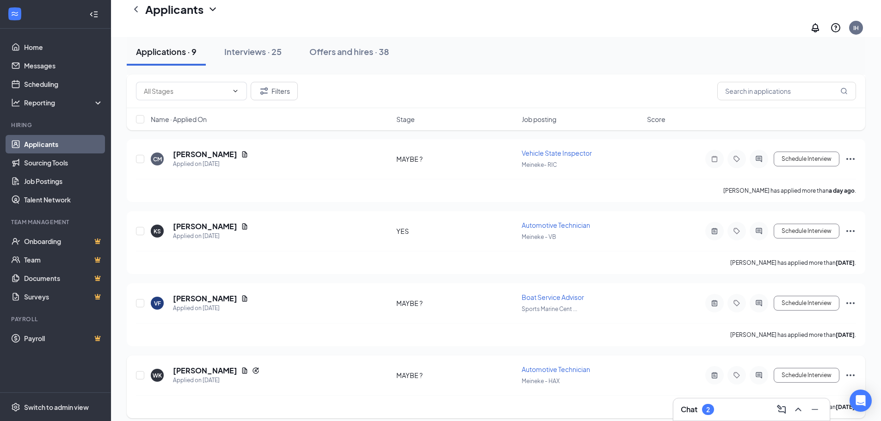
scroll to position [372, 0]
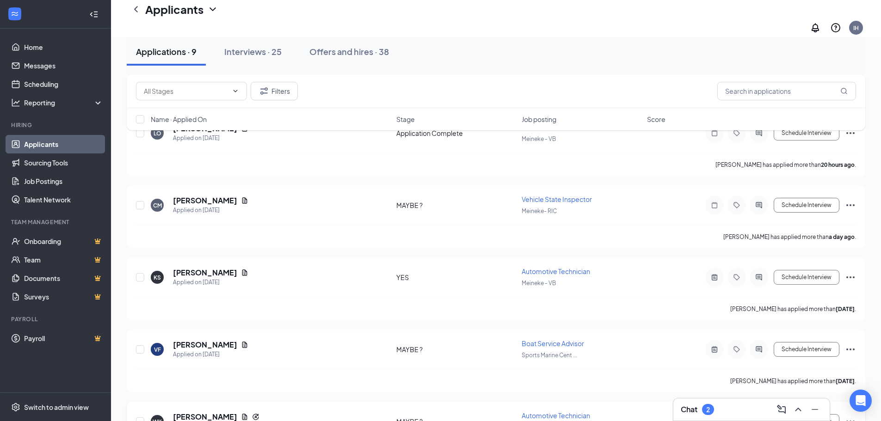
click at [738, 401] on div "Chat 2" at bounding box center [751, 410] width 156 height 22
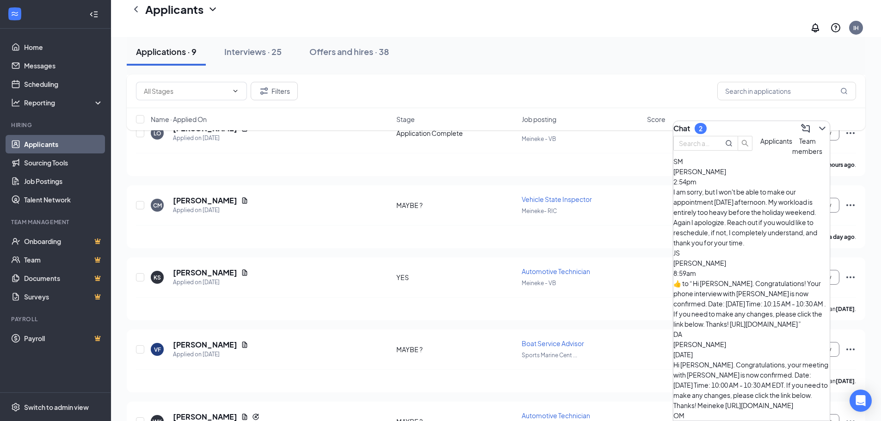
click at [724, 210] on div "I am sorry, but I won't be able to make our appointment tomorrow afternoon. My …" at bounding box center [751, 217] width 156 height 61
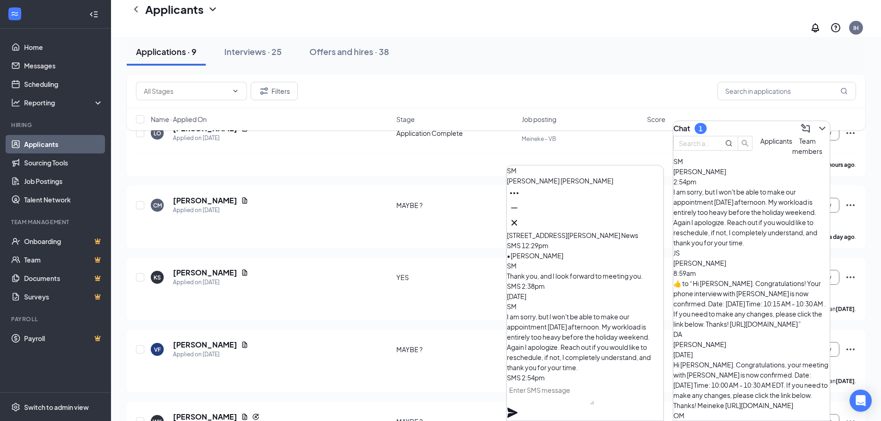
click at [741, 278] on div "​👍​ to “ Hi JASON. Congratulations! Your phone interview with Meineke is now co…" at bounding box center [751, 303] width 156 height 51
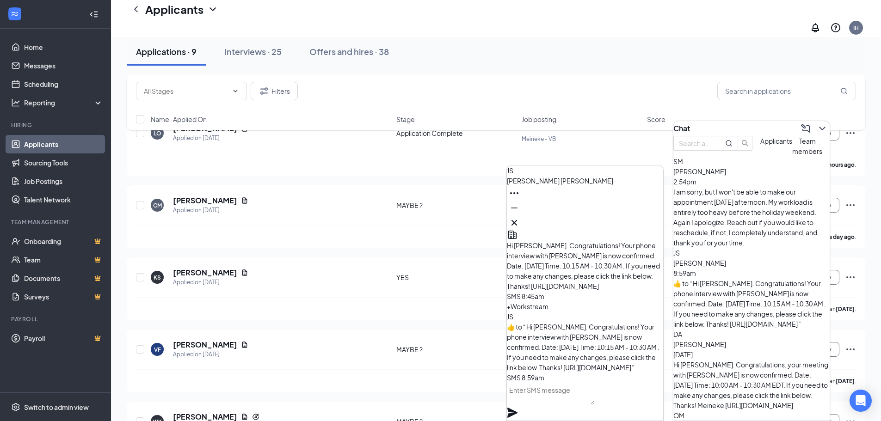
click at [726, 176] on span "Stuart McCreary" at bounding box center [699, 171] width 53 height 8
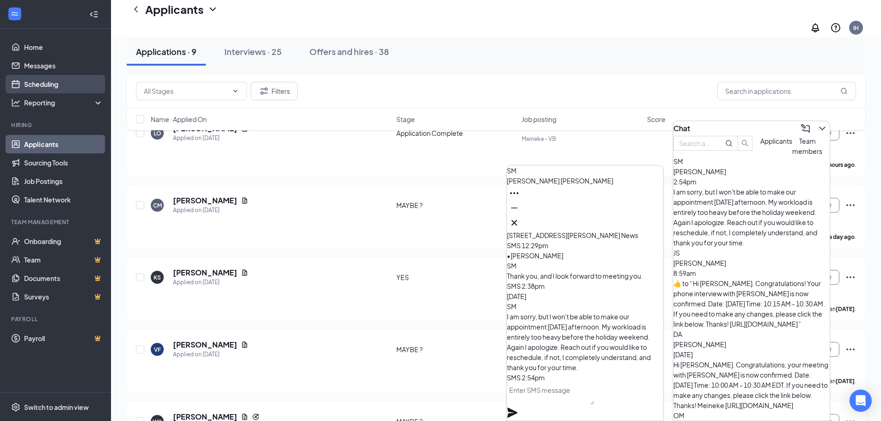
click at [42, 85] on link "Scheduling" at bounding box center [63, 84] width 79 height 19
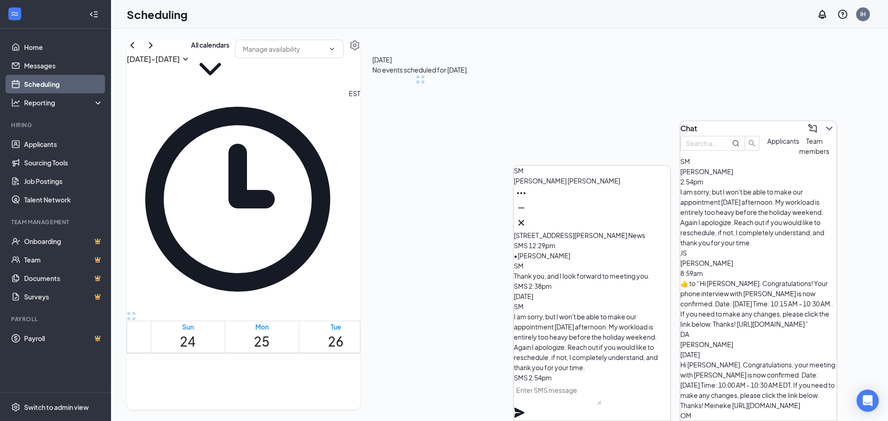
scroll to position [455, 0]
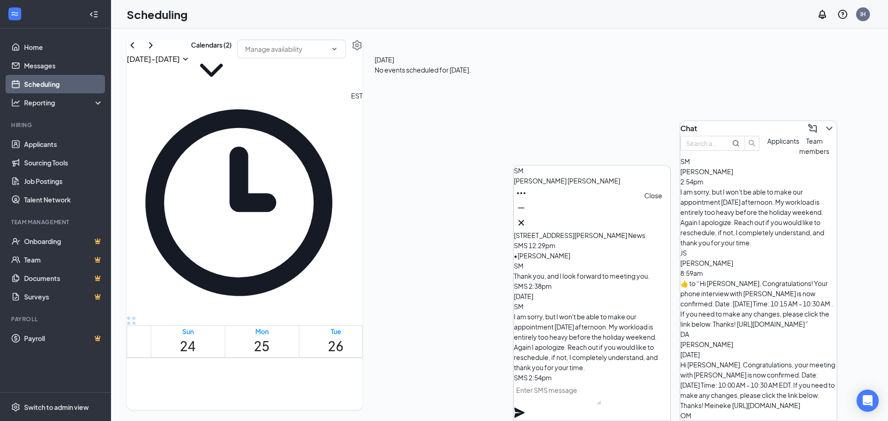
click at [527, 220] on icon "Cross" at bounding box center [521, 222] width 11 height 11
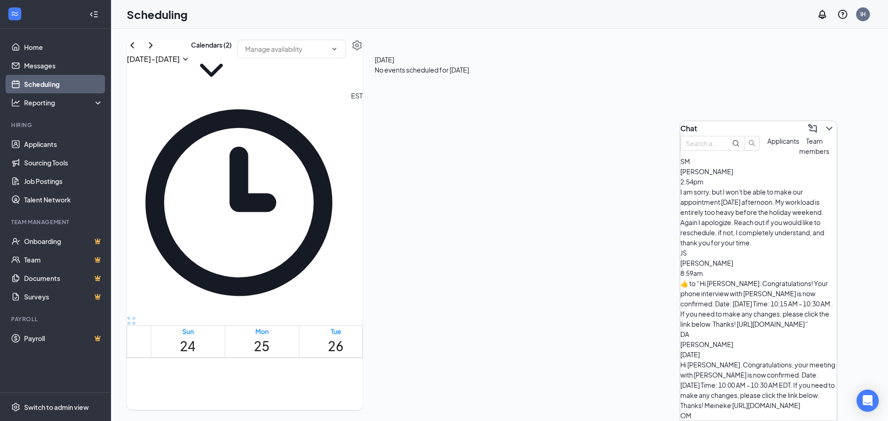
click at [571, 241] on tbody "12am 1am 2am 3am 4am 5am 6am 7am 8am 9am 10am 11am 12pm 1pm 2pm 3pm 4pm 5pm 6pm…" at bounding box center [398, 413] width 542 height 1021
click at [824, 124] on icon "ChevronDown" at bounding box center [829, 128] width 11 height 11
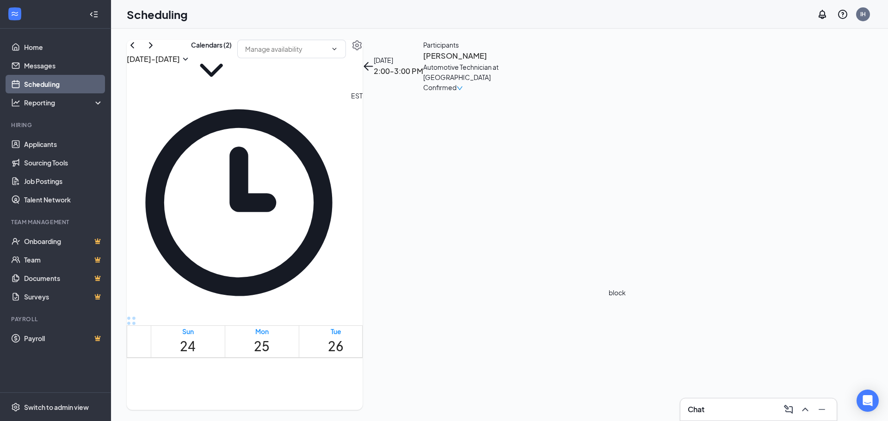
scroll to position [732, 0]
click at [520, 62] on h3 "Stuart McCreary" at bounding box center [471, 56] width 97 height 12
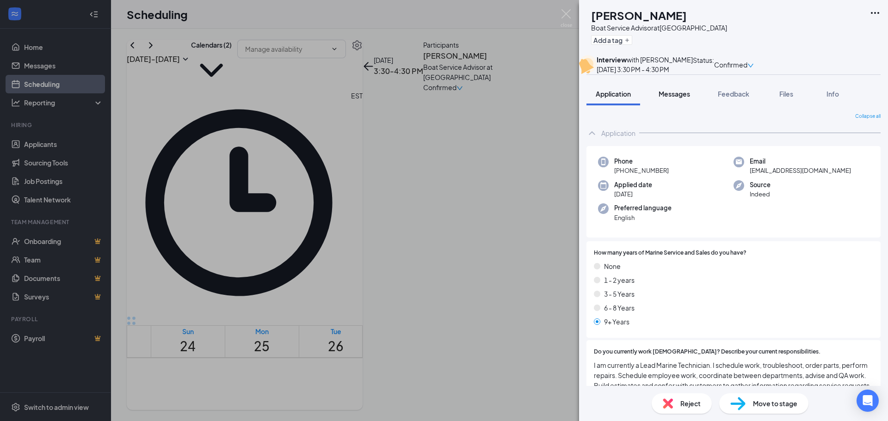
drag, startPoint x: 677, startPoint y: 118, endPoint x: 679, endPoint y: 113, distance: 4.8
click at [677, 99] on div "Messages" at bounding box center [674, 93] width 31 height 9
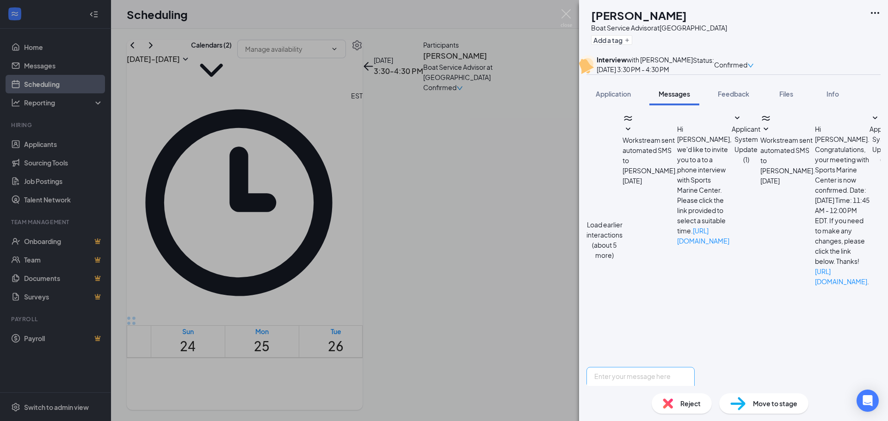
scroll to position [275, 0]
click at [642, 367] on textarea at bounding box center [641, 395] width 108 height 56
click at [695, 367] on textarea "Hi Stuart, No problem" at bounding box center [641, 395] width 108 height 56
type textarea "Hi Stuart, No problem, can we meet next Wednesday, same time? 3:30?"
drag, startPoint x: 846, startPoint y: 369, endPoint x: 852, endPoint y: 377, distance: 9.8
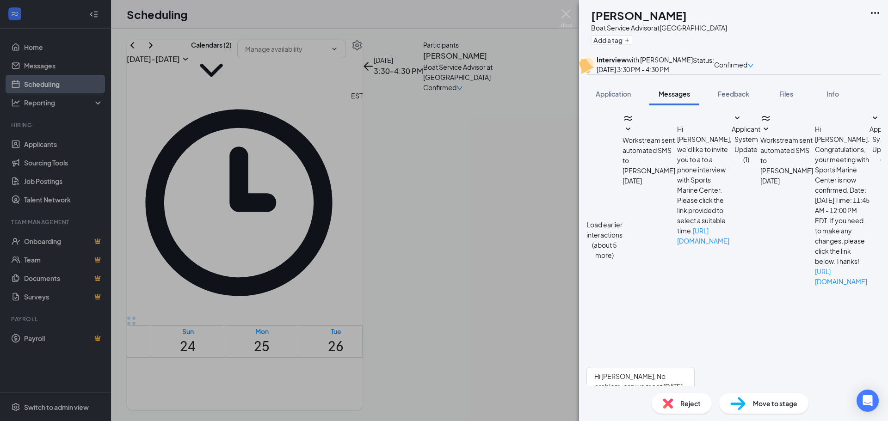
click at [754, 65] on icon "down" at bounding box center [750, 65] width 6 height 6
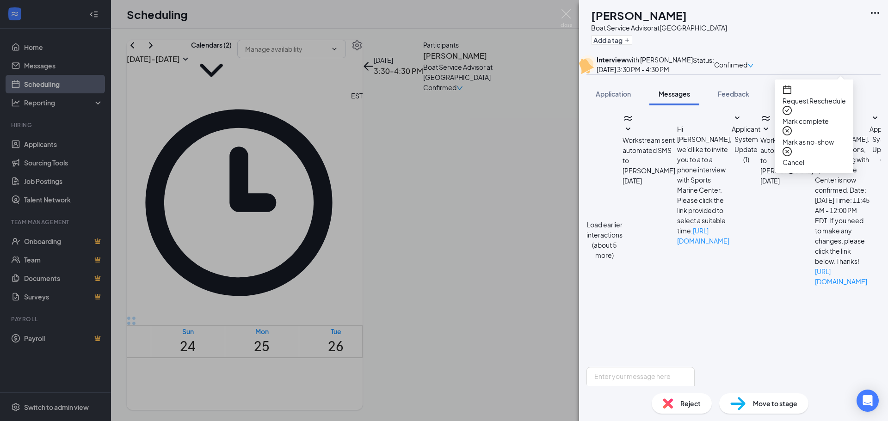
click at [830, 97] on span "Request Reschedule" at bounding box center [814, 101] width 63 height 10
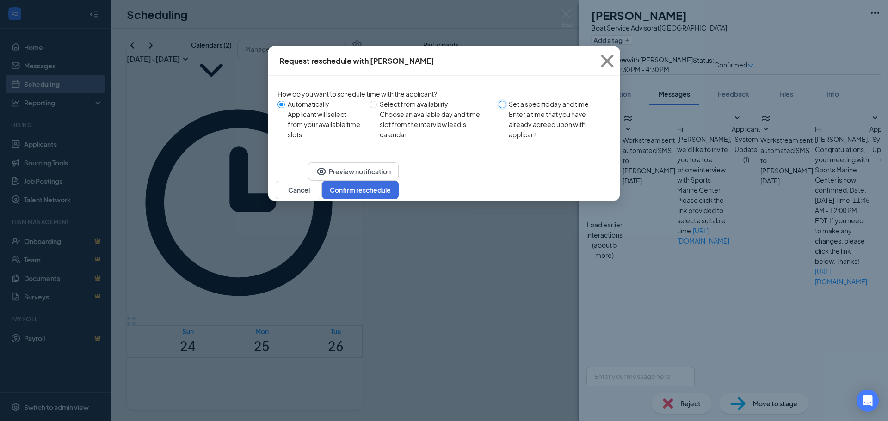
click at [506, 105] on input "Set a specific day and time Enter a time that you have already agreed upon with…" at bounding box center [502, 104] width 7 height 7
radio input "true"
radio input "false"
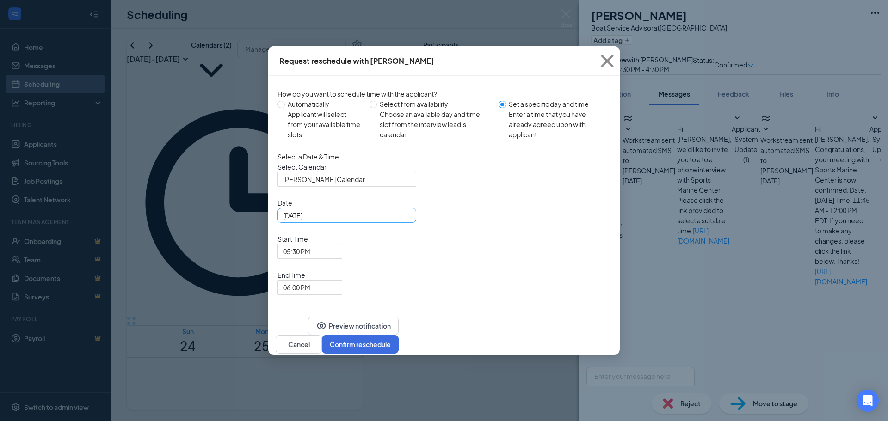
click at [403, 221] on div "Aug 26, 2025" at bounding box center [347, 215] width 128 height 10
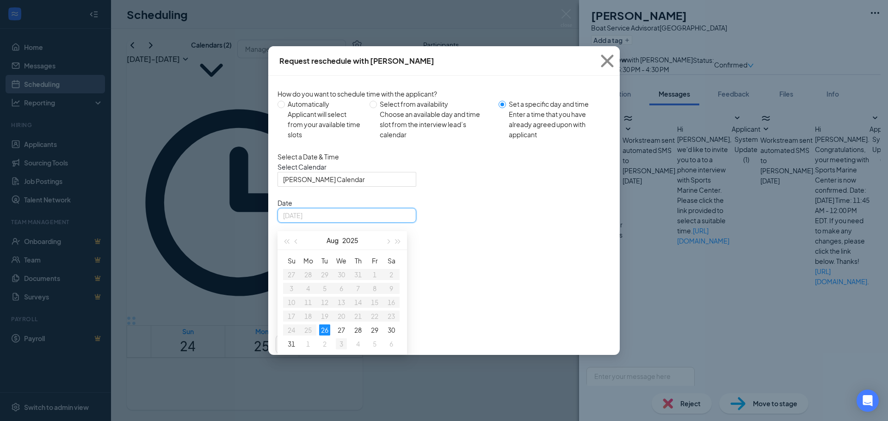
type input "Sep 3, 2025"
click at [342, 350] on div "3" at bounding box center [341, 344] width 11 height 11
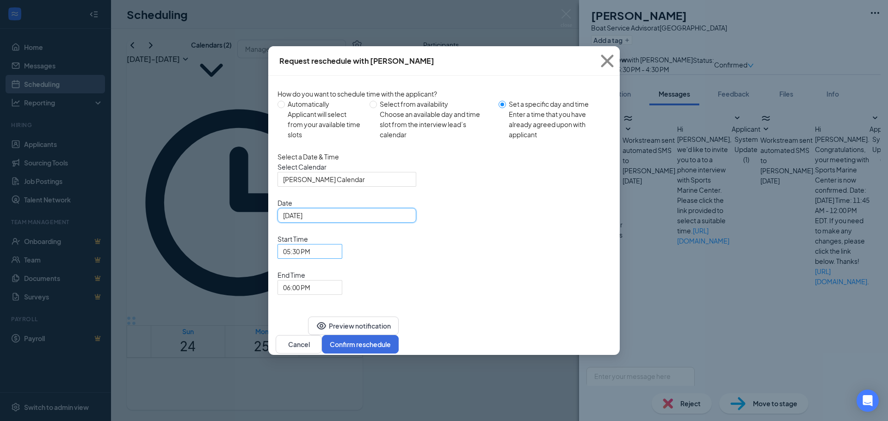
click at [337, 245] on span "05:30 PM" at bounding box center [310, 252] width 54 height 14
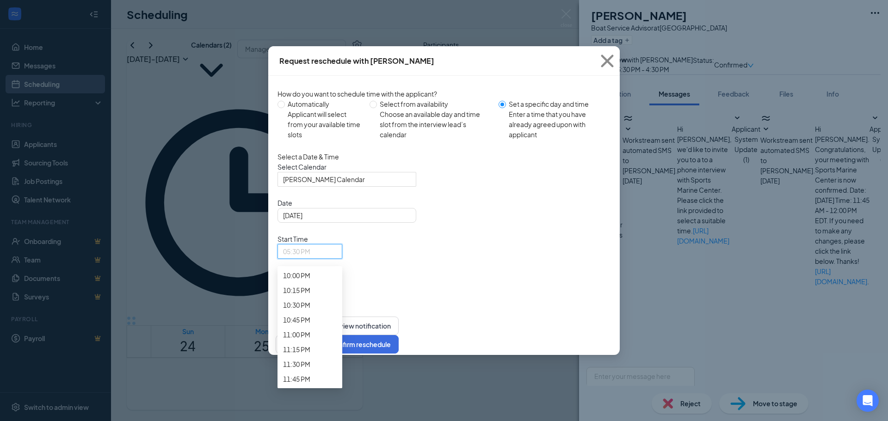
scroll to position [1301, 0]
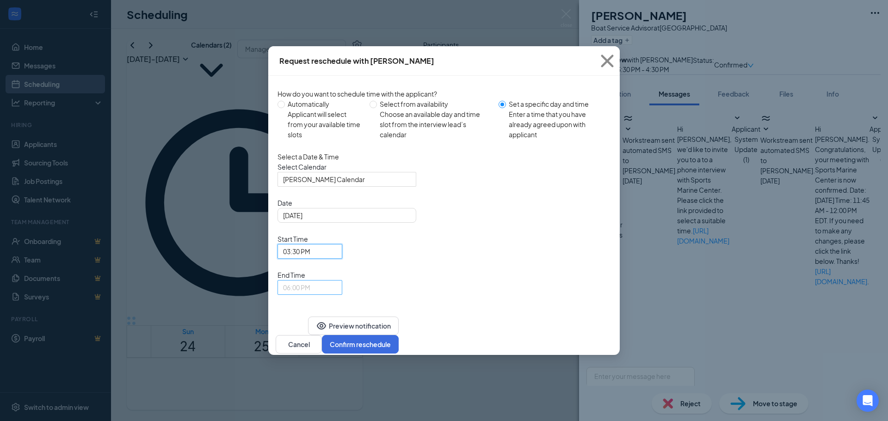
click at [337, 281] on span "06:00 PM" at bounding box center [310, 288] width 54 height 14
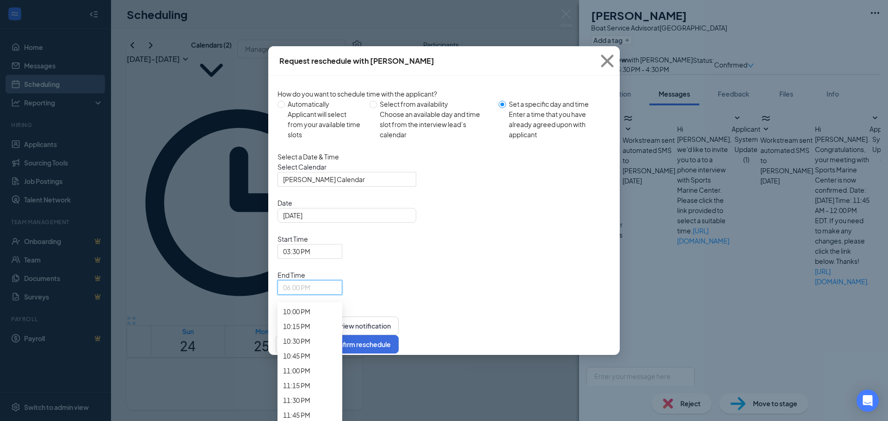
scroll to position [1399, 0]
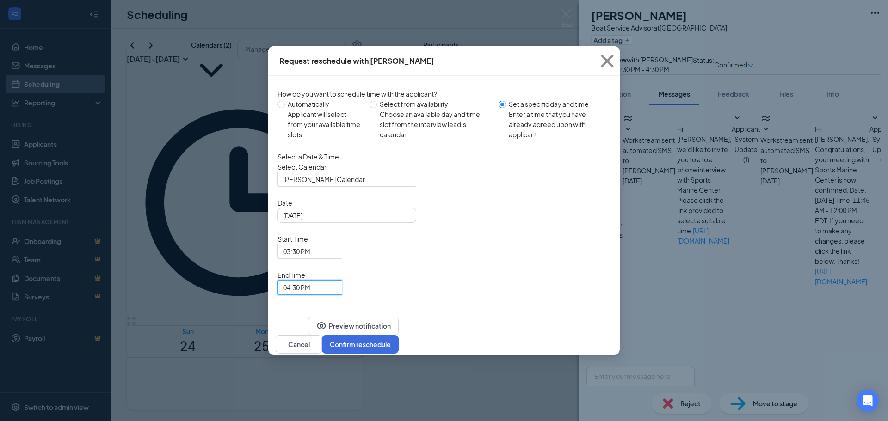
click at [583, 243] on div "Select a Date & Time Select Calendar Ian Hammond's Calendar Date Sep 3, 2025 Se…" at bounding box center [444, 223] width 333 height 143
click at [399, 335] on button "Confirm reschedule" at bounding box center [360, 344] width 77 height 19
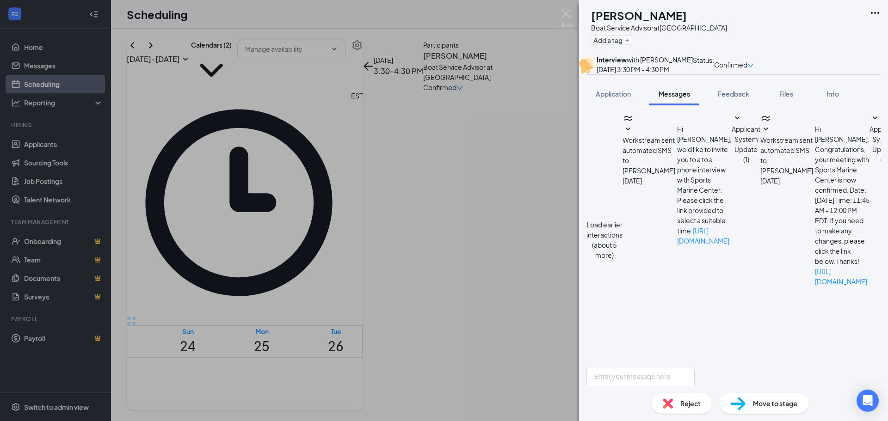
scroll to position [67, 0]
click at [734, 99] on div "Feedback" at bounding box center [733, 93] width 31 height 9
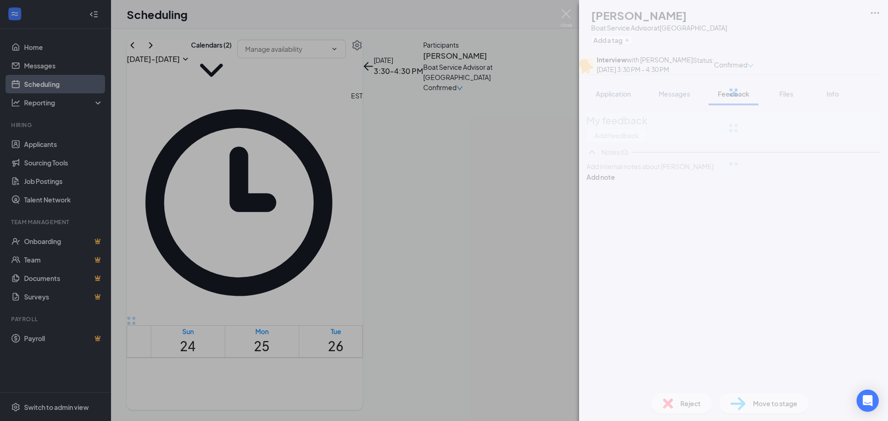
click at [686, 116] on div at bounding box center [733, 92] width 309 height 185
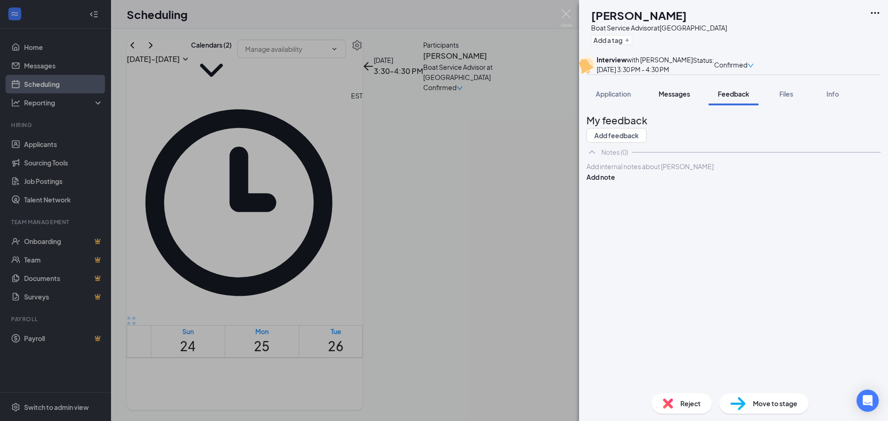
click at [683, 98] on span "Messages" at bounding box center [674, 94] width 31 height 8
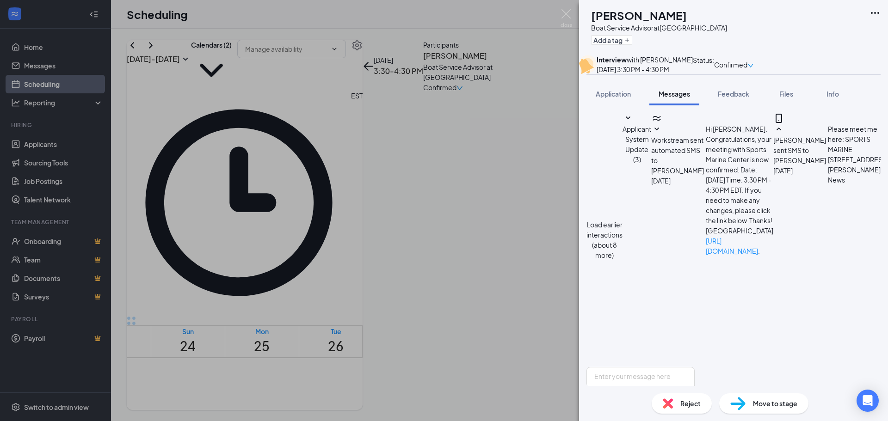
scroll to position [301, 0]
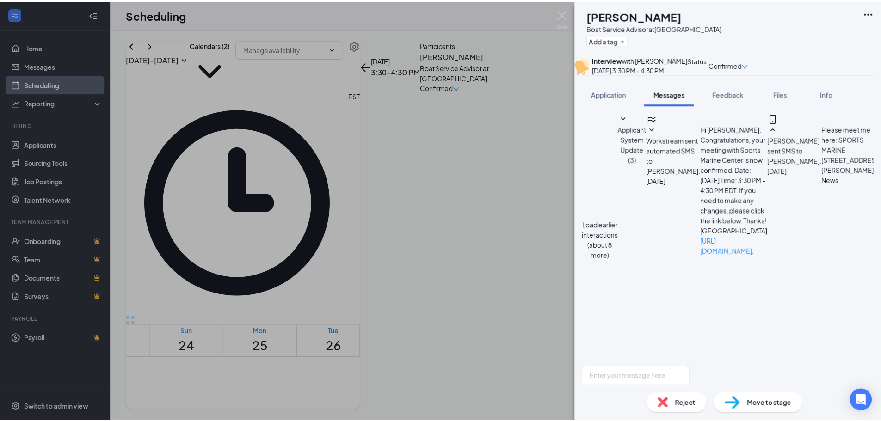
scroll to position [358, 0]
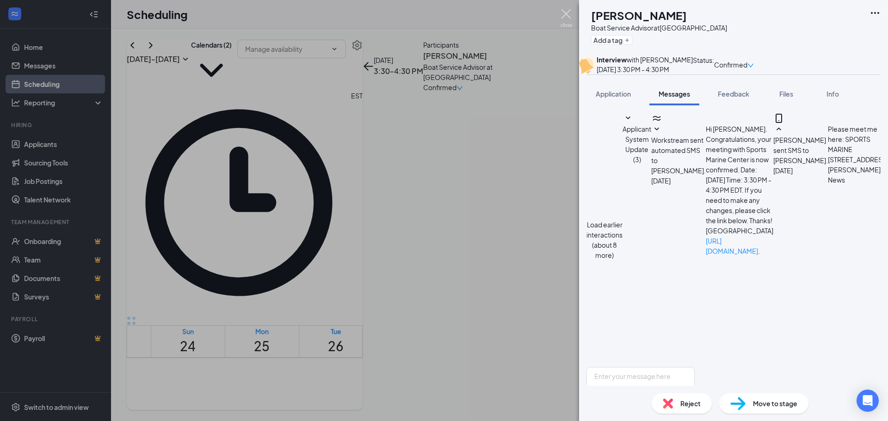
click at [568, 13] on img at bounding box center [567, 18] width 12 height 18
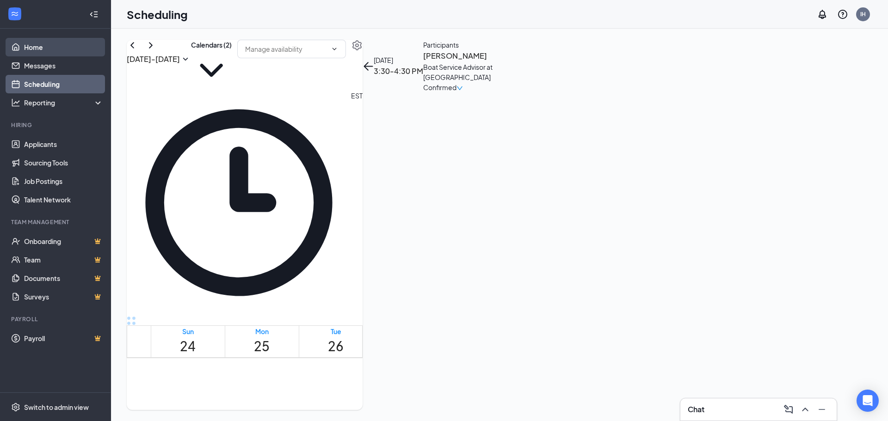
click at [31, 53] on link "Home" at bounding box center [63, 47] width 79 height 19
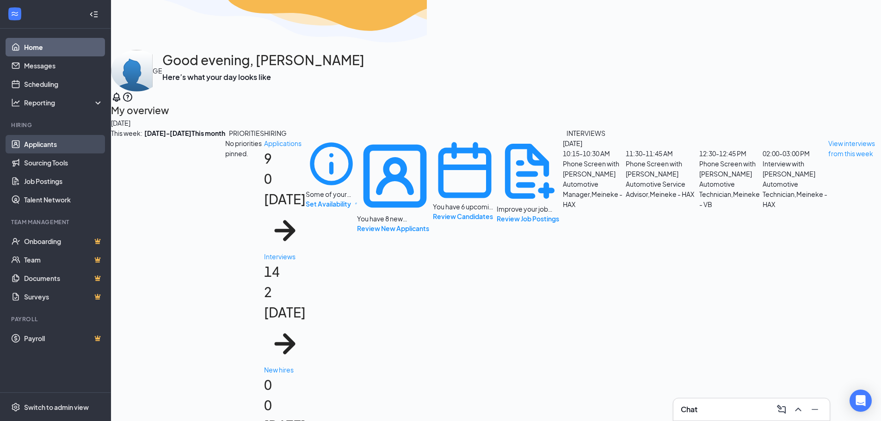
click at [55, 148] on link "Applicants" at bounding box center [63, 144] width 79 height 19
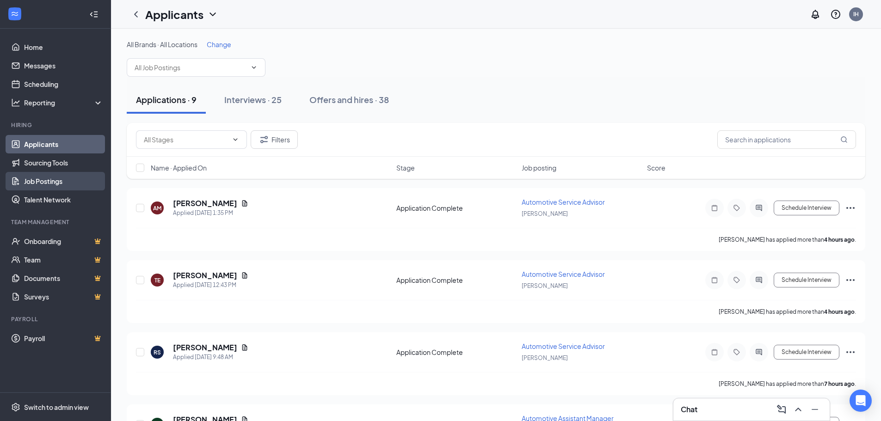
click at [57, 188] on link "Job Postings" at bounding box center [63, 181] width 79 height 19
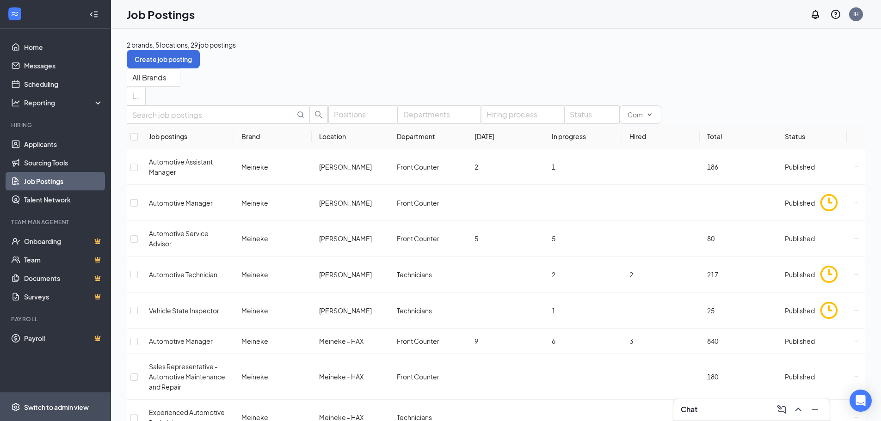
click at [54, 404] on div "Switch to admin view" at bounding box center [56, 407] width 65 height 9
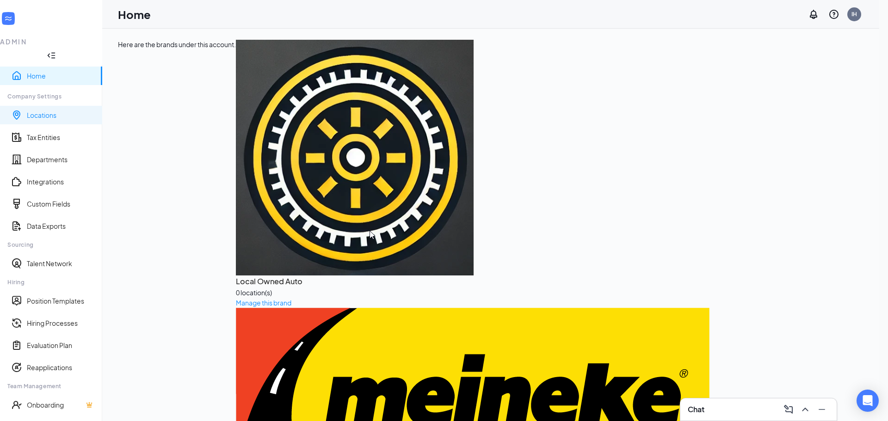
click at [43, 111] on link "Locations" at bounding box center [61, 115] width 68 height 9
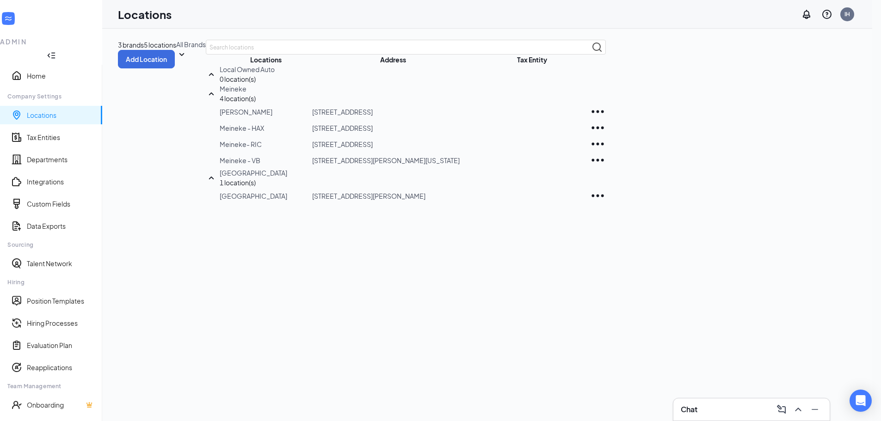
click at [606, 136] on icon "Ellipses" at bounding box center [598, 128] width 16 height 16
click at [797, 263] on p "Edit" at bounding box center [801, 259] width 78 height 9
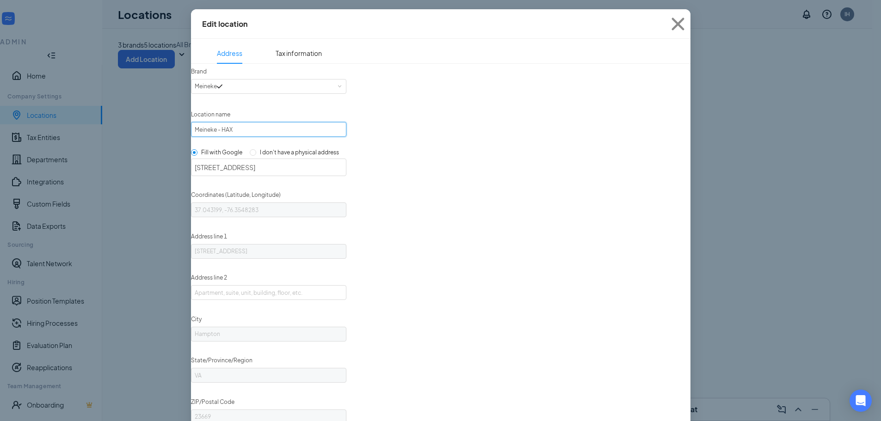
drag, startPoint x: 253, startPoint y: 144, endPoint x: 235, endPoint y: 145, distance: 17.6
click at [235, 137] on input "Meineke - HAX" at bounding box center [268, 129] width 155 height 15
type input "Meineke - YKT"
click at [331, 176] on input "79 W Mercury Blvd, Hampton, VA 23669, USA" at bounding box center [268, 168] width 155 height 18
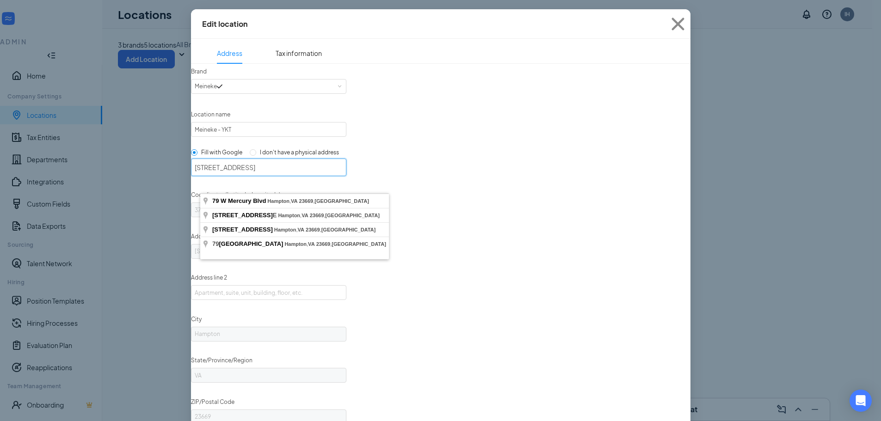
drag, startPoint x: 350, startPoint y: 190, endPoint x: 158, endPoint y: 175, distance: 192.1
click at [161, 175] on div "Edit location Address Tax information Brand Select a brand Meineke Location nam…" at bounding box center [440, 210] width 881 height 421
type input "460"
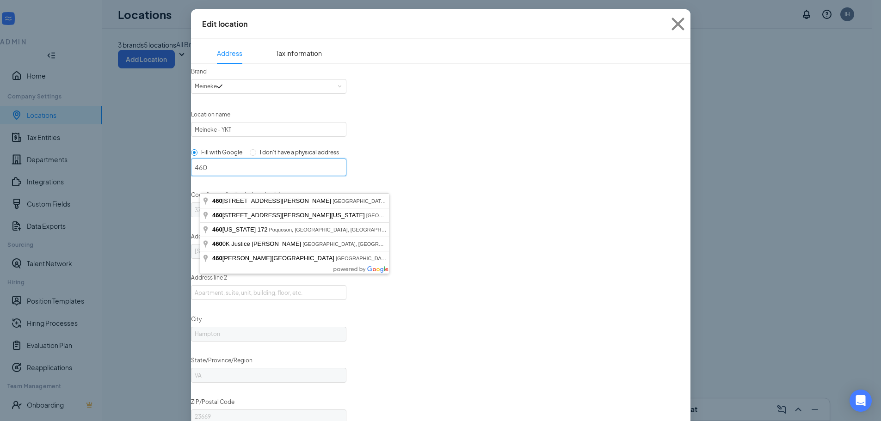
click at [191, 159] on div at bounding box center [191, 159] width 0 height 0
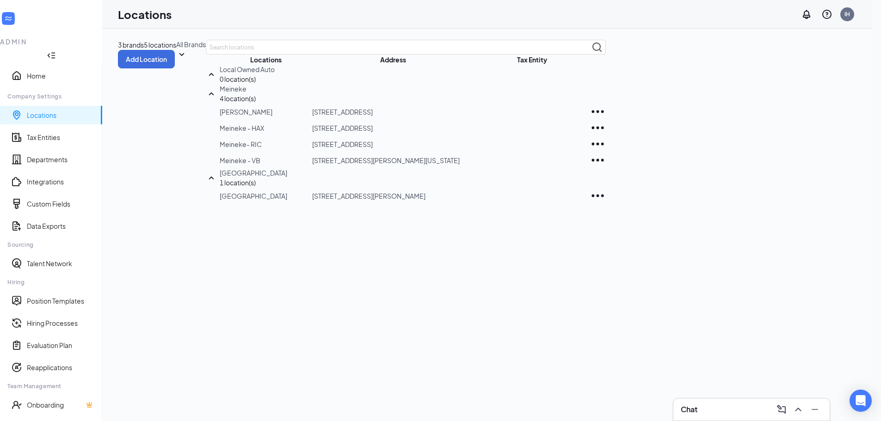
click at [394, 99] on div "3 brands 5 locations Add Location All Brands Locations Address Tax Entity Local…" at bounding box center [362, 122] width 488 height 164
click at [606, 136] on icon "Ellipses" at bounding box center [598, 128] width 16 height 16
click at [782, 256] on p "Edit" at bounding box center [801, 259] width 78 height 9
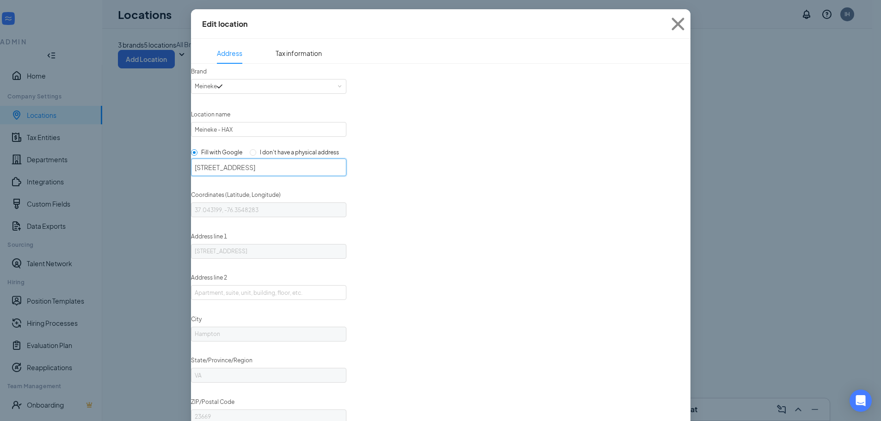
click at [346, 176] on input "79 W Mercury Blvd, Hampton, VA 23669, USA" at bounding box center [268, 168] width 155 height 18
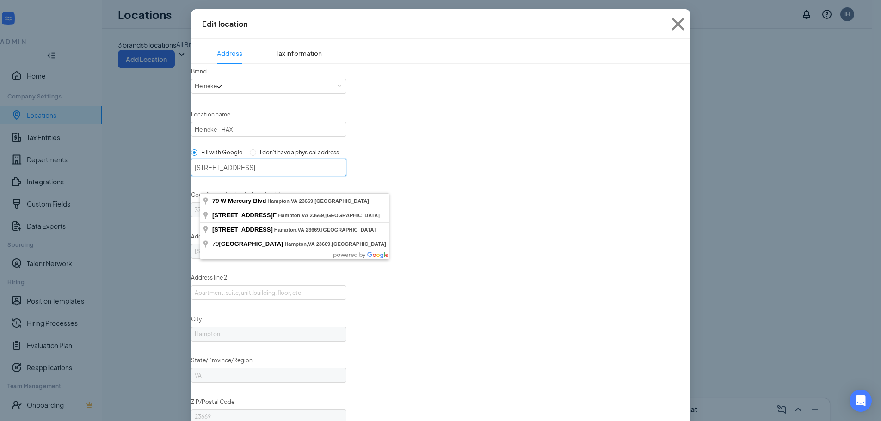
drag, startPoint x: 328, startPoint y: 182, endPoint x: 172, endPoint y: 185, distance: 156.4
click at [182, 185] on div "Edit location Address Tax information Brand Select a brand Meineke Location nam…" at bounding box center [440, 210] width 881 height 421
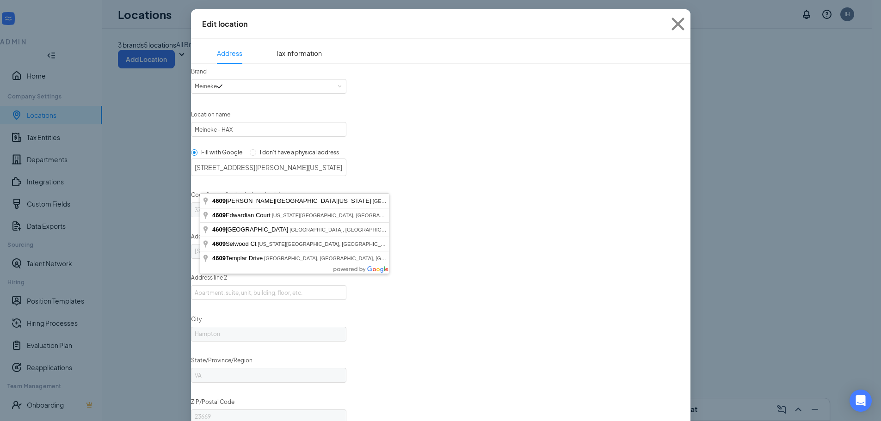
type input "4609 George Washington Memorial Hwy, Yorktown, VA 23692, USA"
type input "37.14934460000001, -76.4601821"
type input "4609 George Washington Memorial Hwy"
type input "Yorktown"
type input "23692"
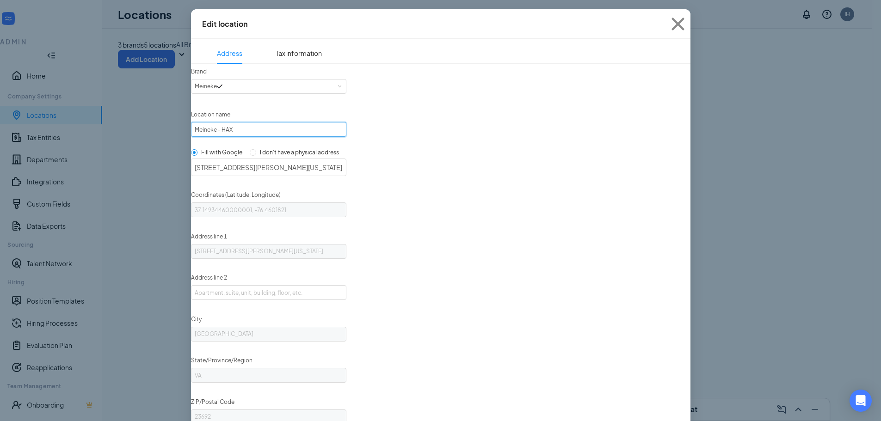
drag, startPoint x: 240, startPoint y: 144, endPoint x: 235, endPoint y: 144, distance: 5.6
click at [235, 137] on input "Meineke - HAX" at bounding box center [268, 129] width 155 height 15
type input "Meineke - YKT"
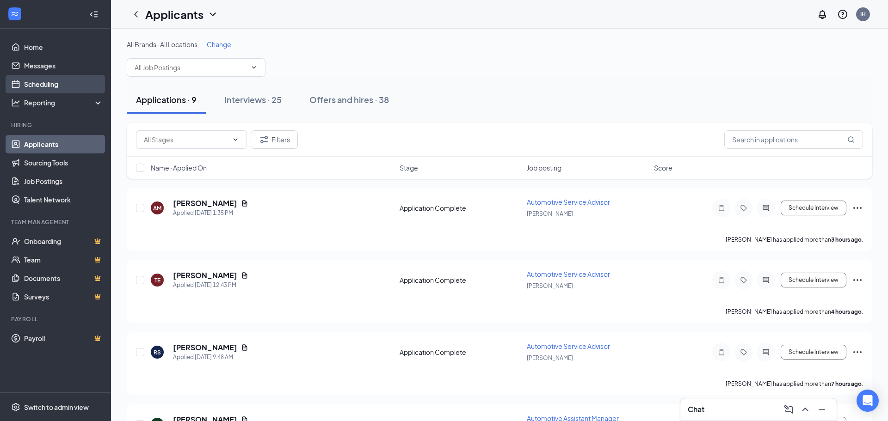
click at [40, 89] on link "Scheduling" at bounding box center [63, 84] width 79 height 19
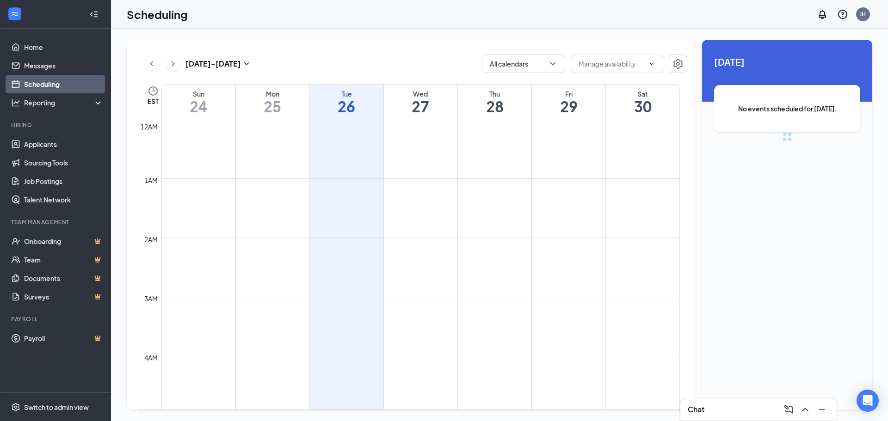
scroll to position [455, 0]
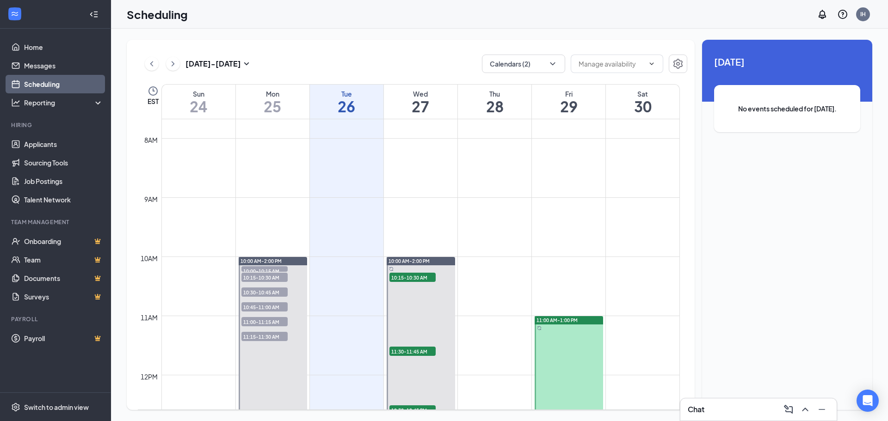
click at [174, 62] on icon "ChevronRight" at bounding box center [172, 63] width 9 height 11
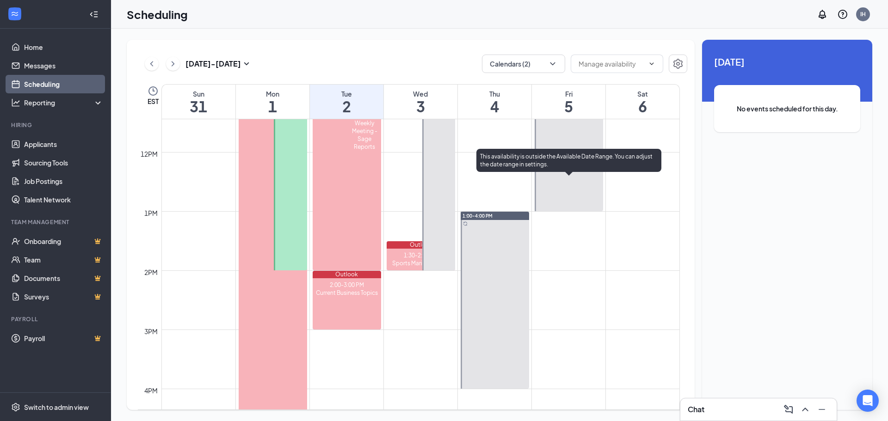
scroll to position [686, 0]
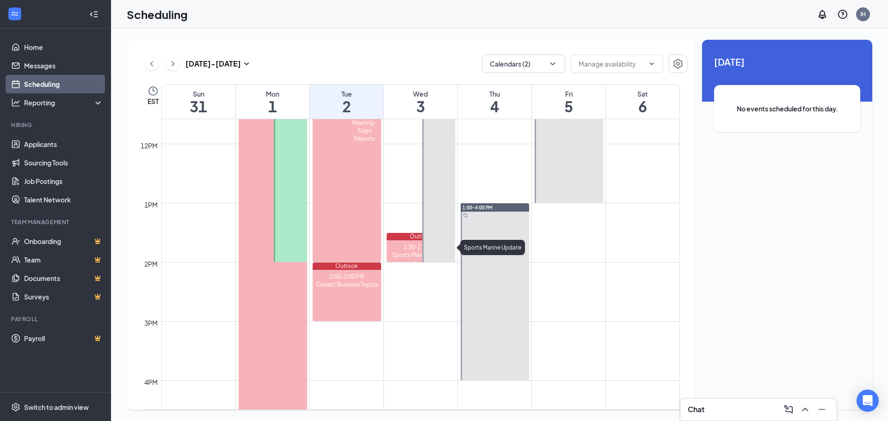
click at [412, 248] on div "1:30-2:00 PM" at bounding box center [421, 247] width 68 height 8
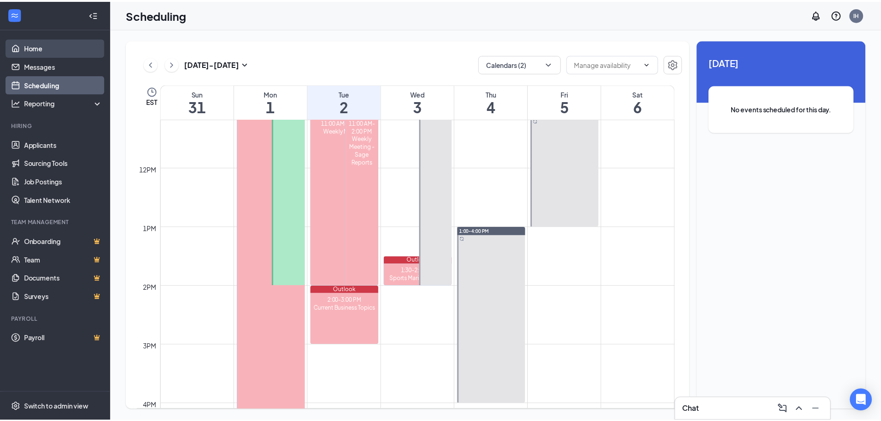
scroll to position [640, 0]
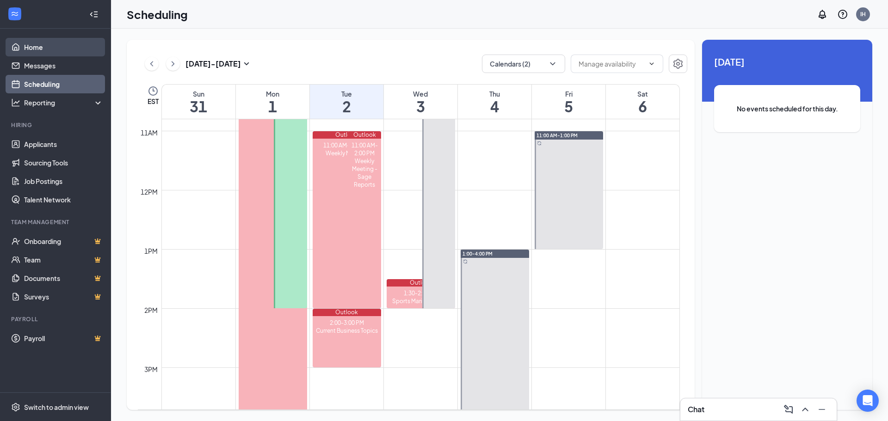
click at [25, 48] on link "Home" at bounding box center [63, 47] width 79 height 19
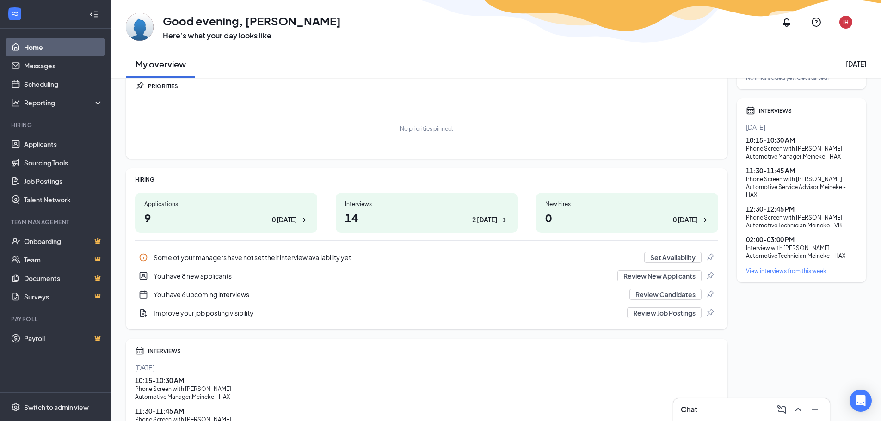
scroll to position [46, 0]
